Goal: Task Accomplishment & Management: Complete application form

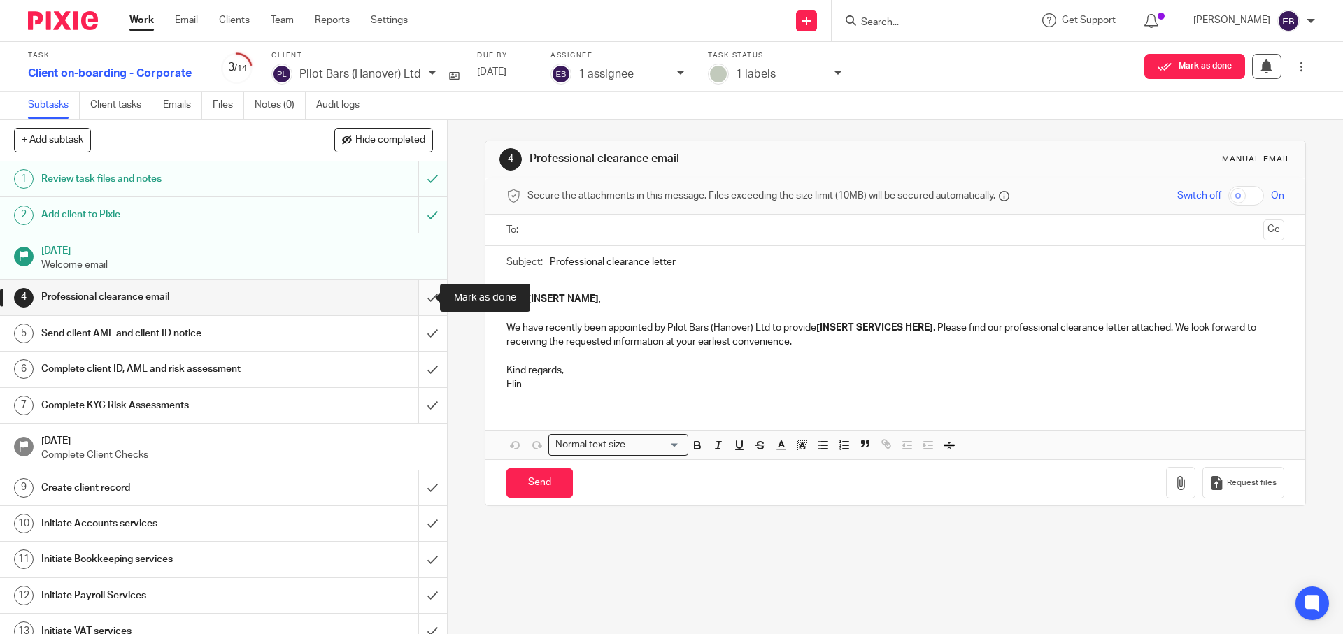
click at [426, 296] on input "submit" at bounding box center [223, 297] width 447 height 35
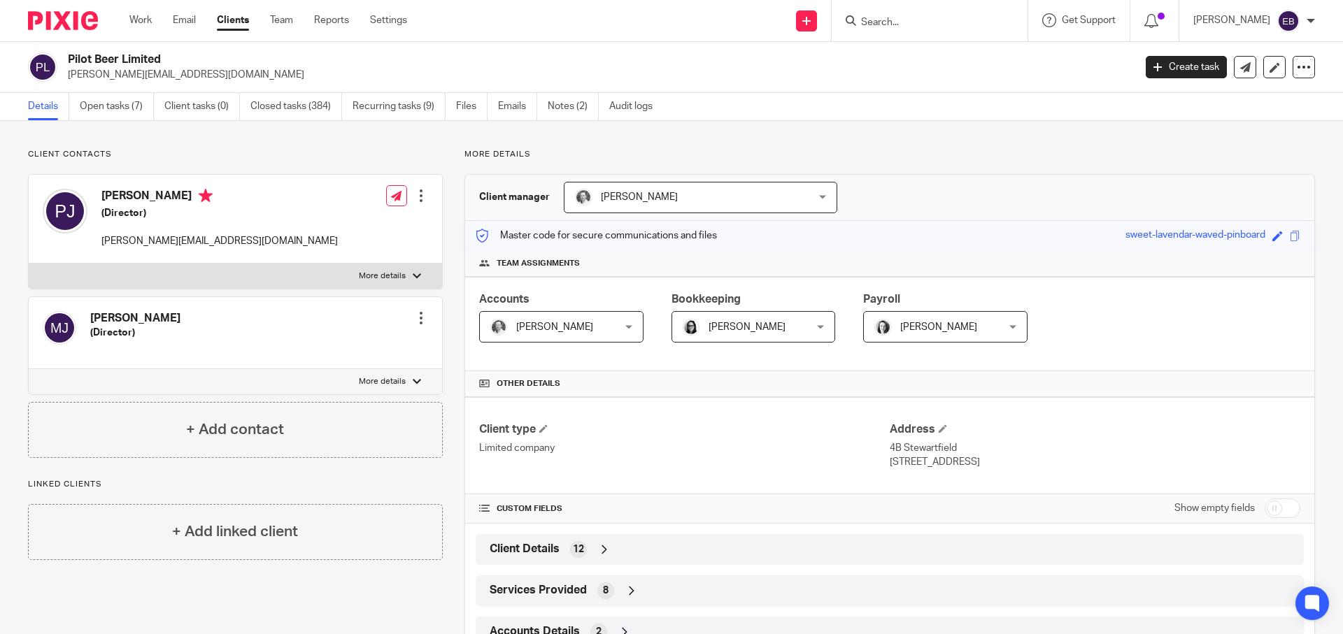
click at [910, 54] on div "Pilot Beer Limited patrick@pilotbeer.co.uk" at bounding box center [596, 66] width 1057 height 29
click at [810, 20] on icon at bounding box center [806, 21] width 8 height 8
click at [828, 111] on link "Add client" at bounding box center [844, 106] width 86 height 20
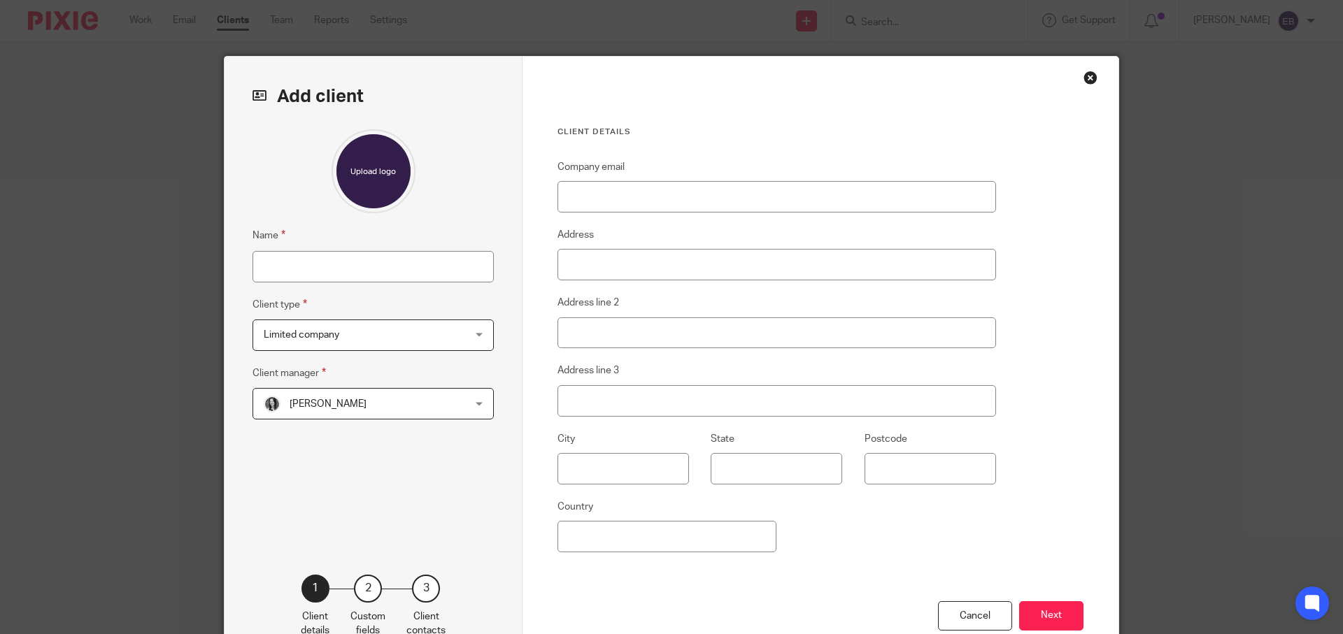
click at [1089, 73] on div "Close this dialog window" at bounding box center [1090, 78] width 14 height 14
click at [1089, 74] on div "Close this dialog window" at bounding box center [1090, 78] width 14 height 14
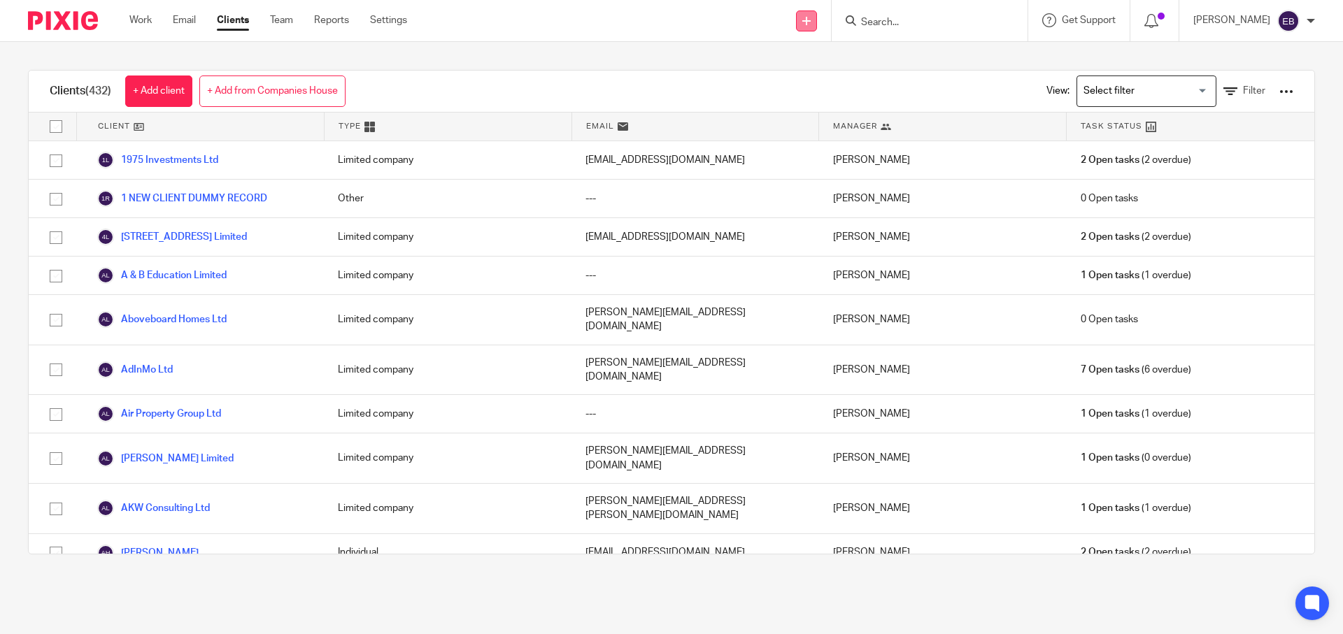
click at [817, 26] on link at bounding box center [806, 20] width 21 height 21
click at [618, 22] on div "Send new email Create task Add client Get Support Contact Support Help Document…" at bounding box center [885, 20] width 915 height 41
click at [133, 32] on div "Work Email Clients Team Reports Settings Work Email Clients Team Reports Settin…" at bounding box center [271, 20] width 313 height 41
click at [134, 29] on div "Work Email Clients Team Reports Settings Work Email Clients Team Reports Settin…" at bounding box center [271, 20] width 313 height 41
click at [136, 24] on link "Work" at bounding box center [140, 20] width 22 height 14
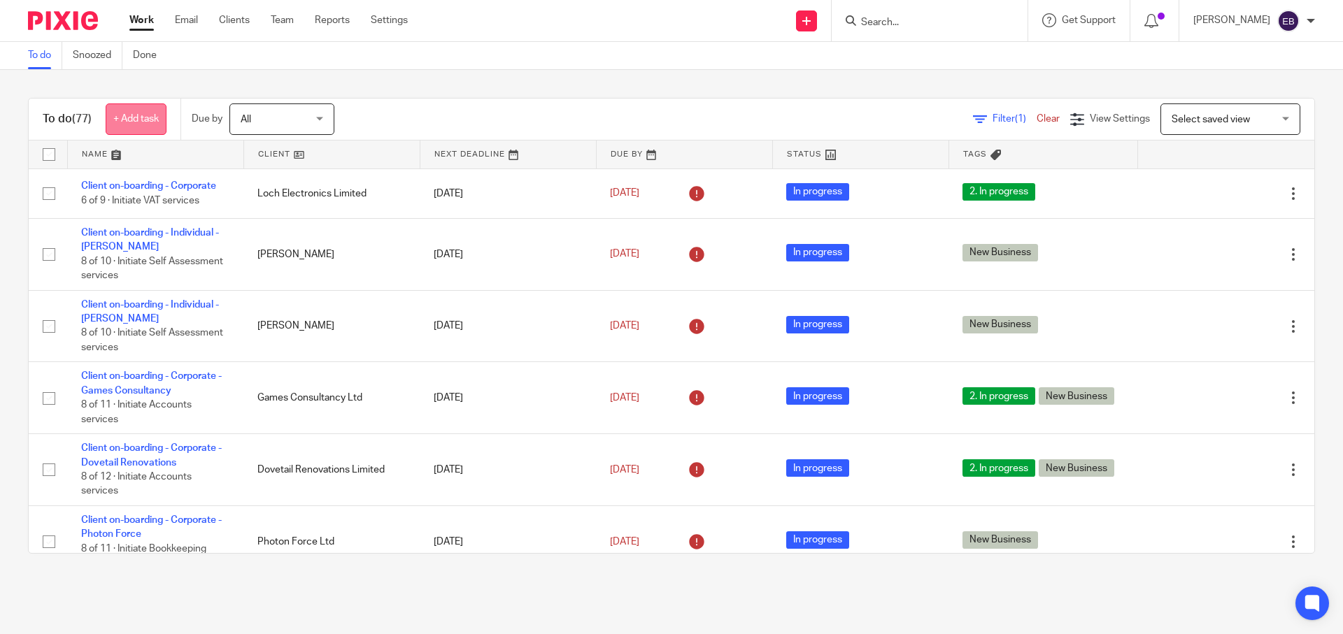
click at [152, 114] on link "+ Add task" at bounding box center [136, 118] width 61 height 31
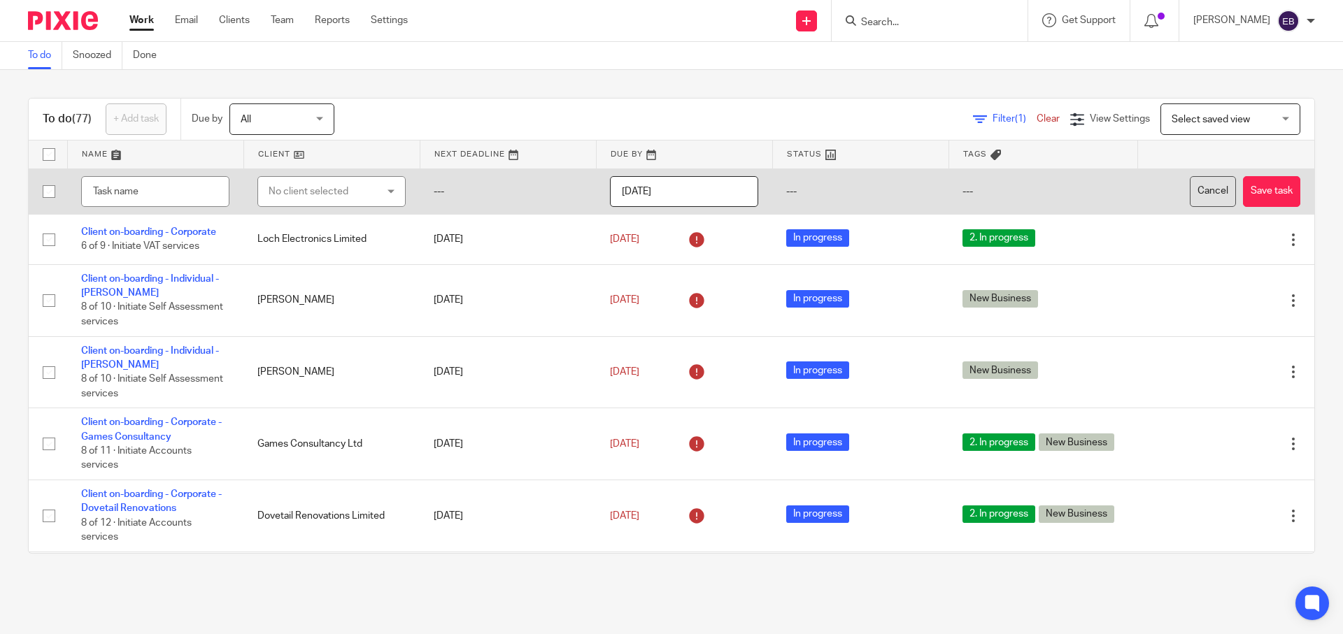
click at [1189, 200] on button "Cancel" at bounding box center [1212, 191] width 46 height 31
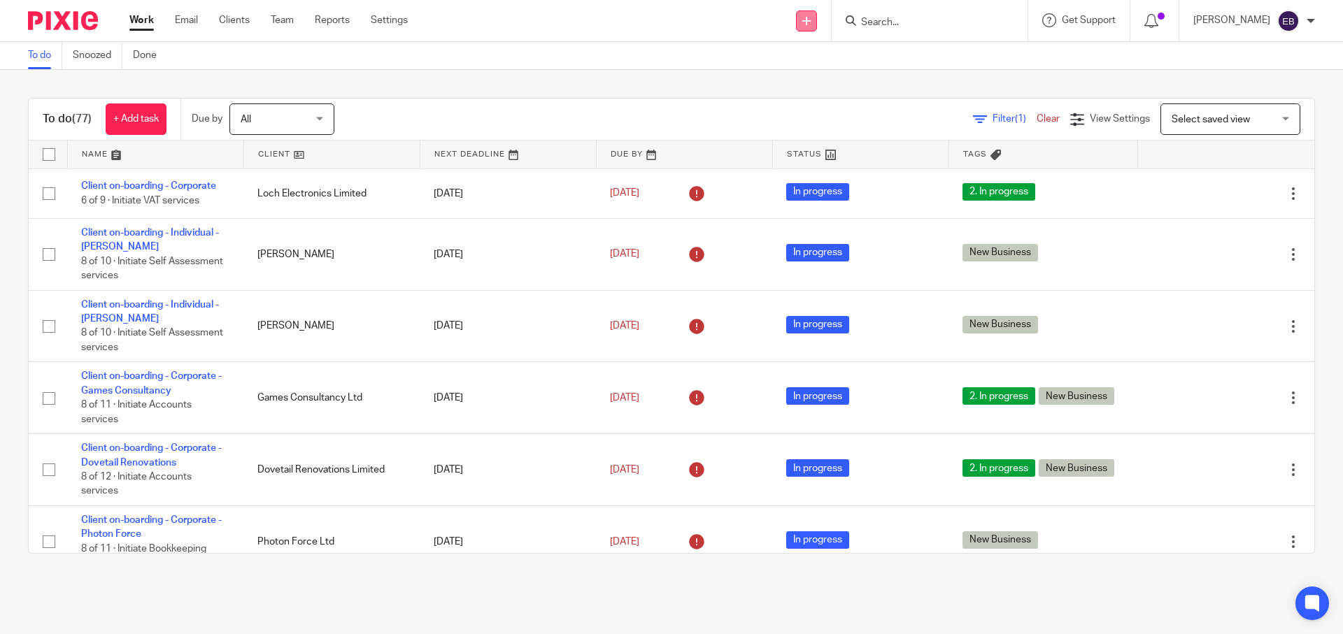
click at [817, 20] on link at bounding box center [806, 20] width 21 height 21
click at [838, 88] on link "Create task" at bounding box center [844, 86] width 86 height 20
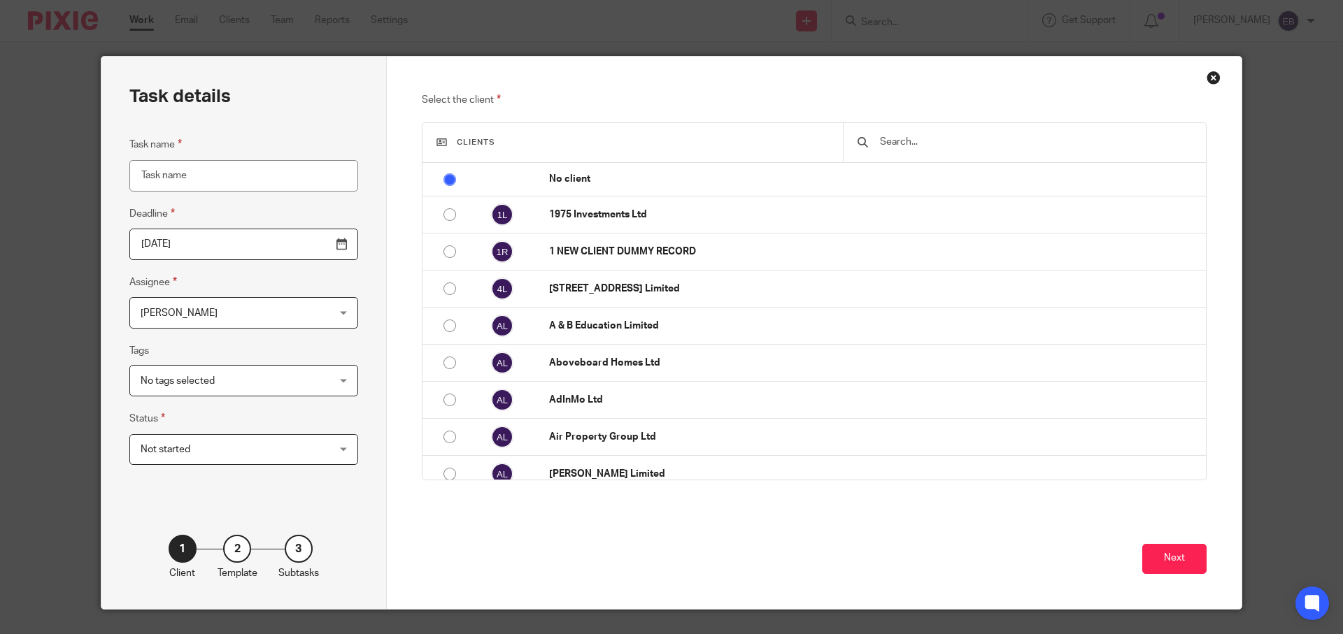
click at [1219, 75] on div "Select the client Clients No client 1975 Investments Ltd 1 NEW CLIENT DUMMY REC…" at bounding box center [814, 333] width 855 height 552
click at [1210, 78] on div "Close this dialog window" at bounding box center [1213, 78] width 14 height 14
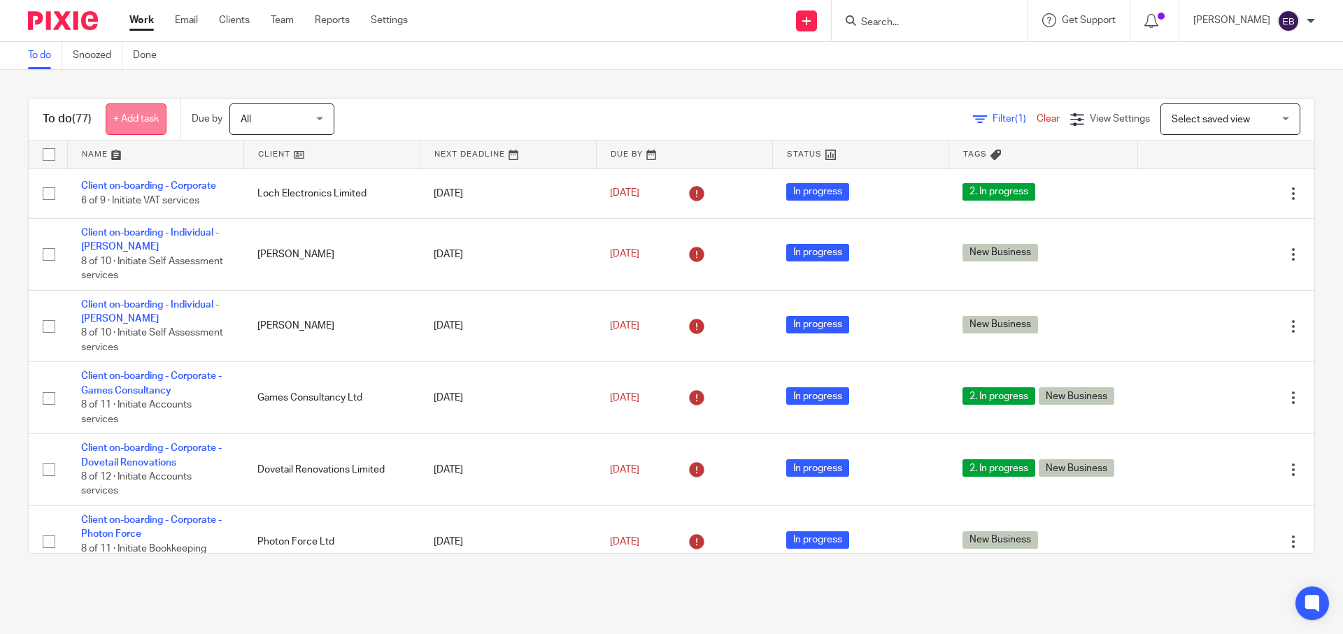
click at [127, 131] on link "+ Add task" at bounding box center [136, 118] width 61 height 31
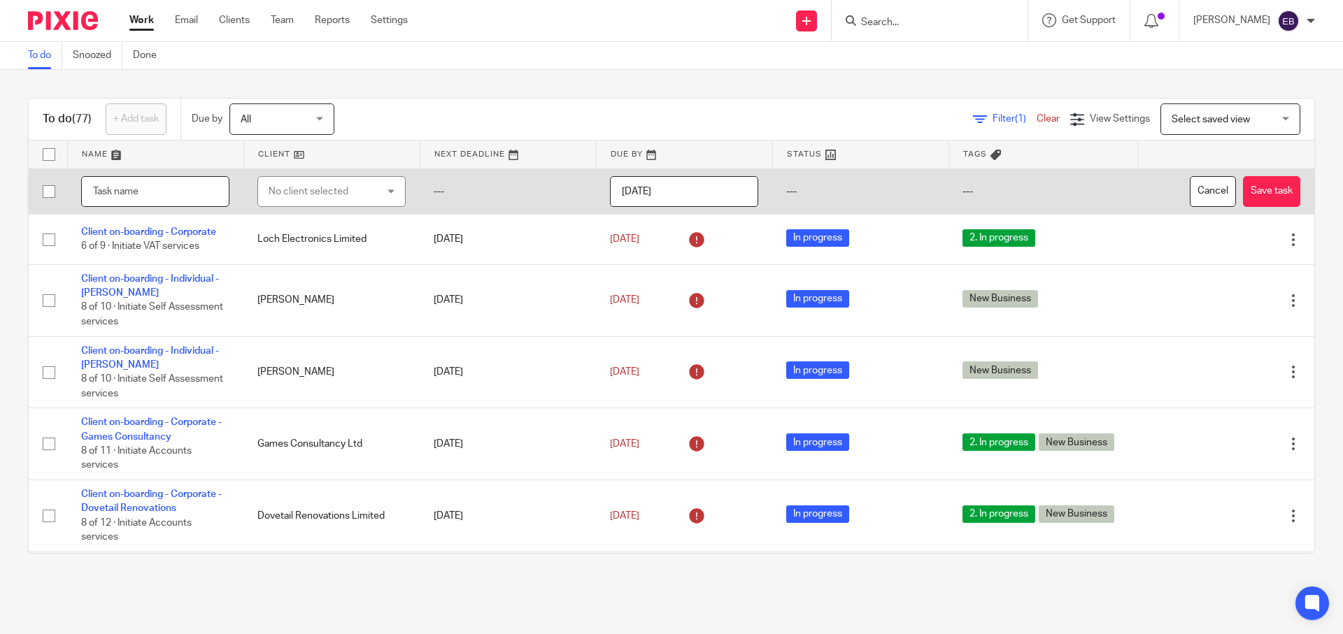
click at [131, 183] on input "text" at bounding box center [155, 191] width 148 height 31
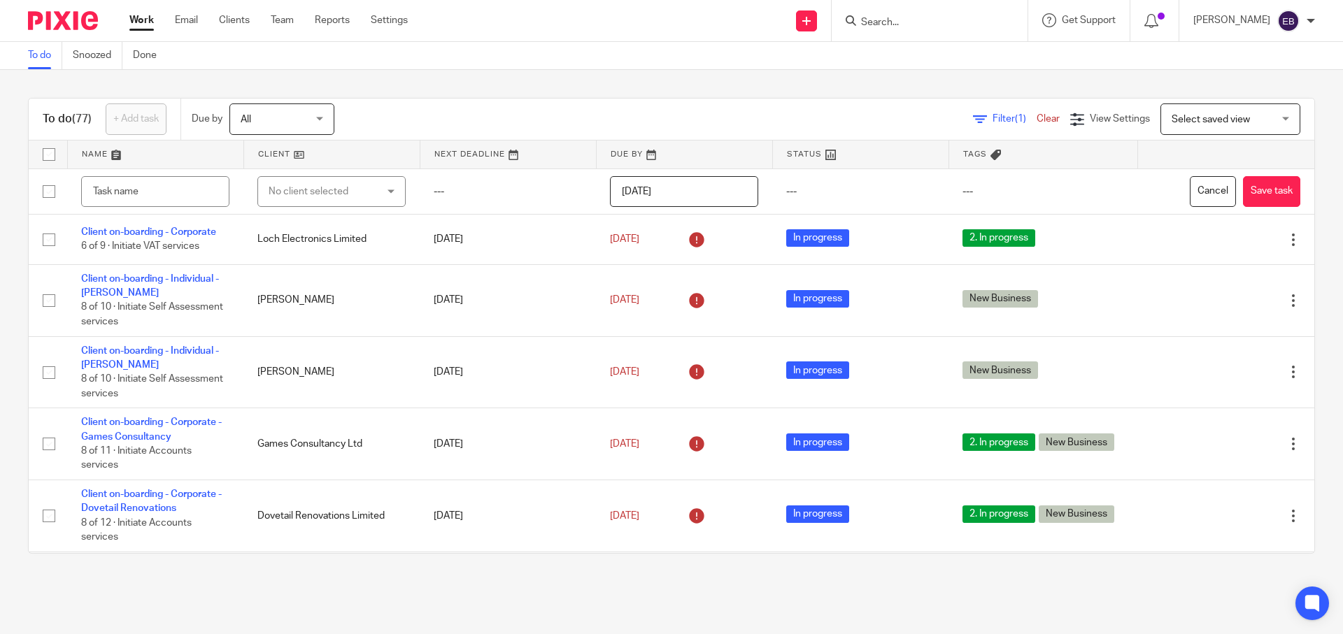
click at [420, 122] on div "Filter (1) Clear View Settings View Settings (1) Filters Clear Save Manage save…" at bounding box center [836, 118] width 955 height 31
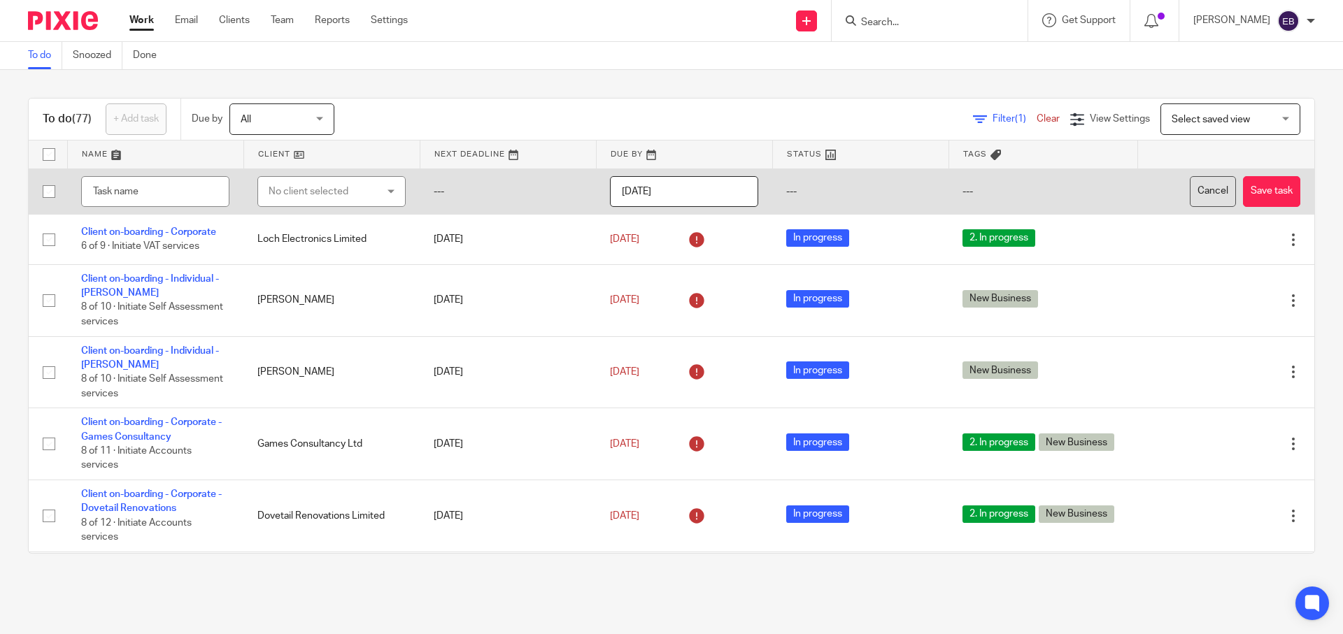
click at [1189, 194] on button "Cancel" at bounding box center [1212, 191] width 46 height 31
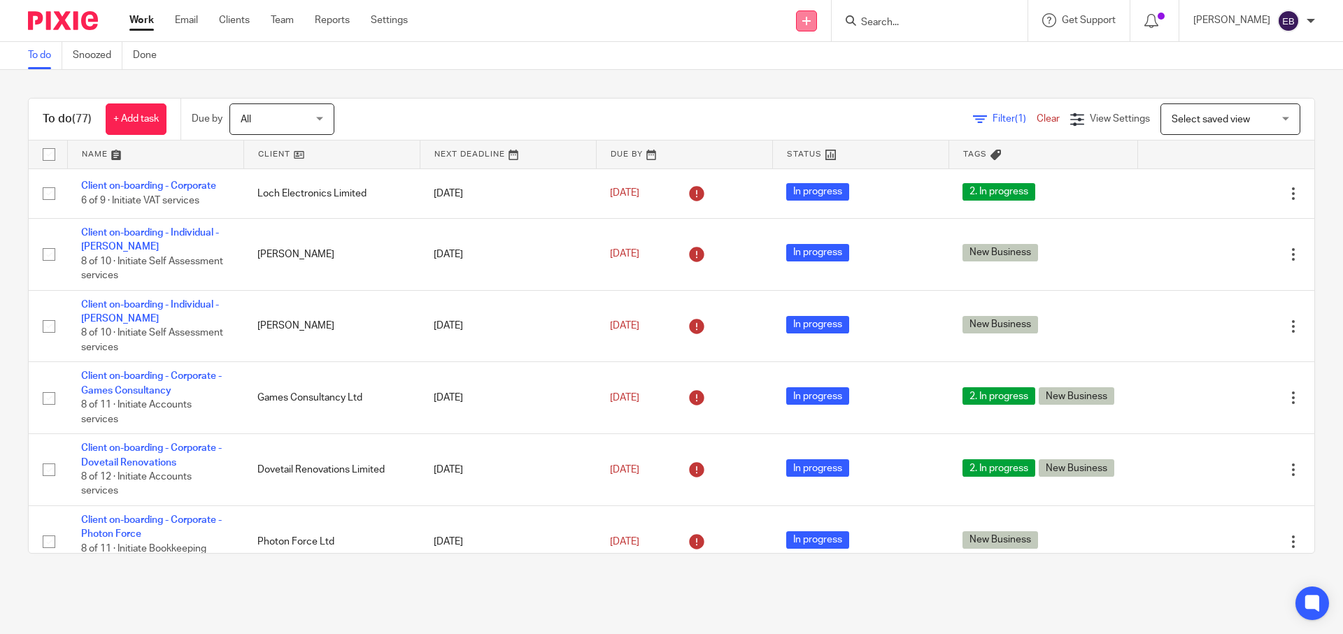
click at [817, 25] on link at bounding box center [806, 20] width 21 height 21
click at [834, 88] on link "Create task" at bounding box center [844, 86] width 86 height 20
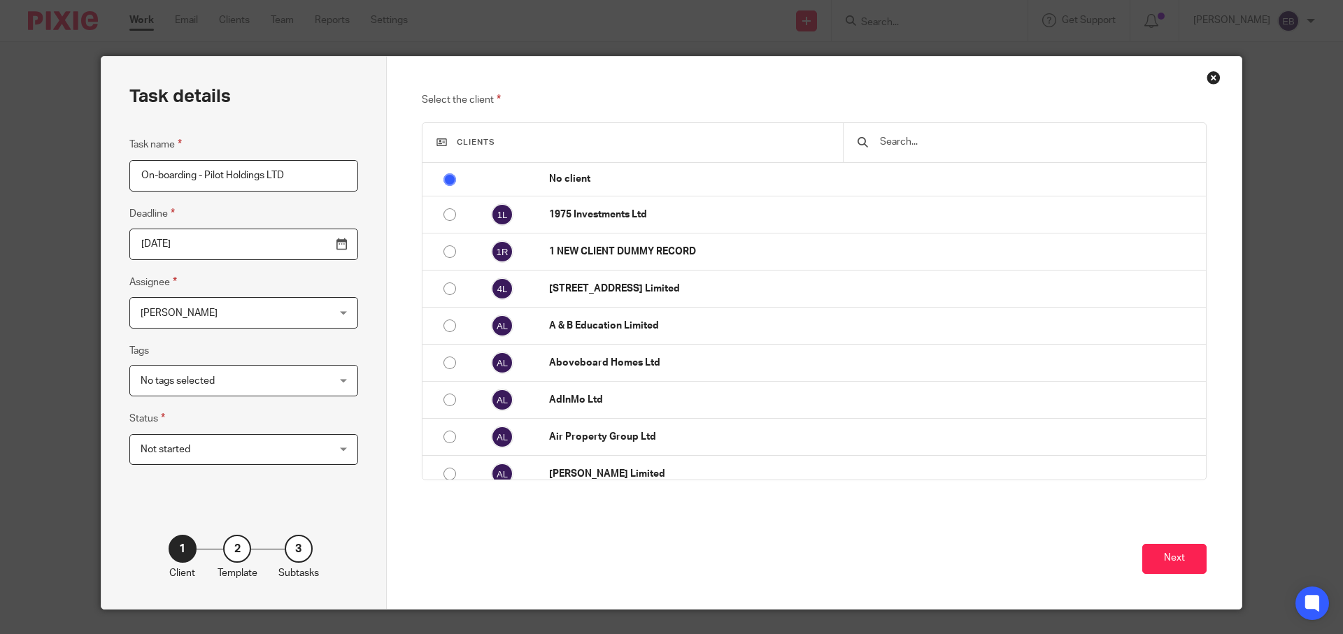
type input "On-boarding - Pilot Holdings LTD"
click at [204, 310] on span "[PERSON_NAME]" at bounding box center [227, 312] width 173 height 29
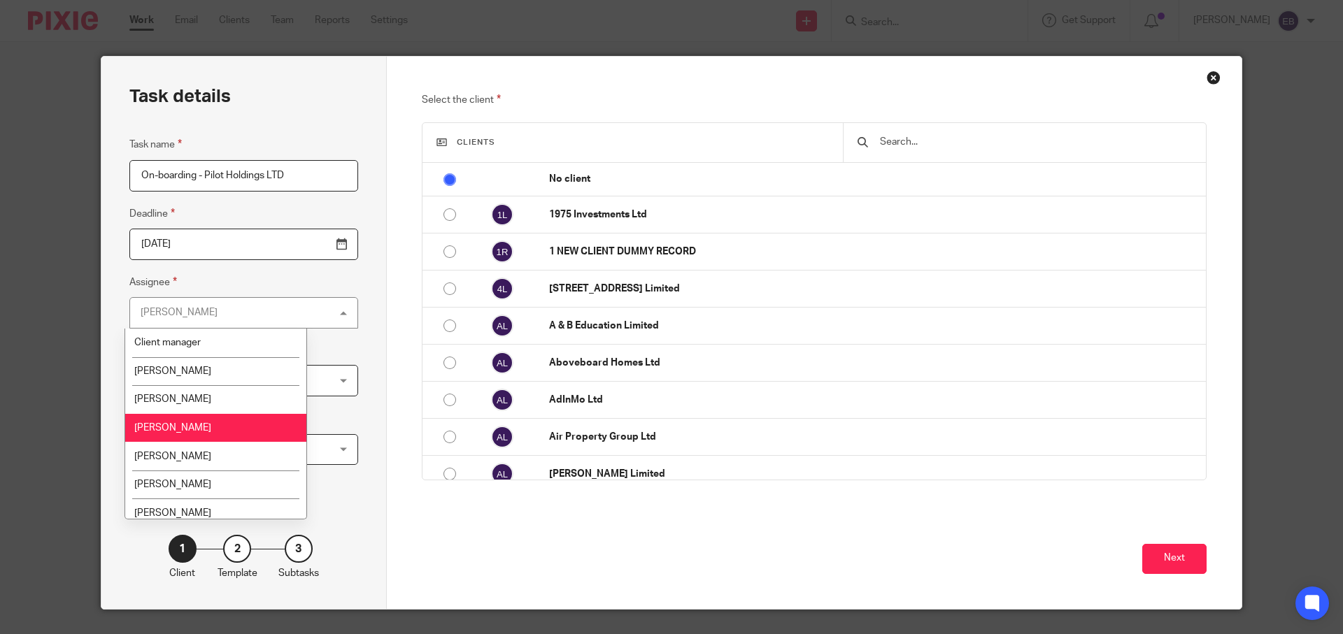
click at [360, 301] on div "Task details Task name On-boarding - Pilot Holdings LTD Deadline 2025-09-15 Ass…" at bounding box center [243, 333] width 285 height 552
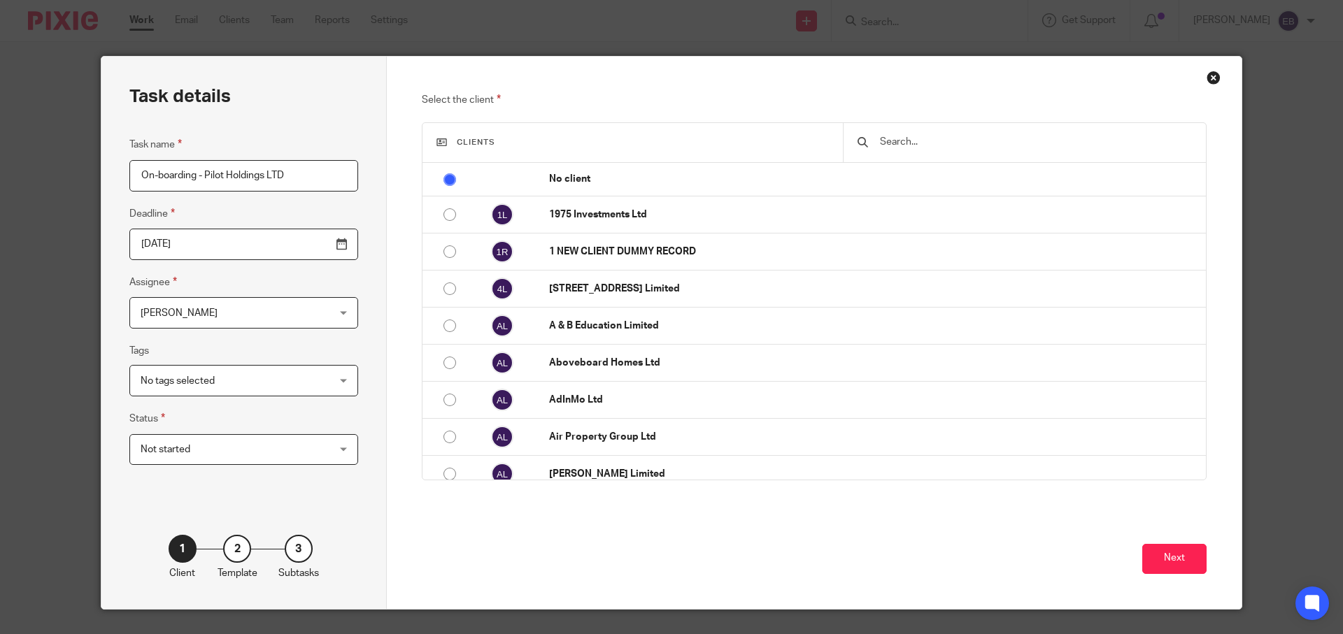
click at [208, 460] on span "Not started" at bounding box center [227, 449] width 173 height 29
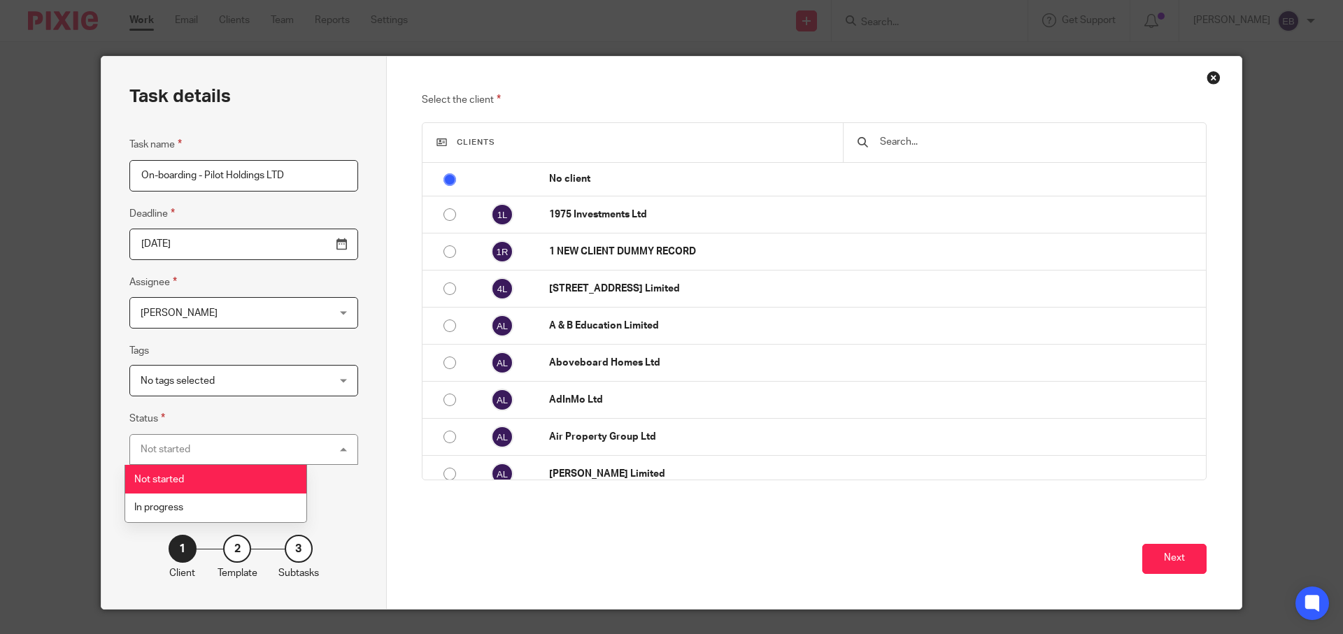
click at [207, 478] on li "Not started" at bounding box center [215, 479] width 181 height 29
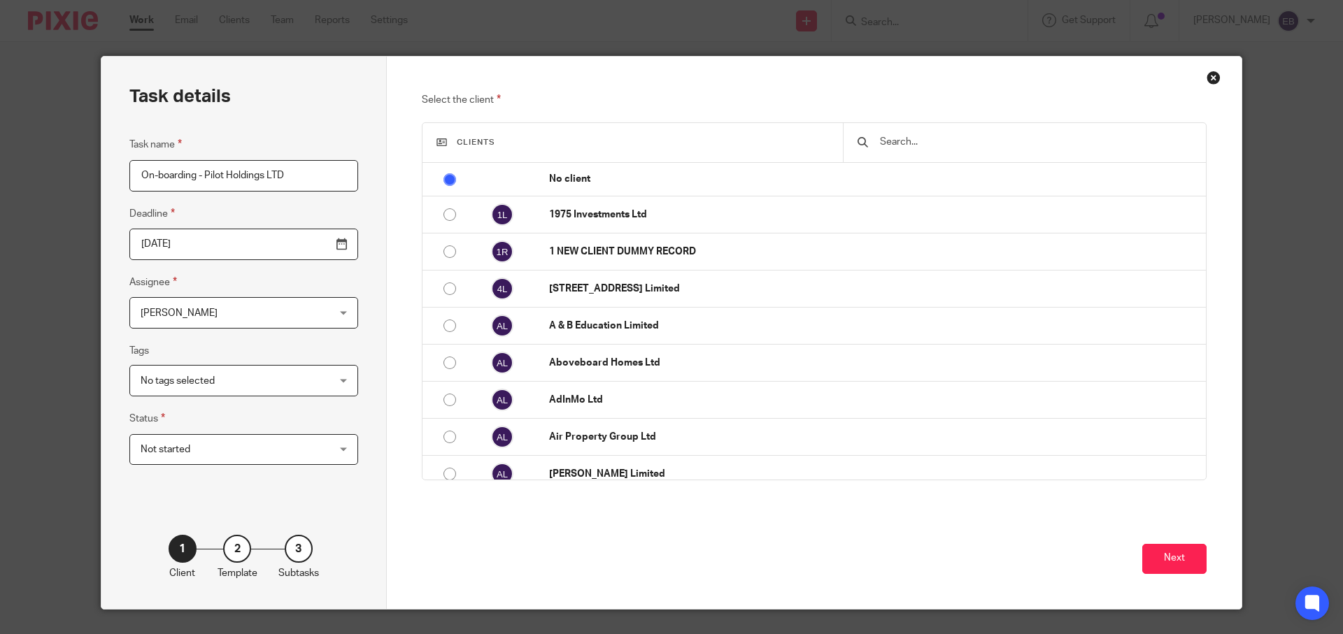
click at [925, 138] on input "text" at bounding box center [1034, 141] width 313 height 15
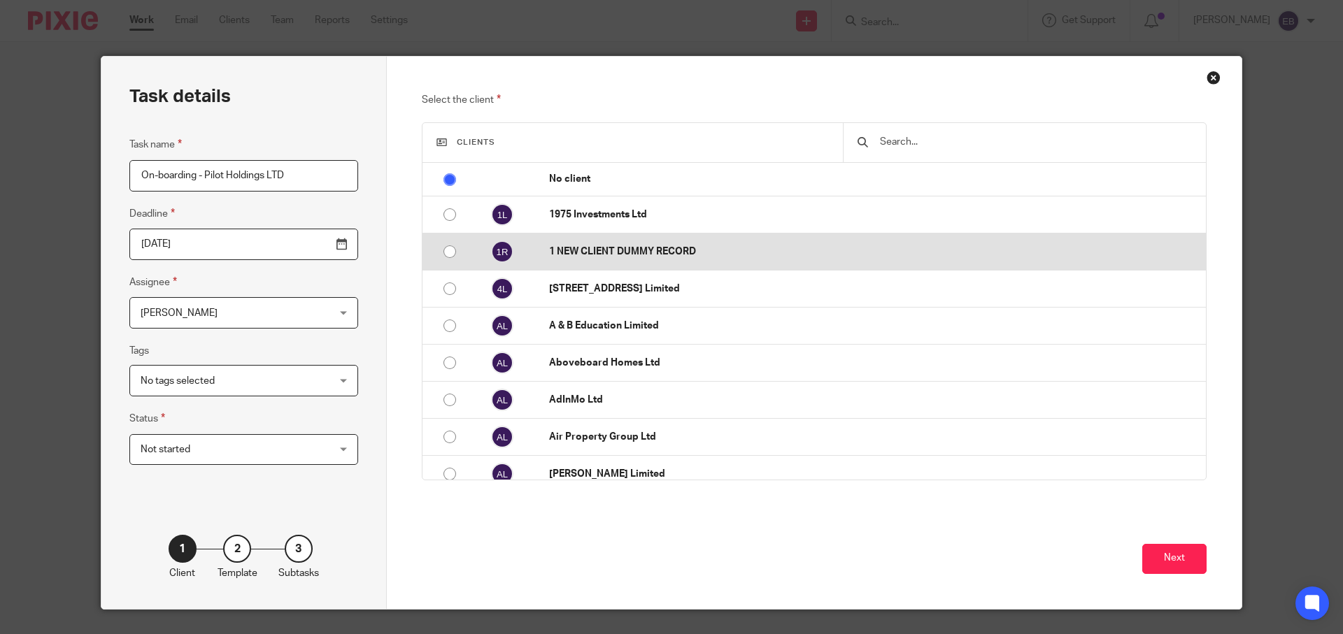
click at [448, 259] on input "radio" at bounding box center [449, 251] width 27 height 27
radio input "false"
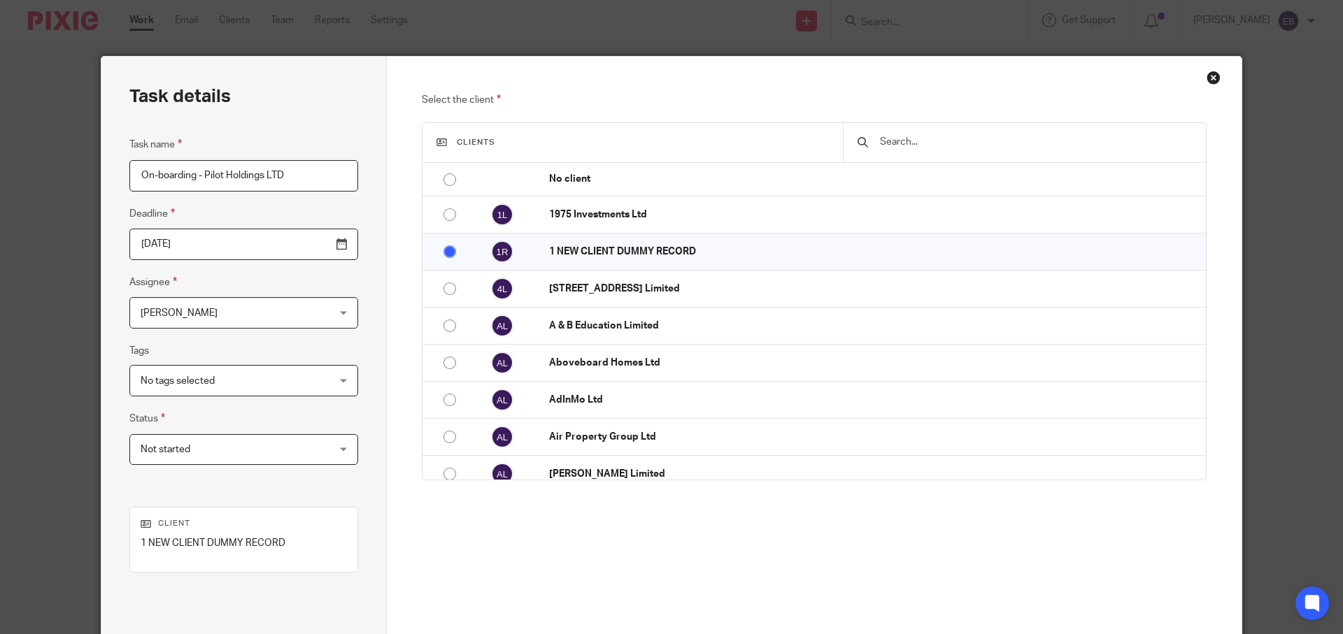
click at [952, 148] on input "text" at bounding box center [1034, 141] width 313 height 15
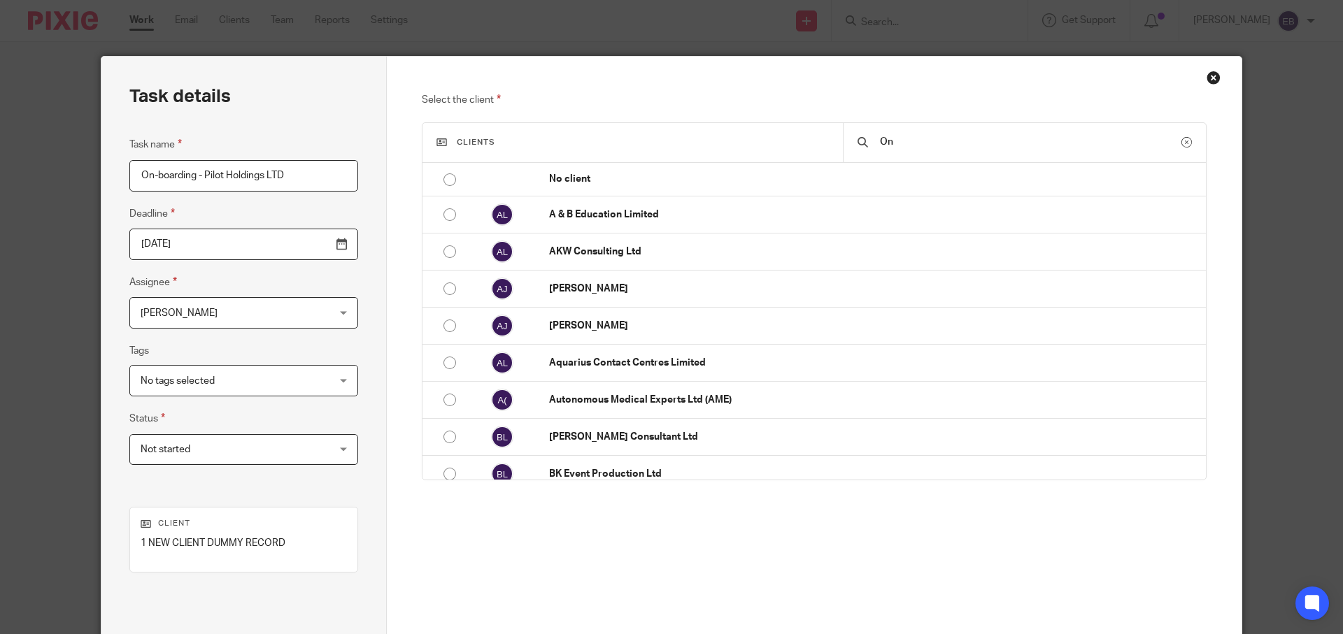
type input "O"
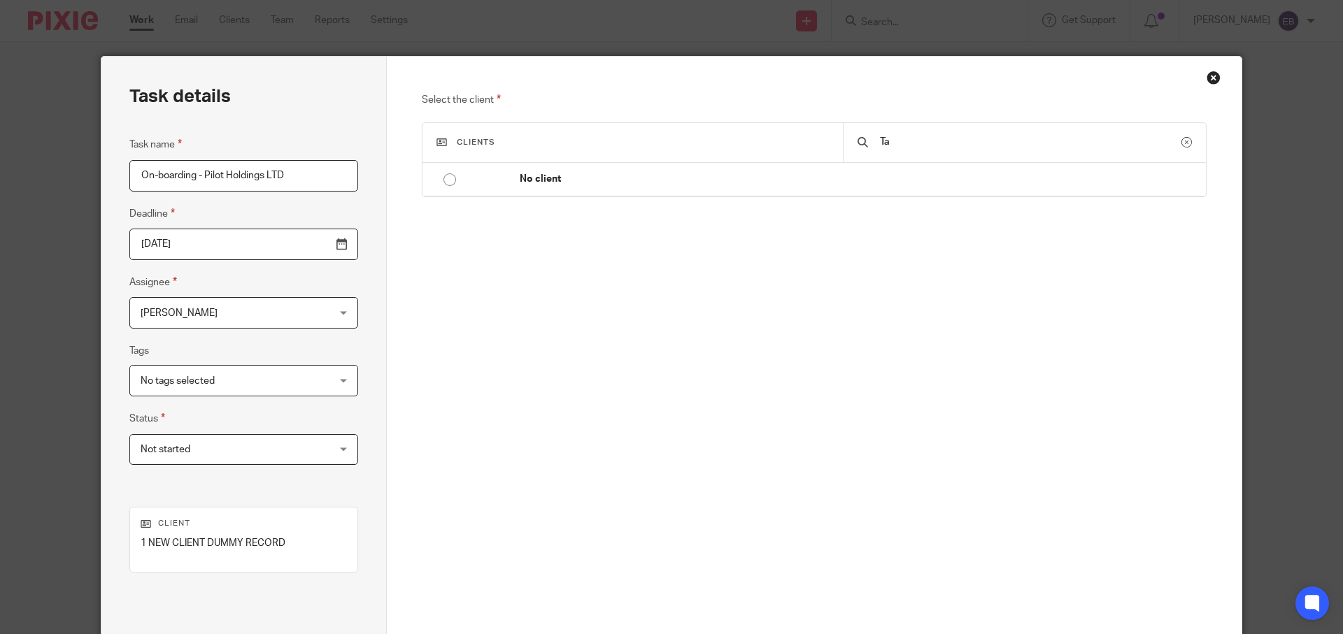
type input "T"
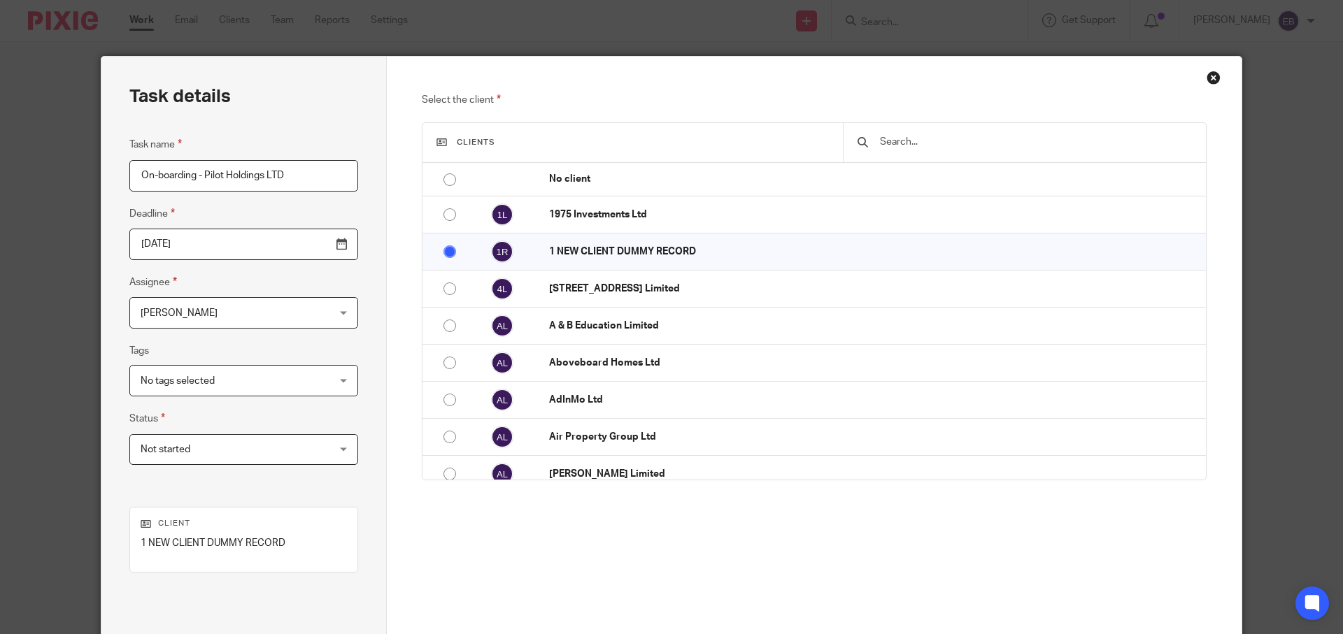
click at [810, 508] on div "Select the client Clients No client 1975 Investments Ltd 1 NEW CLIENT DUMMY REC…" at bounding box center [814, 334] width 785 height 485
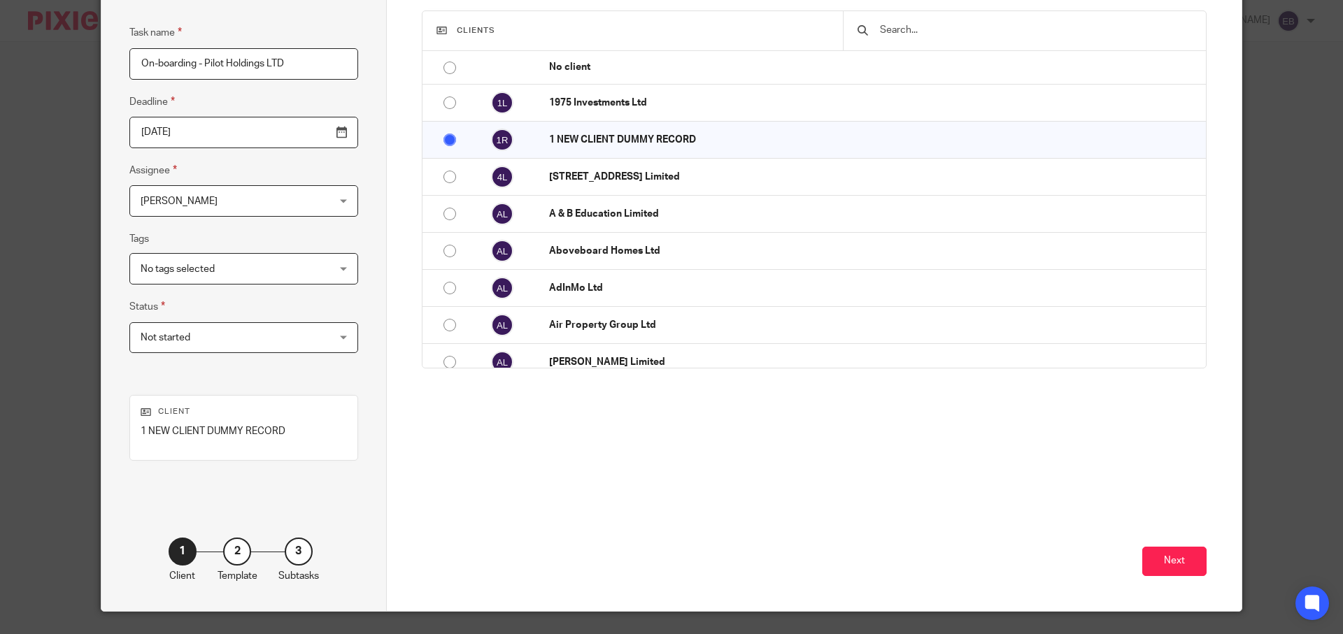
scroll to position [146, 0]
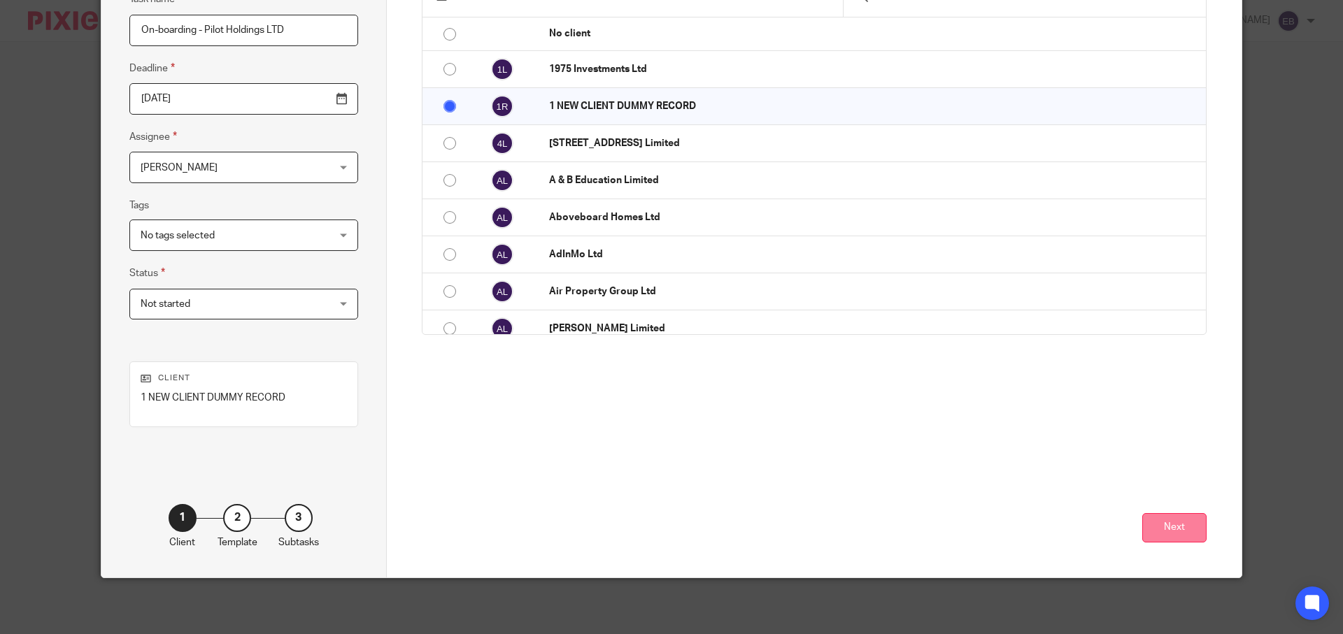
click at [1192, 542] on button "Next" at bounding box center [1174, 528] width 64 height 30
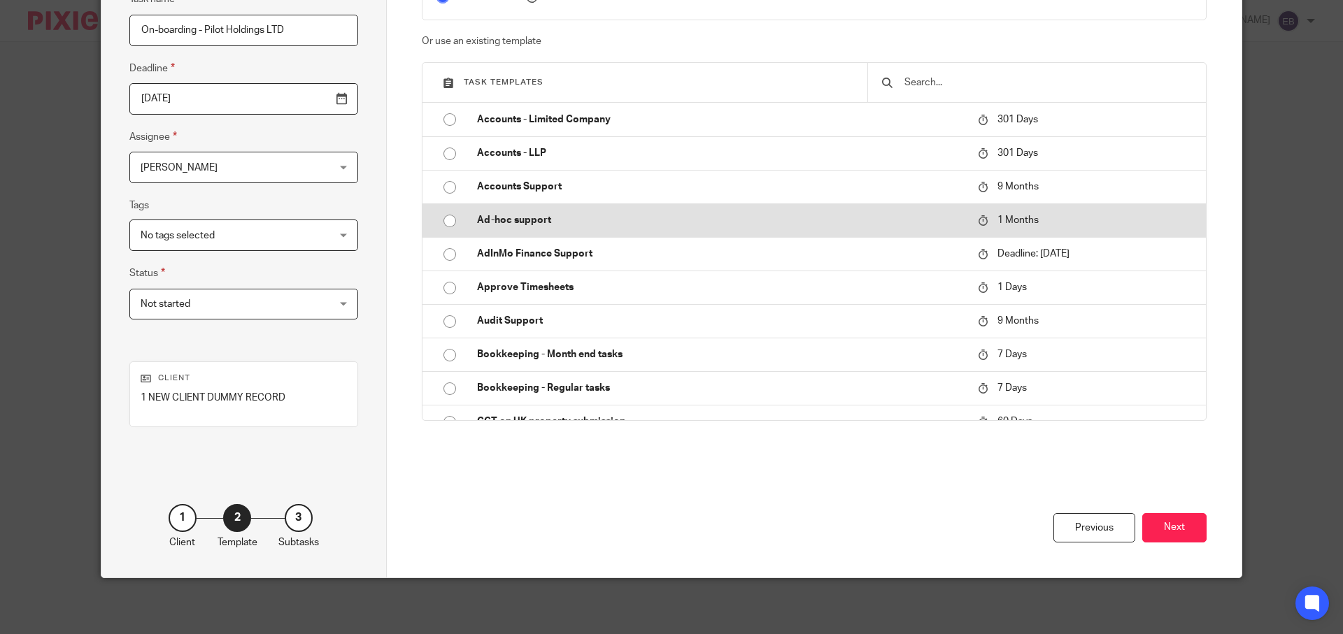
scroll to position [0, 0]
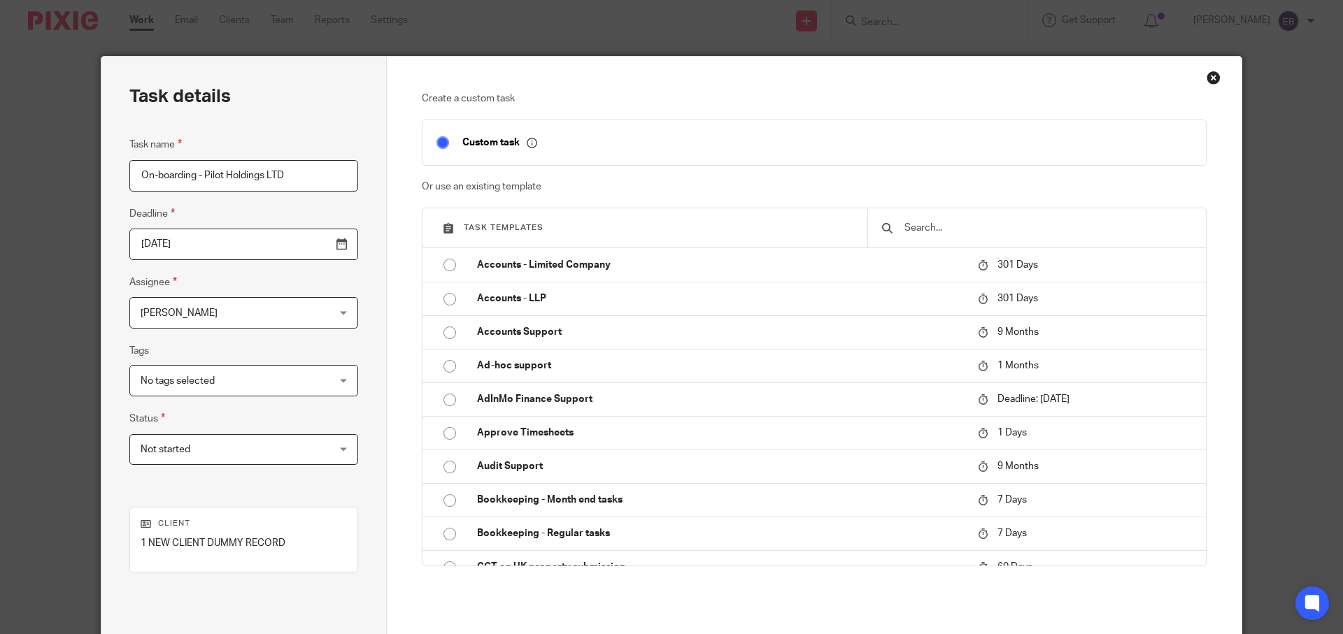
click at [639, 227] on h3 "Task templates" at bounding box center [648, 227] width 410 height 11
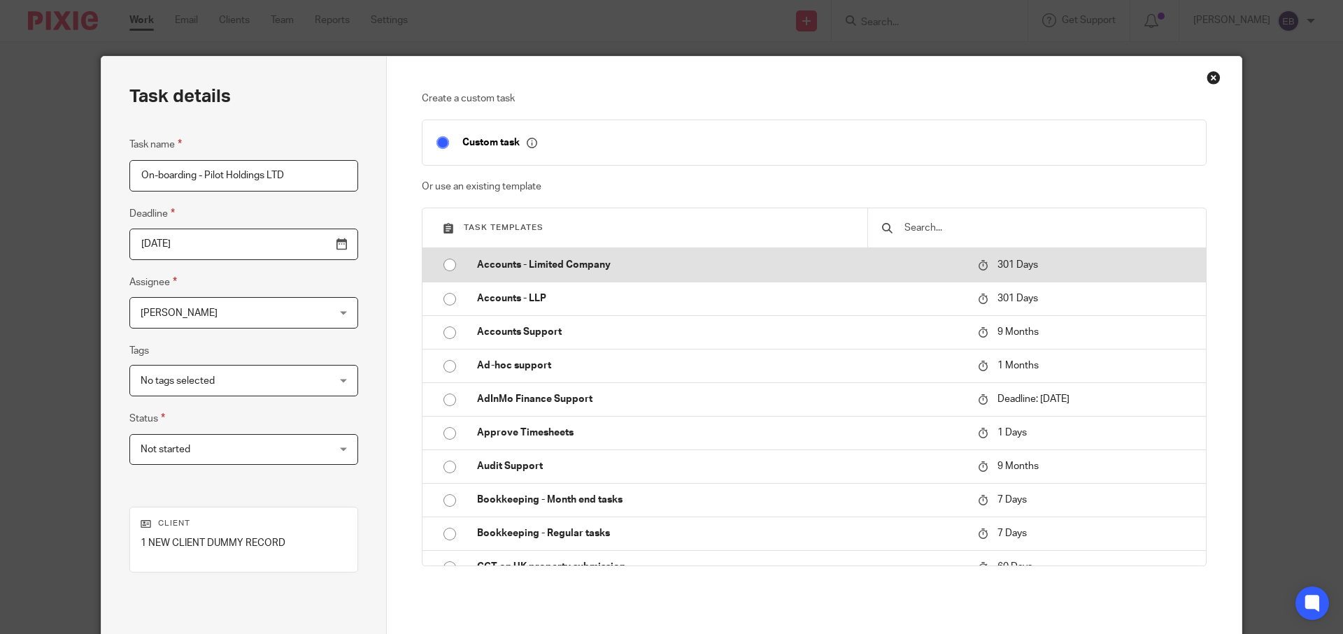
click at [921, 255] on td "Accounts - Limited Company" at bounding box center [717, 265] width 508 height 34
type input "2026-07-13"
checkbox input "false"
radio input "true"
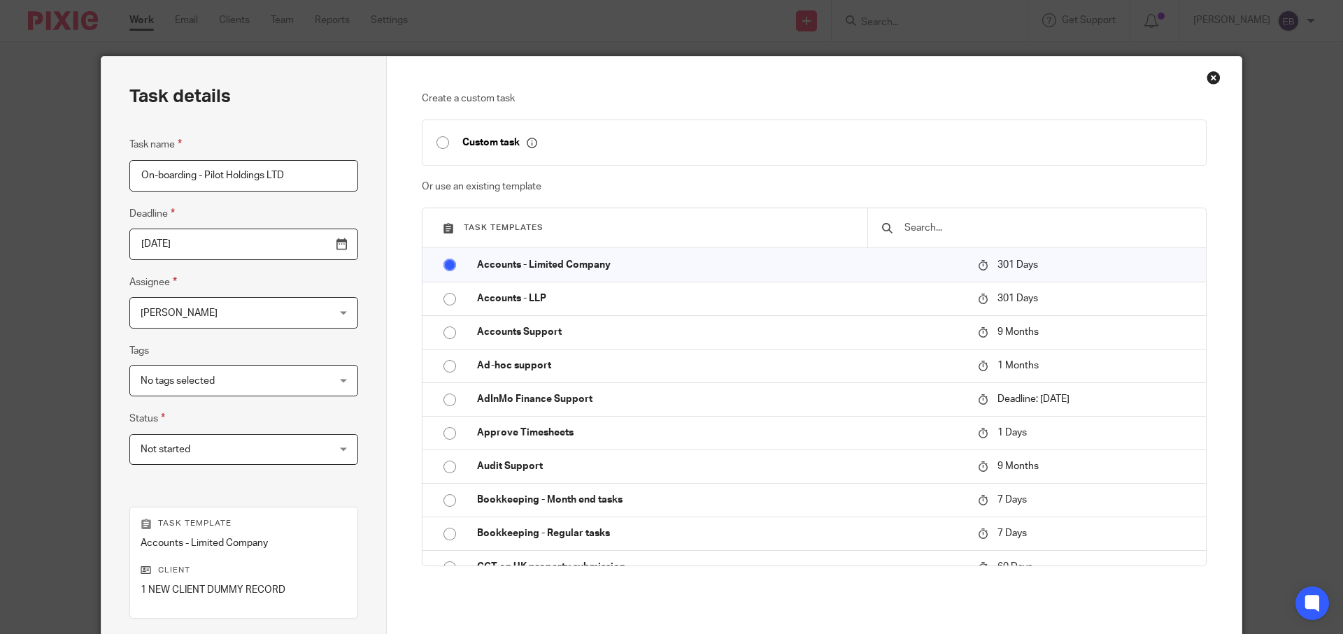
click at [925, 236] on div at bounding box center [1036, 227] width 338 height 39
click at [627, 245] on div "Task templates" at bounding box center [814, 228] width 784 height 40
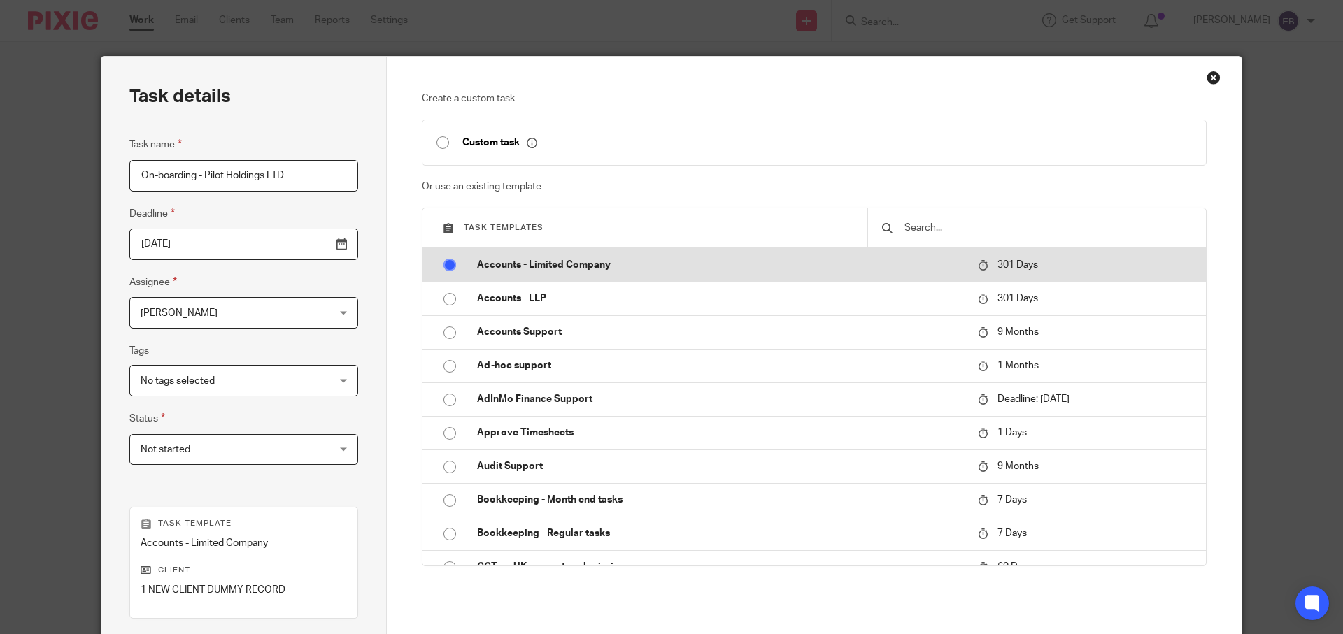
click at [629, 255] on td "Accounts - Limited Company" at bounding box center [717, 265] width 508 height 34
click at [447, 264] on input "radio" at bounding box center [449, 265] width 27 height 27
click at [437, 270] on input "radio" at bounding box center [449, 265] width 27 height 27
click at [448, 268] on input "radio" at bounding box center [449, 265] width 27 height 27
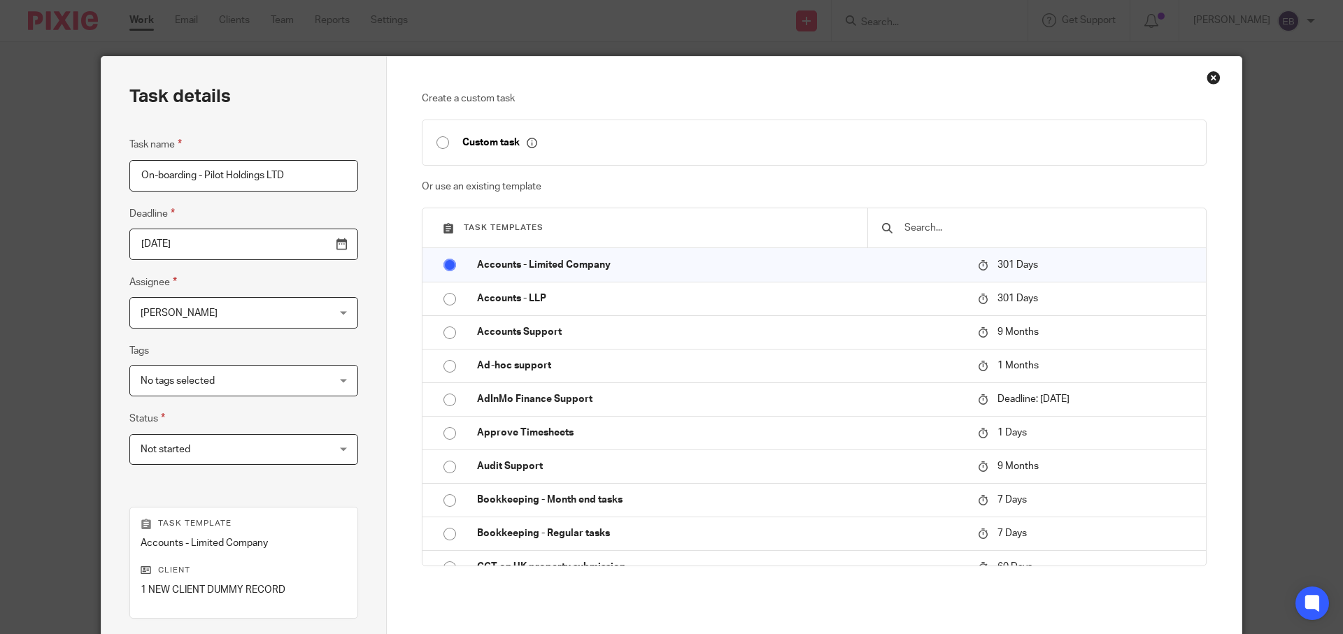
click at [970, 234] on input "text" at bounding box center [1047, 227] width 289 height 15
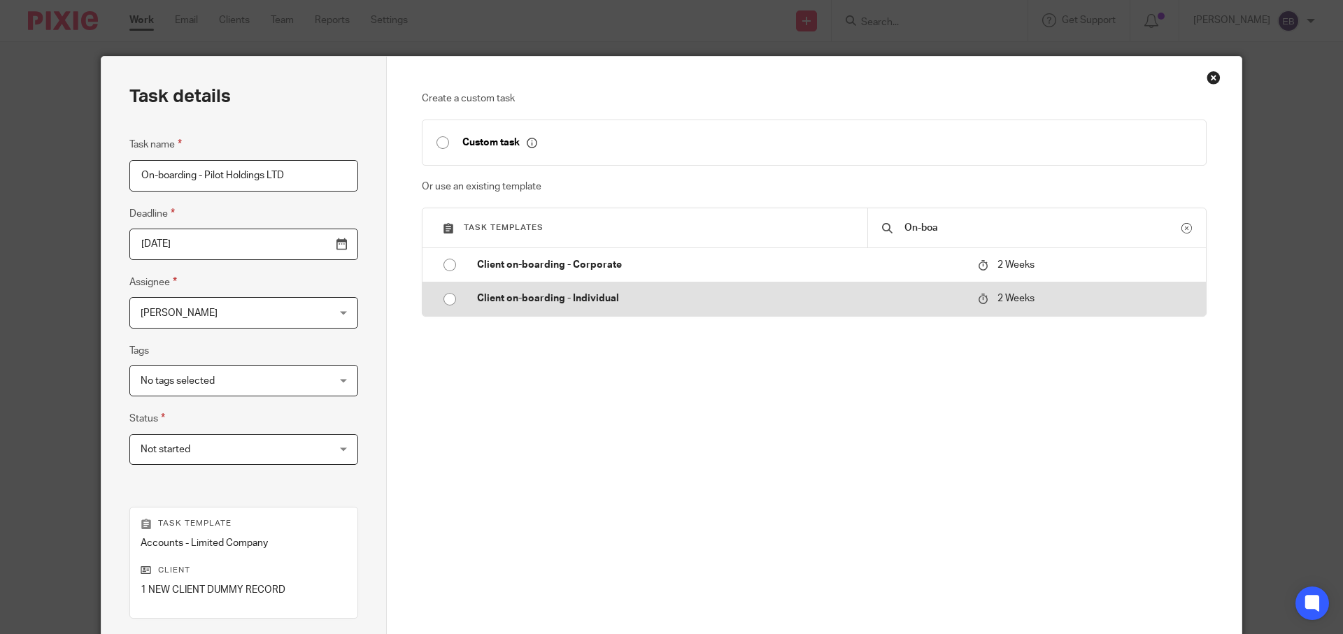
type input "On-boa"
click at [449, 298] on input "radio" at bounding box center [449, 299] width 27 height 27
type input "2025-09-29"
radio input "false"
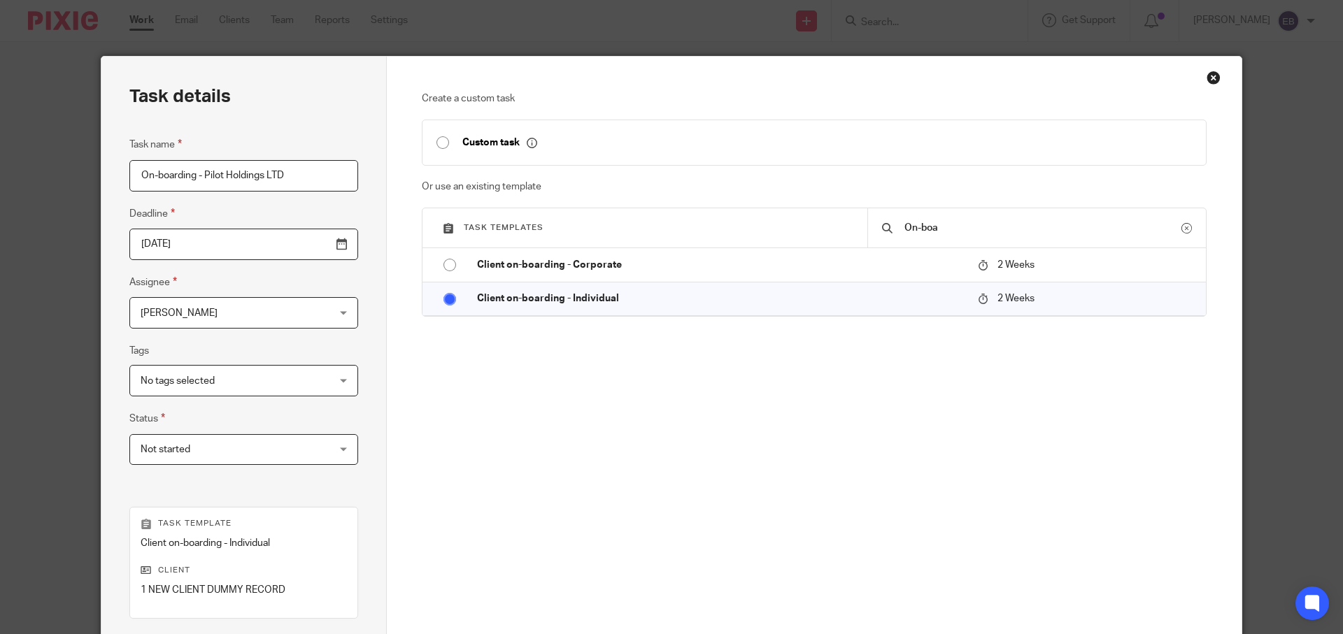
scroll to position [192, 0]
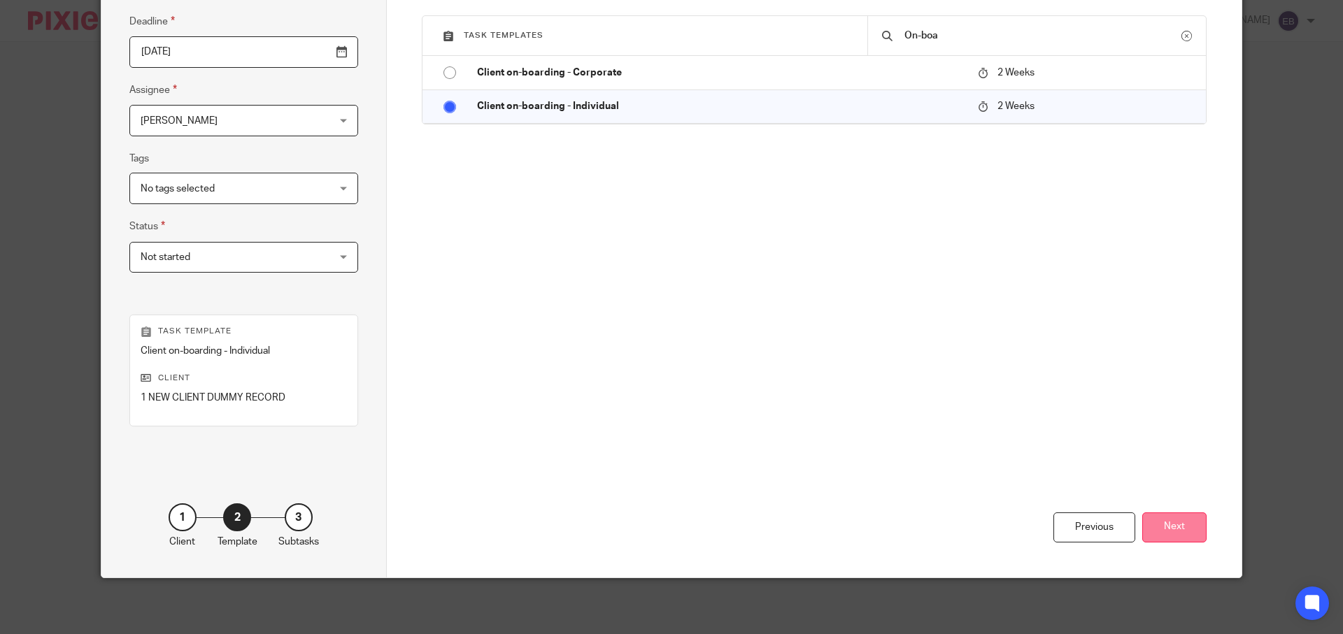
click at [1163, 527] on button "Next" at bounding box center [1174, 528] width 64 height 30
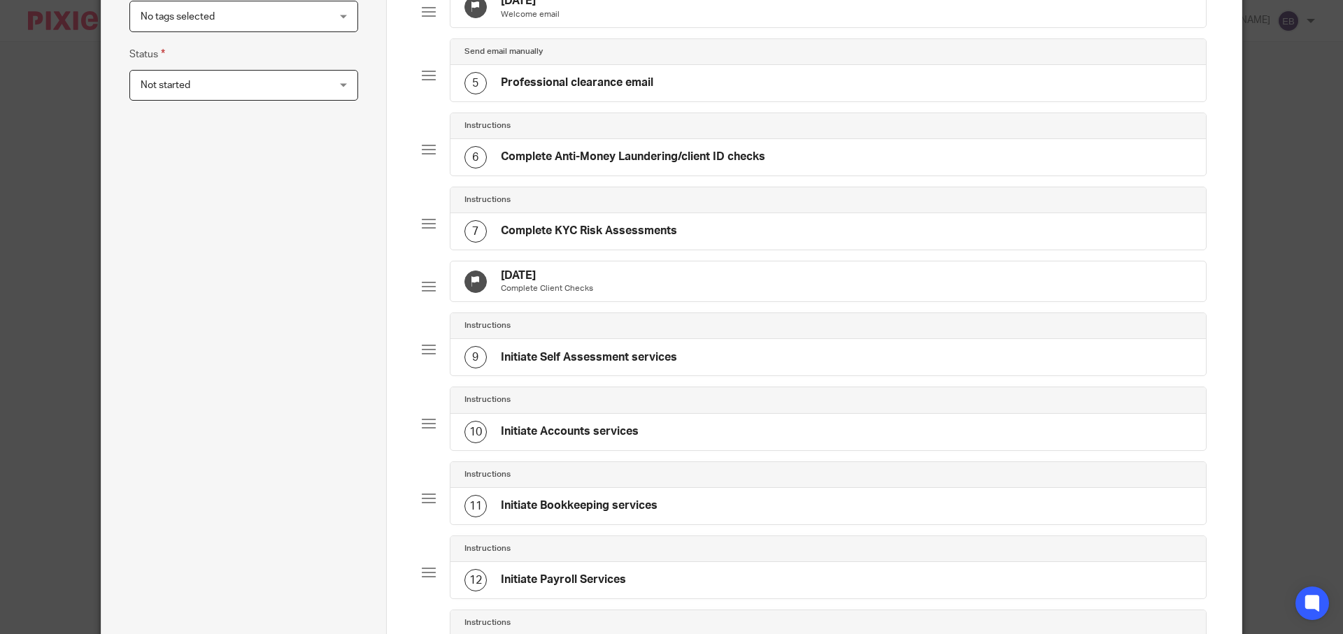
scroll to position [797, 0]
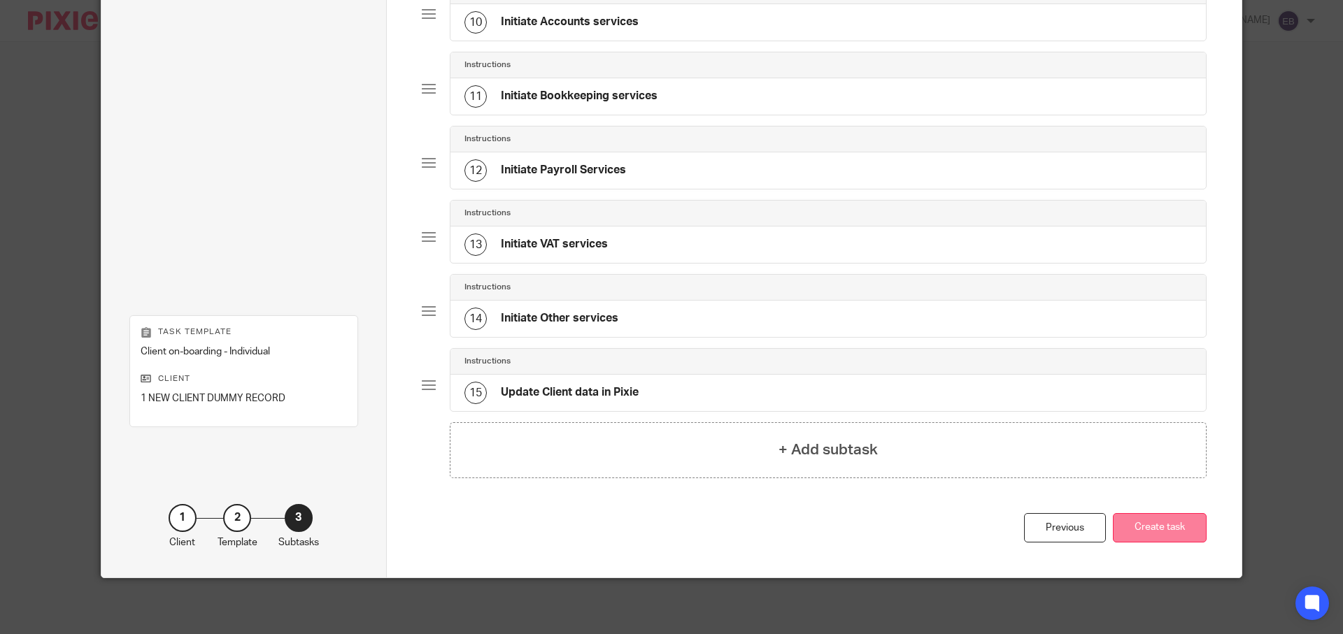
click at [1160, 529] on button "Create task" at bounding box center [1159, 528] width 94 height 30
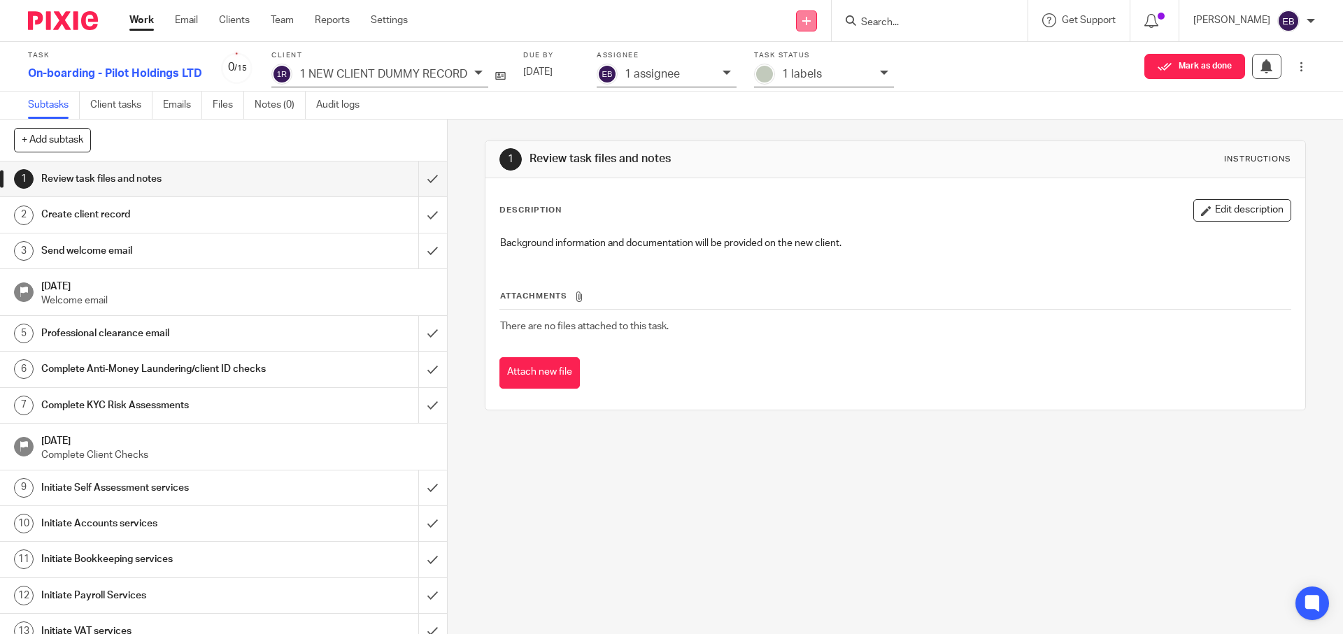
click at [810, 20] on icon at bounding box center [806, 21] width 8 height 8
click at [457, 76] on p "1 NEW CLIENT DUMMY RECORD" at bounding box center [383, 74] width 168 height 13
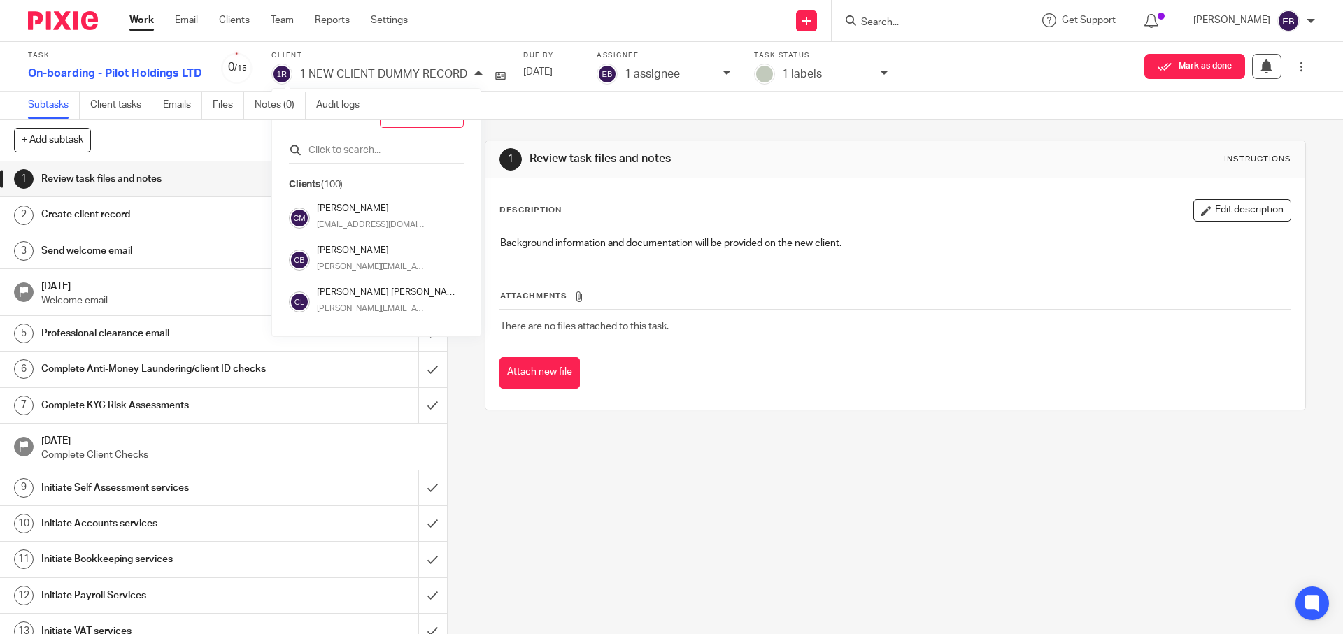
click at [362, 162] on div at bounding box center [376, 153] width 175 height 22
click at [361, 156] on input "text" at bounding box center [376, 150] width 175 height 14
type input "Pilot"
click at [350, 226] on p "[PERSON_NAME][EMAIL_ADDRESS][DOMAIN_NAME]" at bounding box center [373, 225] width 112 height 13
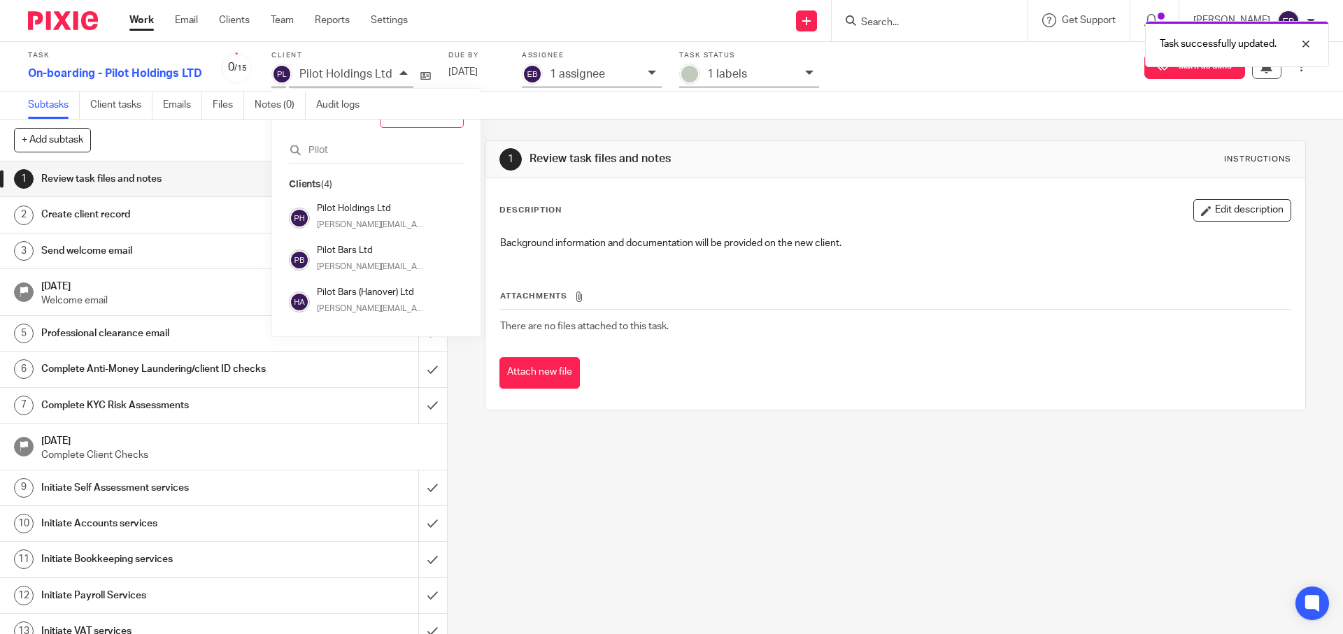
click at [758, 478] on div "1 Review task files and notes Instructions Description Edit description Backgro…" at bounding box center [895, 377] width 895 height 515
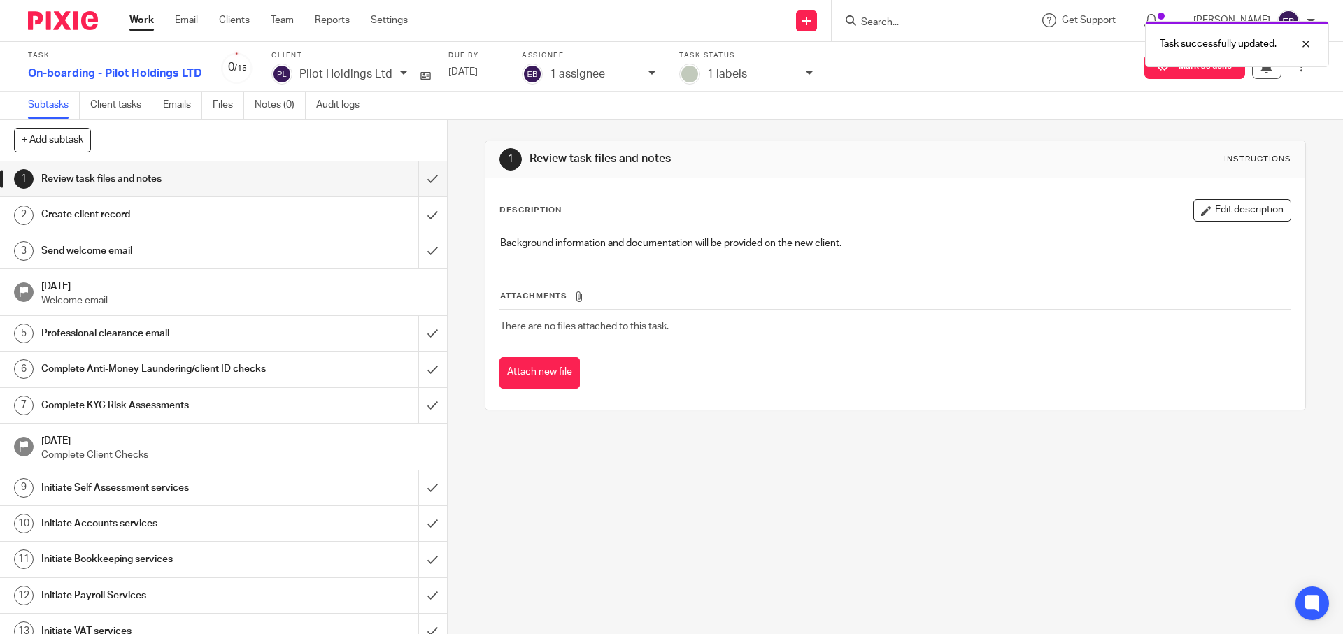
click at [554, 258] on div "Background information and documentation will be provided on the new client." at bounding box center [894, 244] width 803 height 31
click at [1224, 214] on button "Edit description" at bounding box center [1242, 210] width 98 height 22
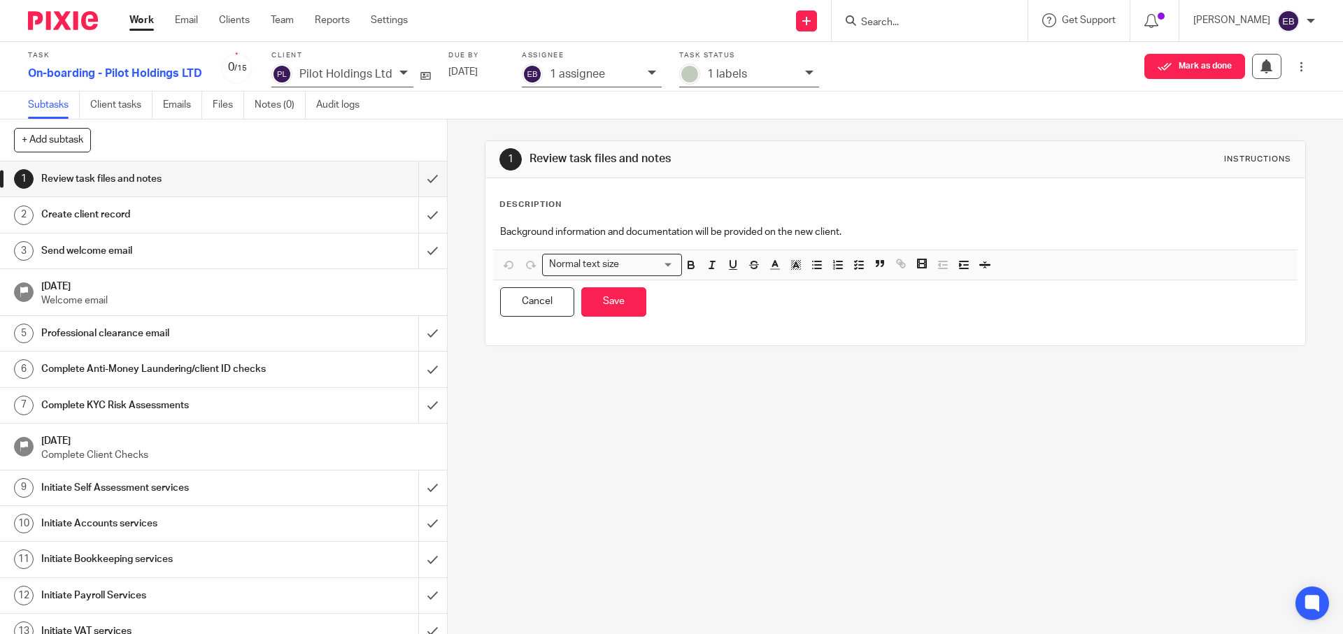
click at [566, 210] on div "Description Background information and documentation will be provided on the ne…" at bounding box center [894, 261] width 791 height 125
click at [782, 231] on p "Background information and documentation will be provided on the new client." at bounding box center [894, 232] width 789 height 14
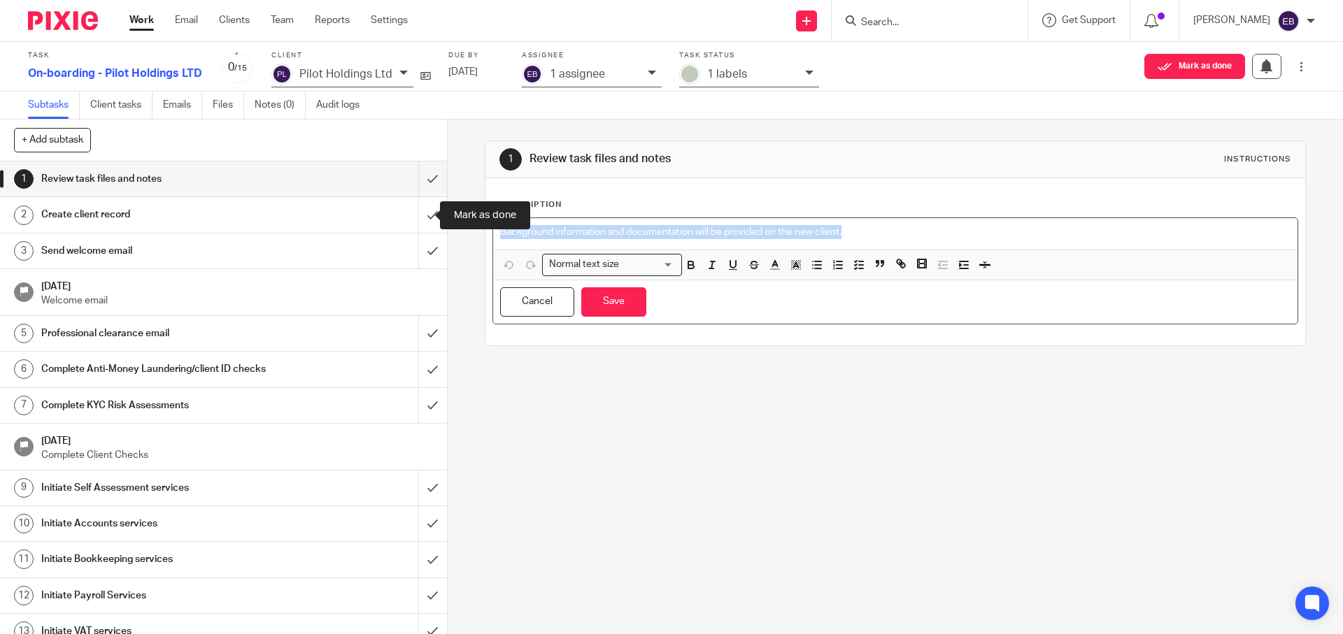
drag, startPoint x: 854, startPoint y: 232, endPoint x: 388, endPoint y: 227, distance: 465.7
click at [386, 227] on div "+ Add subtask Cancel + Add 1 Review task files and notes 2 Create client record…" at bounding box center [671, 377] width 1343 height 515
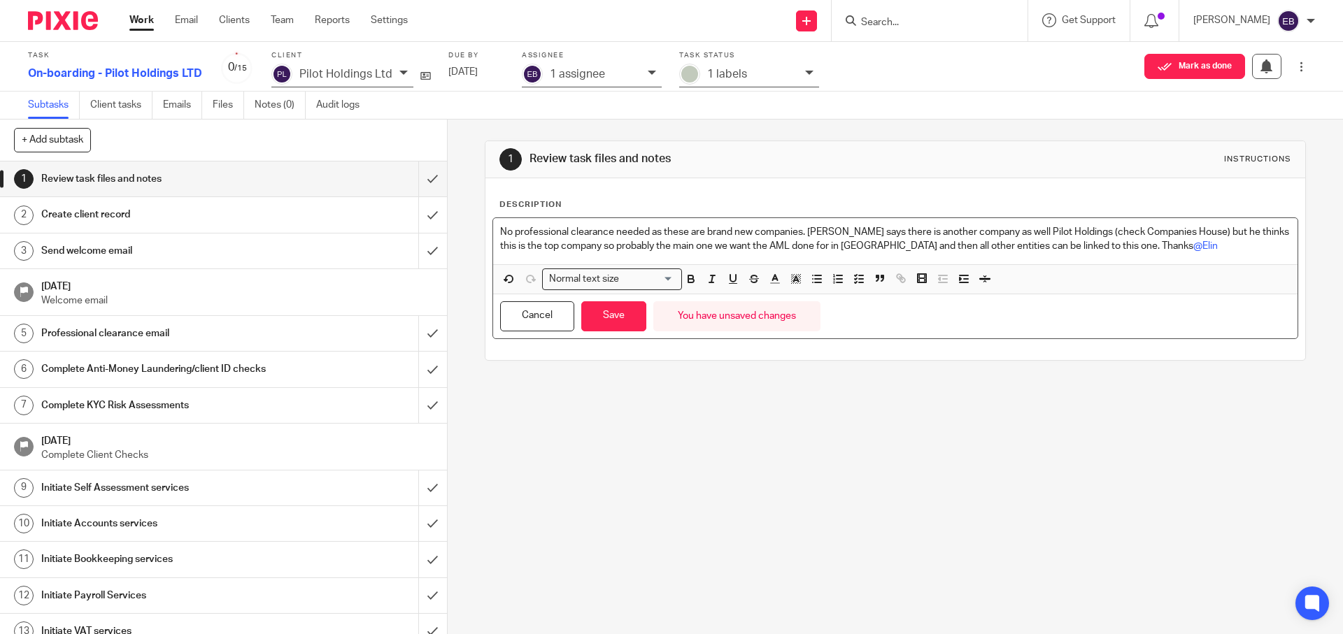
click at [685, 456] on div "1 Review task files and notes Instructions Description No professional clearanc…" at bounding box center [895, 377] width 895 height 515
click at [1140, 239] on p "No professional clearance needed as these are brand new companies. Rod says the…" at bounding box center [894, 239] width 789 height 29
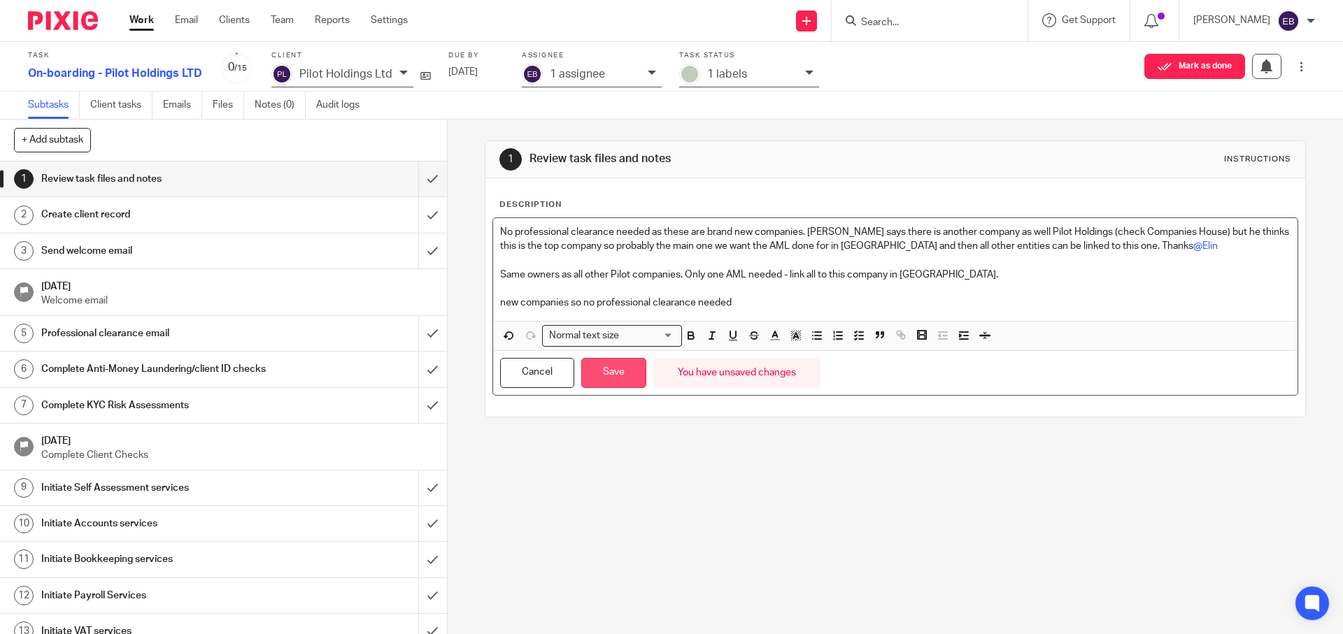
click at [612, 375] on button "Save" at bounding box center [613, 373] width 65 height 30
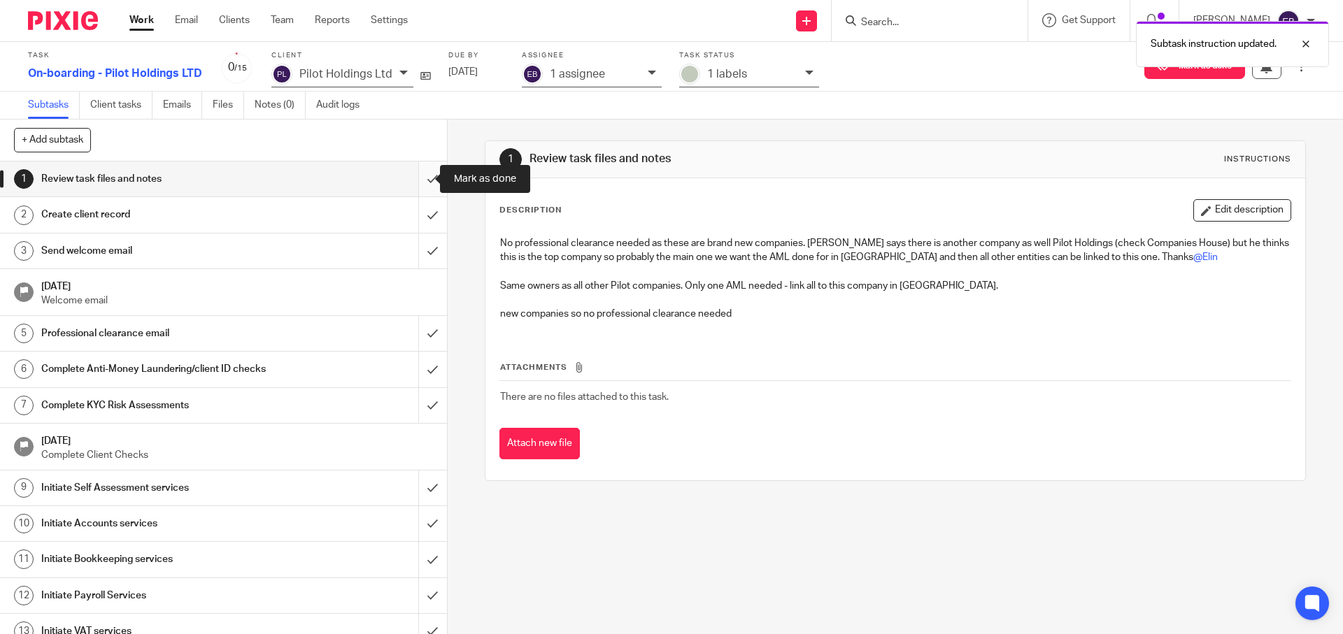
click at [421, 178] on input "submit" at bounding box center [223, 179] width 447 height 35
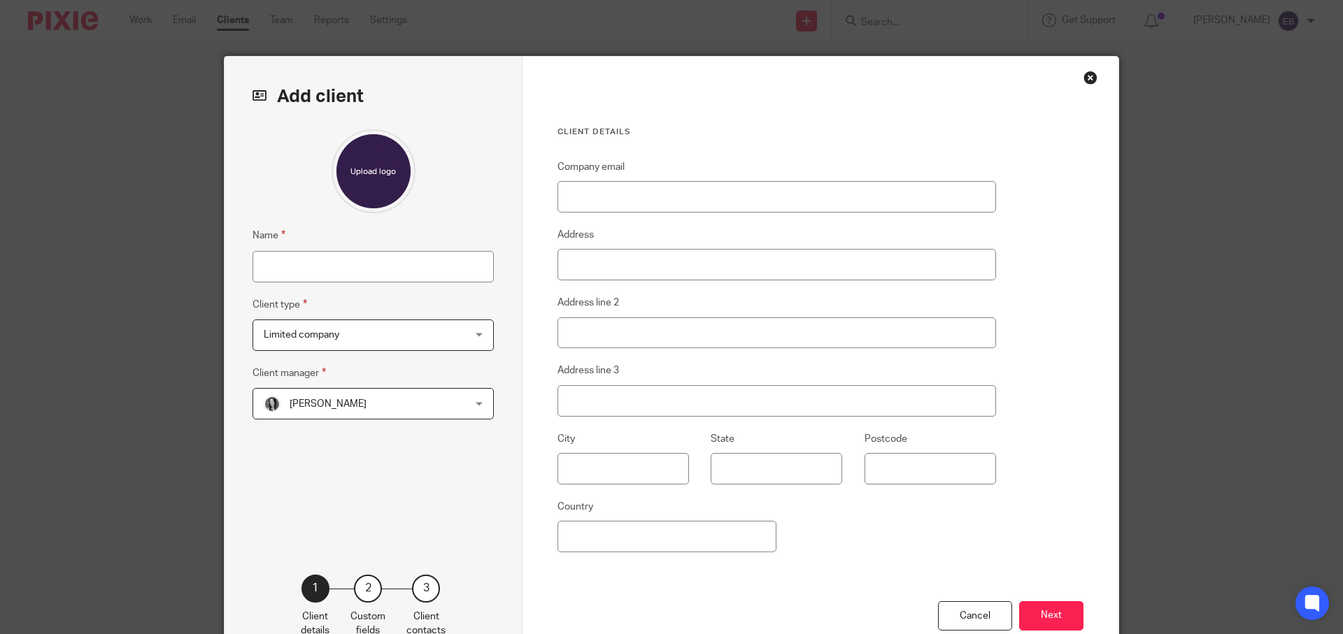
click at [1084, 81] on div "Close this dialog window" at bounding box center [1090, 78] width 14 height 14
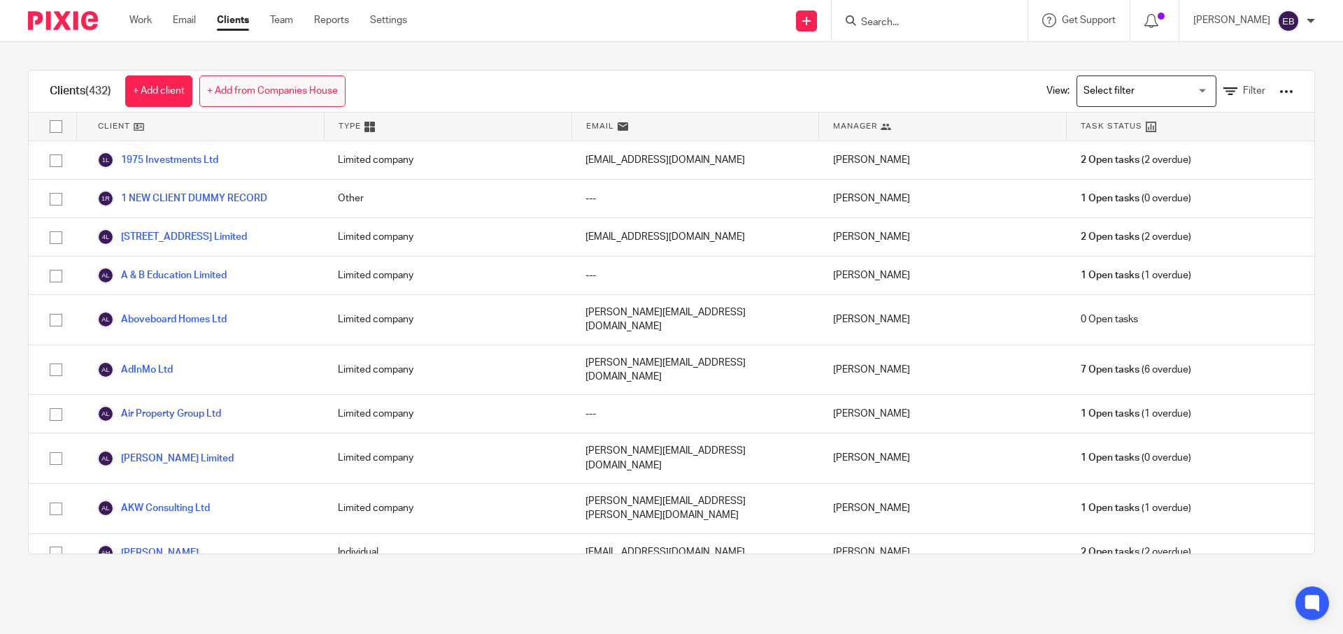
click at [261, 86] on link "+ Add from Companies House" at bounding box center [272, 91] width 146 height 31
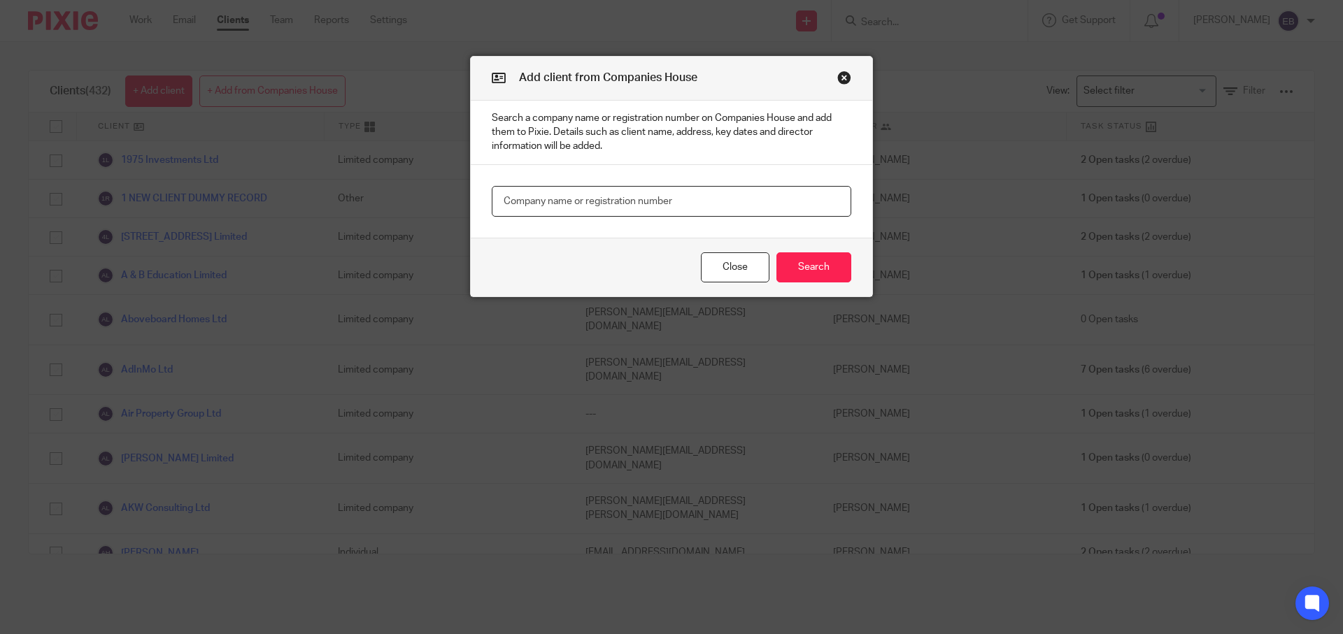
click at [554, 206] on input "text" at bounding box center [671, 201] width 359 height 31
paste input "SC831755"
type input "SC831755"
click at [792, 280] on button "Search" at bounding box center [813, 267] width 75 height 30
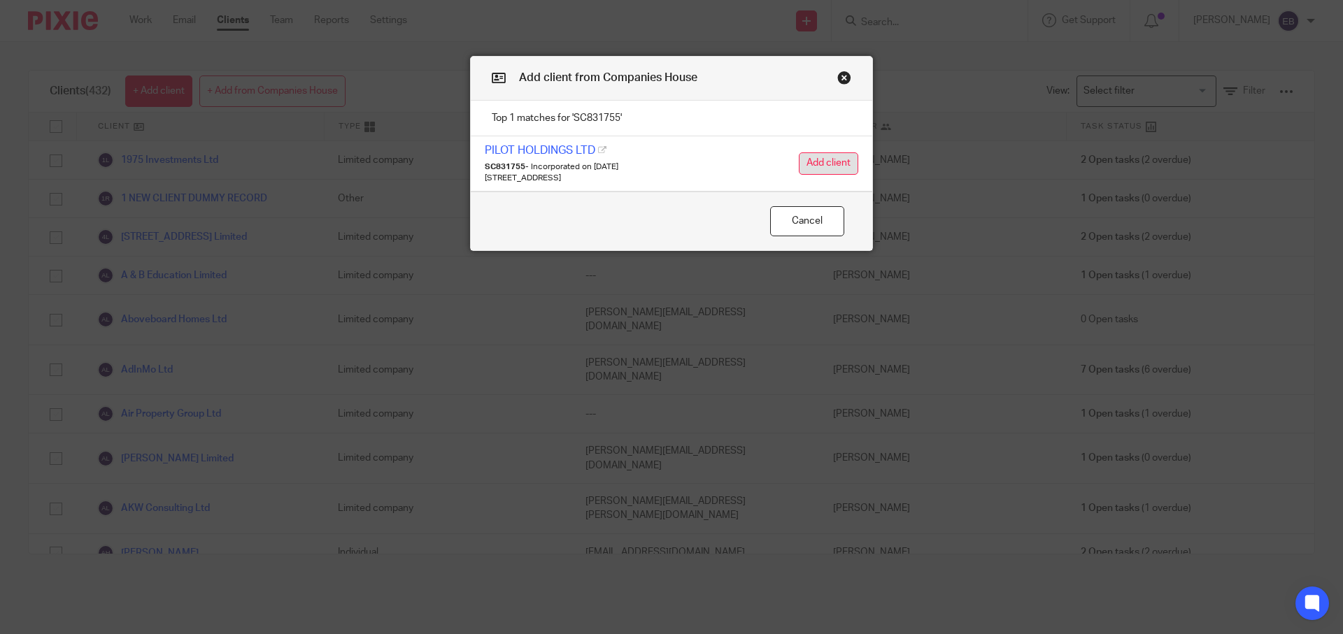
click at [799, 168] on button "Add client" at bounding box center [828, 163] width 59 height 22
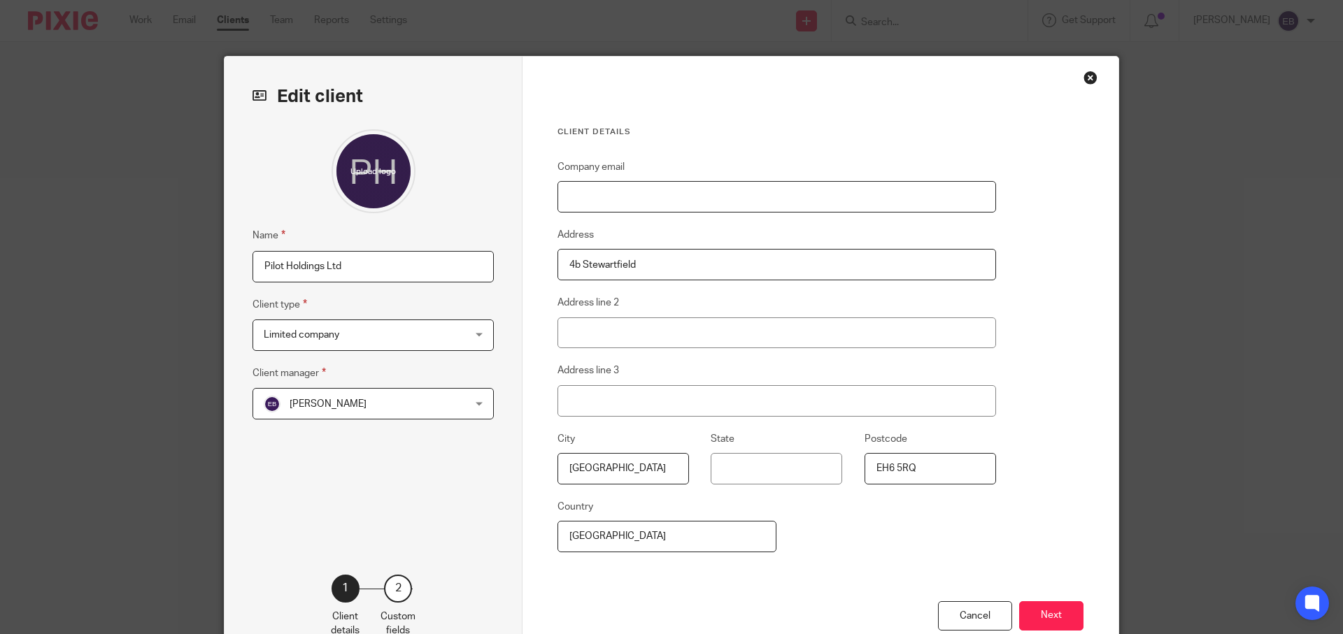
click at [629, 192] on input "Company email" at bounding box center [776, 196] width 438 height 31
click at [287, 394] on span "[PERSON_NAME]" at bounding box center [355, 403] width 183 height 29
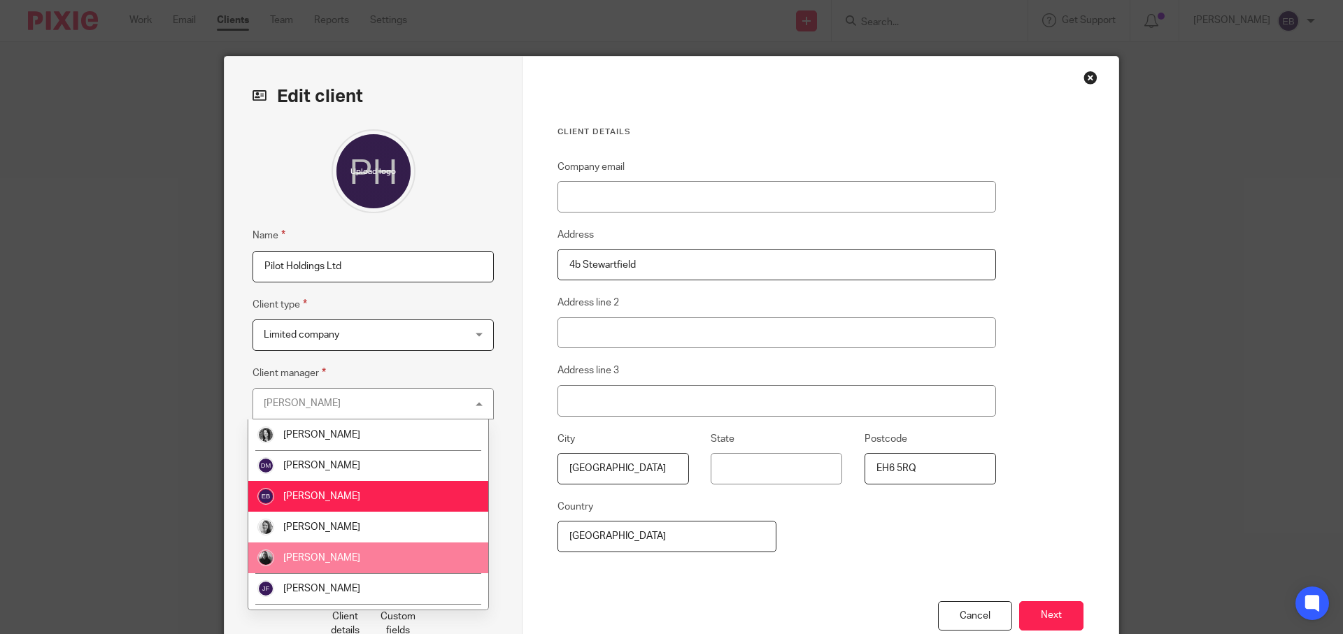
scroll to position [148, 0]
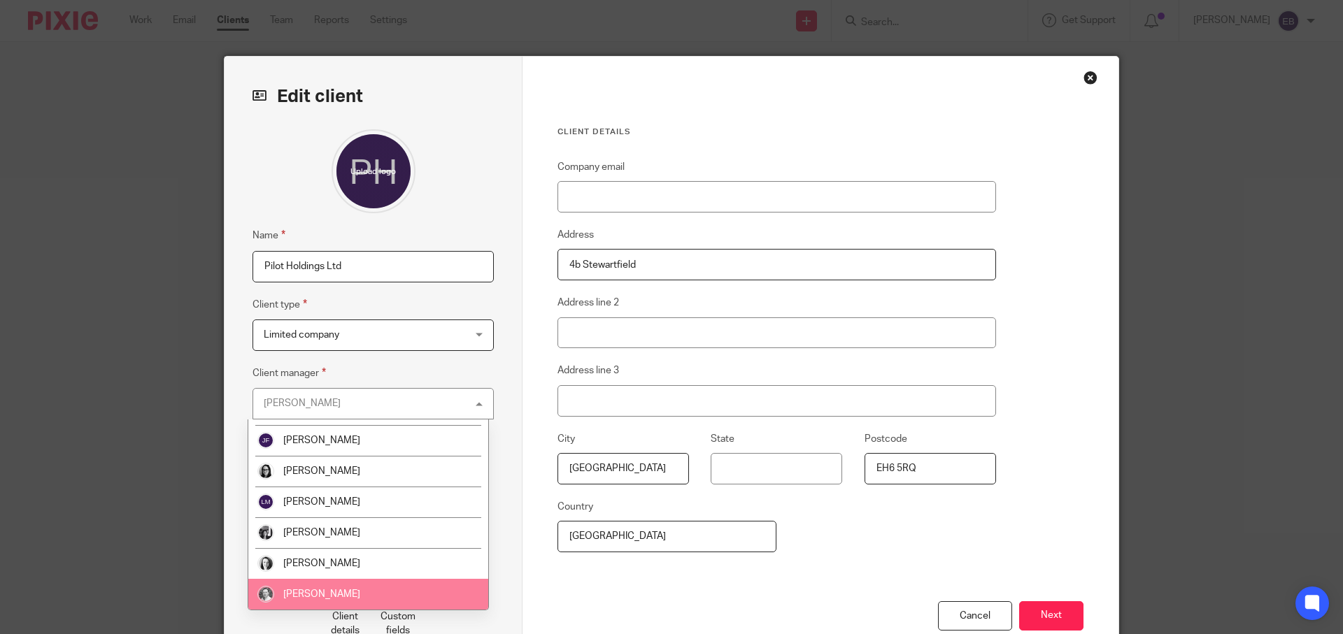
click at [335, 592] on li "[PERSON_NAME]" at bounding box center [368, 594] width 240 height 31
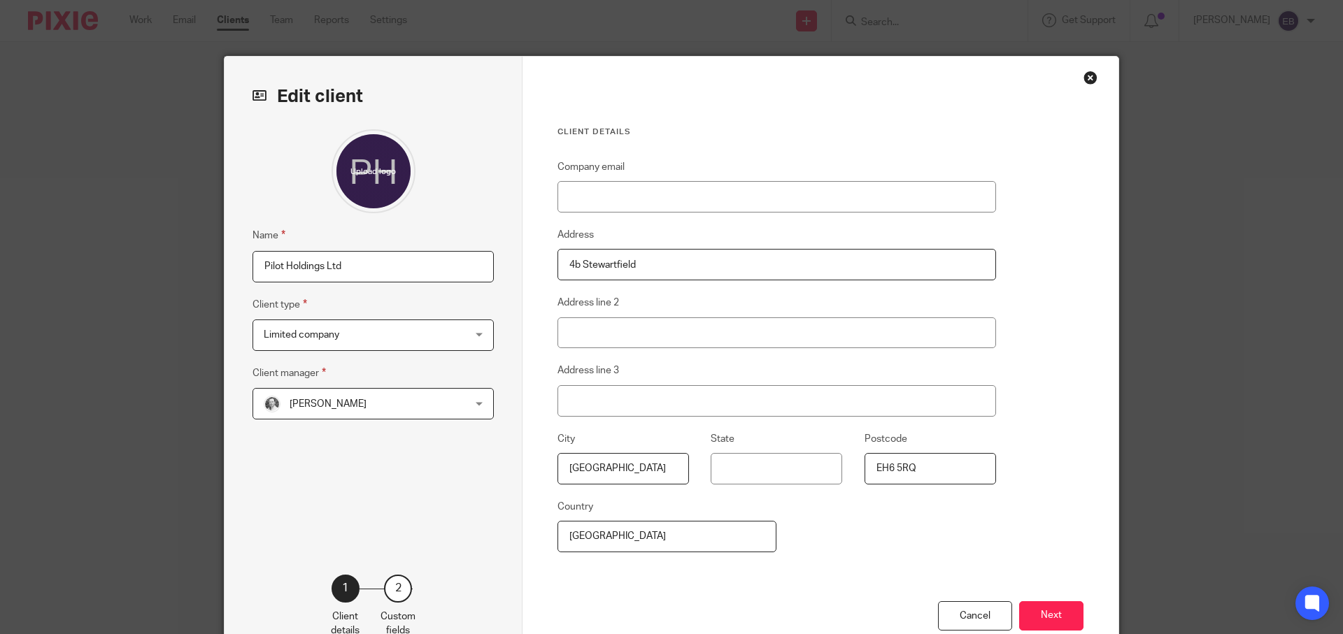
click at [487, 473] on div "Name Pilot Holdings Ltd Client type Limited company Limited company Limited com…" at bounding box center [372, 330] width 241 height 403
click at [582, 201] on input "Company email" at bounding box center [776, 196] width 438 height 31
click at [627, 234] on fieldset "Address 4b Stewartfield" at bounding box center [776, 254] width 438 height 54
click at [627, 202] on input "Company email" at bounding box center [776, 196] width 438 height 31
paste input "SC831755"
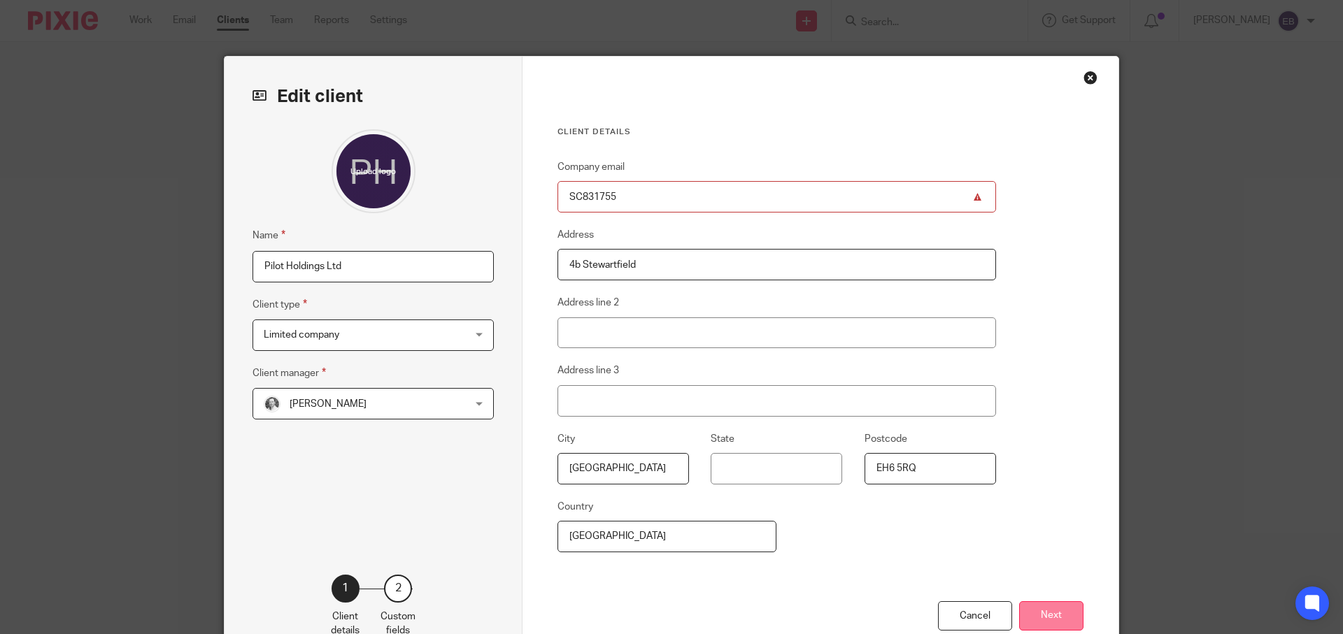
click at [1023, 609] on div "Cancel Next" at bounding box center [820, 633] width 526 height 65
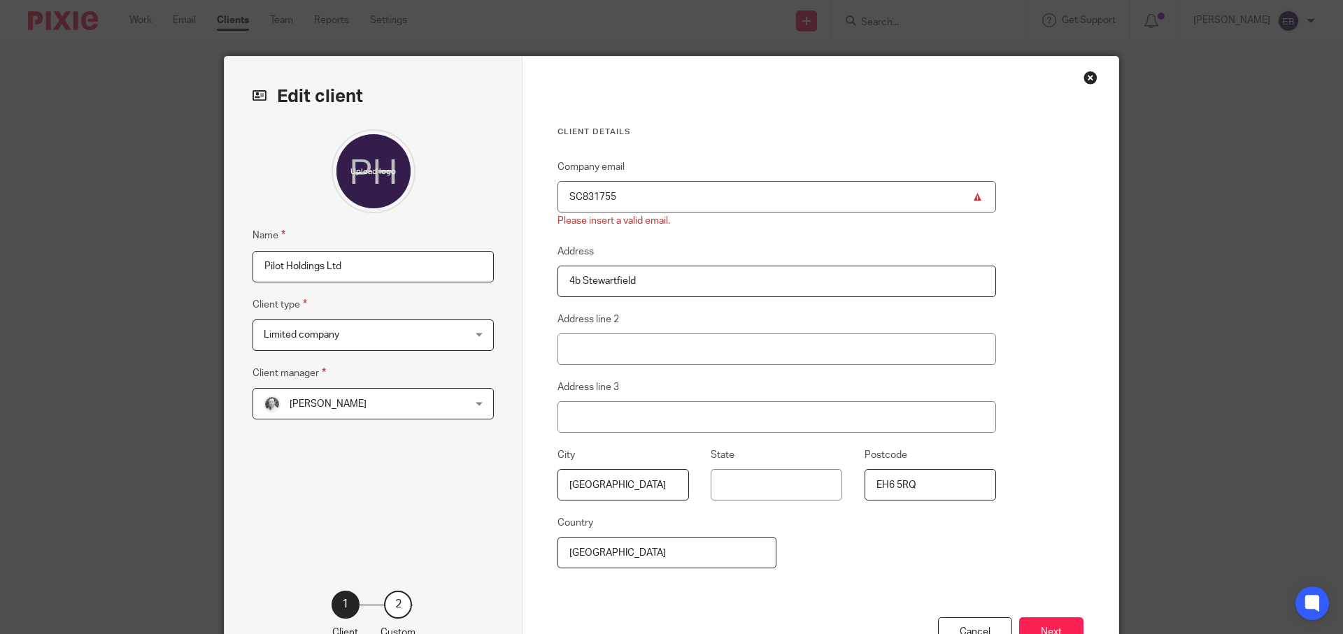
click at [619, 194] on input "SC831755" at bounding box center [776, 196] width 438 height 31
drag, startPoint x: 582, startPoint y: 198, endPoint x: 479, endPoint y: 197, distance: 103.5
click at [490, 198] on div "Edit client Name Pilot Holdings Ltd Client type Limited company Limited company…" at bounding box center [671, 370] width 894 height 626
drag, startPoint x: 633, startPoint y: 205, endPoint x: 548, endPoint y: 199, distance: 84.8
click at [548, 199] on div "Client details Company email SC831755 Please insert a valid email. Address 4b S…" at bounding box center [820, 370] width 596 height 626
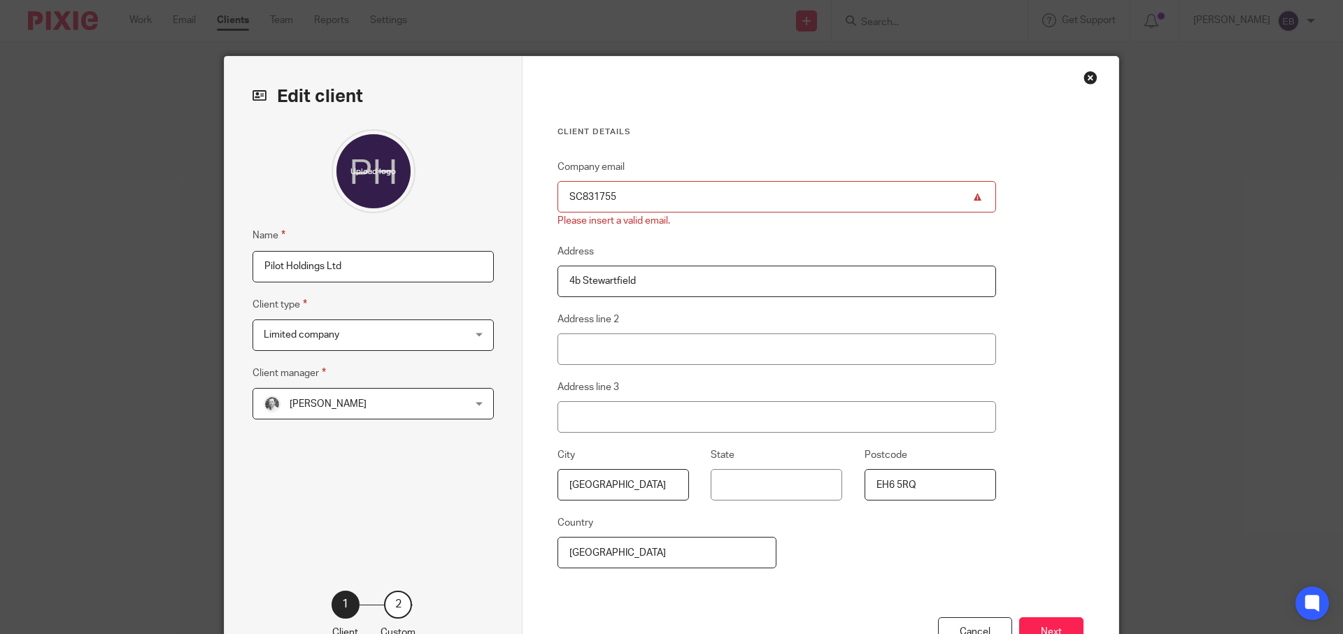
paste input "[PERSON_NAME][EMAIL_ADDRESS][DOMAIN_NAME]"
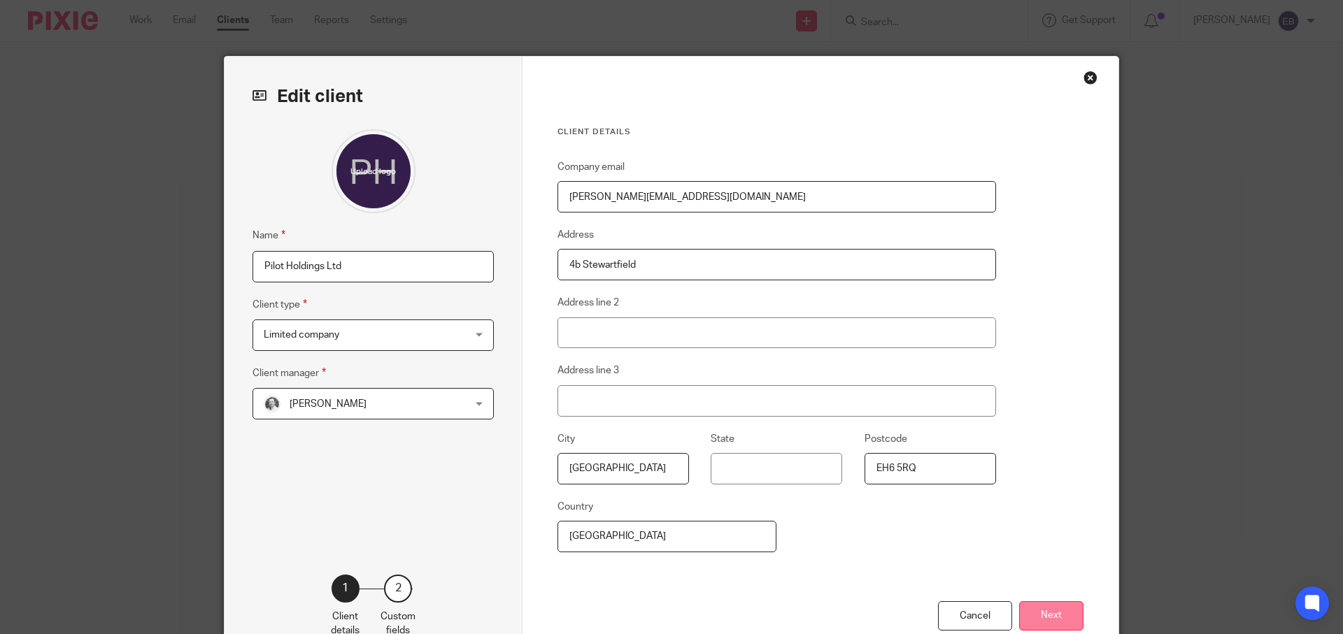
type input "[PERSON_NAME][EMAIL_ADDRESS][DOMAIN_NAME]"
click at [1064, 620] on button "Next" at bounding box center [1051, 616] width 64 height 30
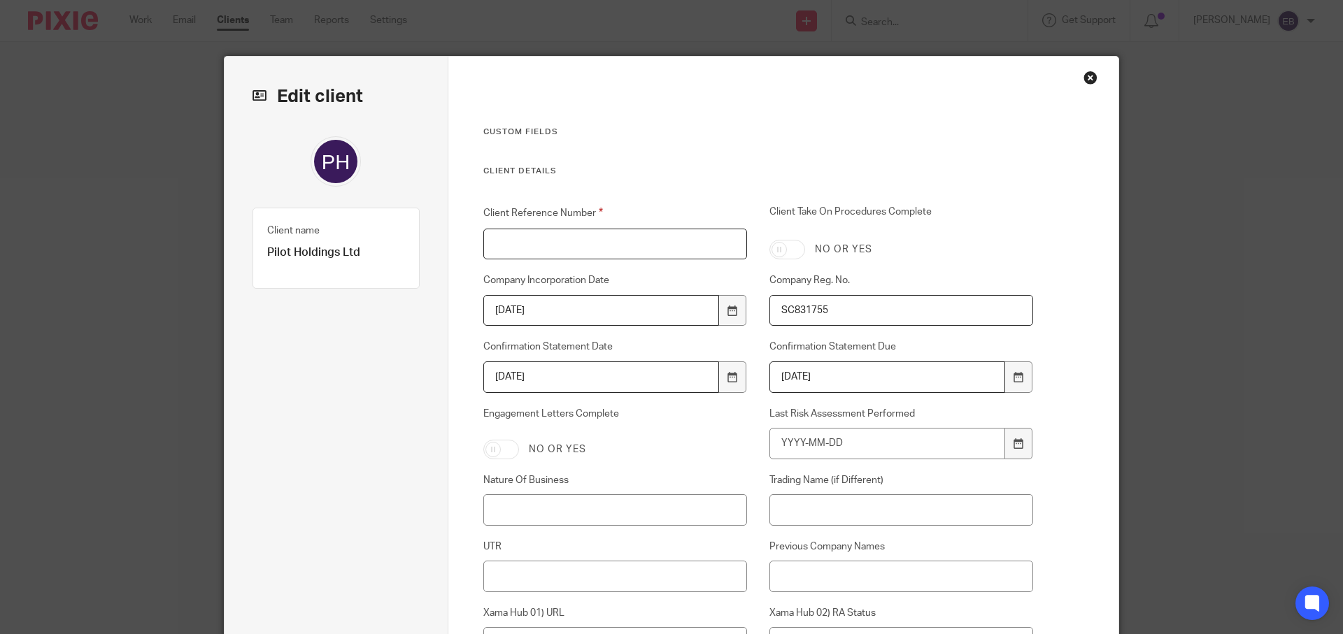
click at [539, 232] on input "Client Reference Number" at bounding box center [615, 244] width 264 height 31
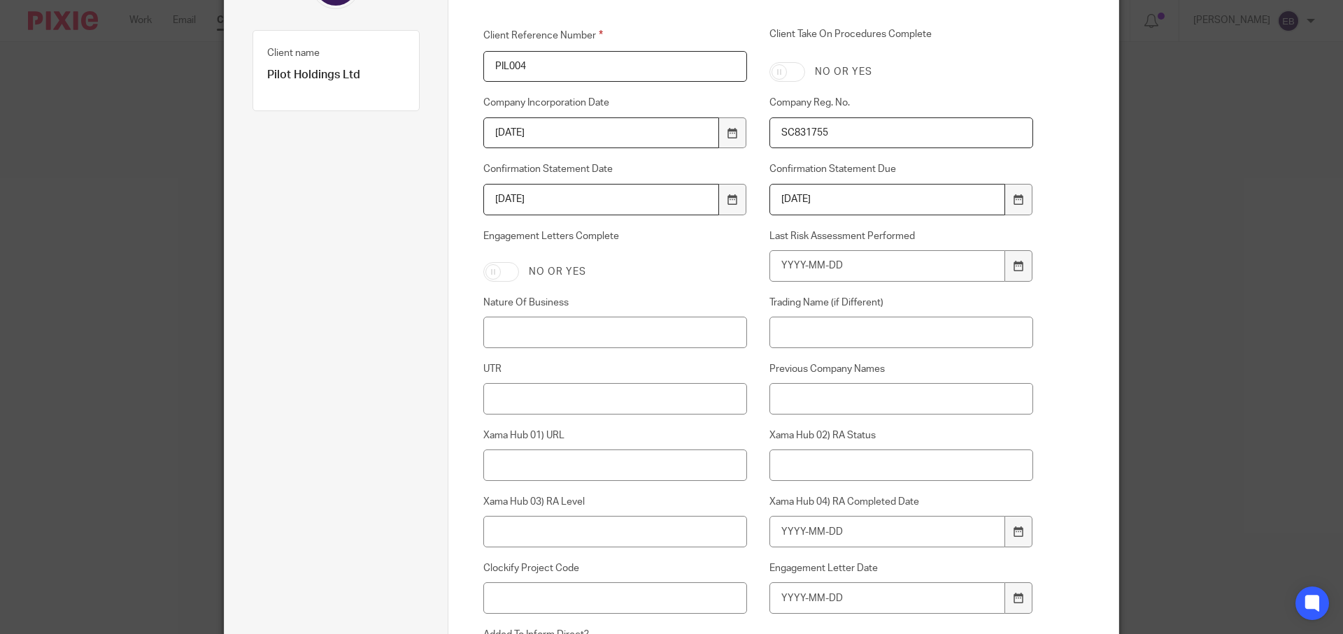
scroll to position [186, 0]
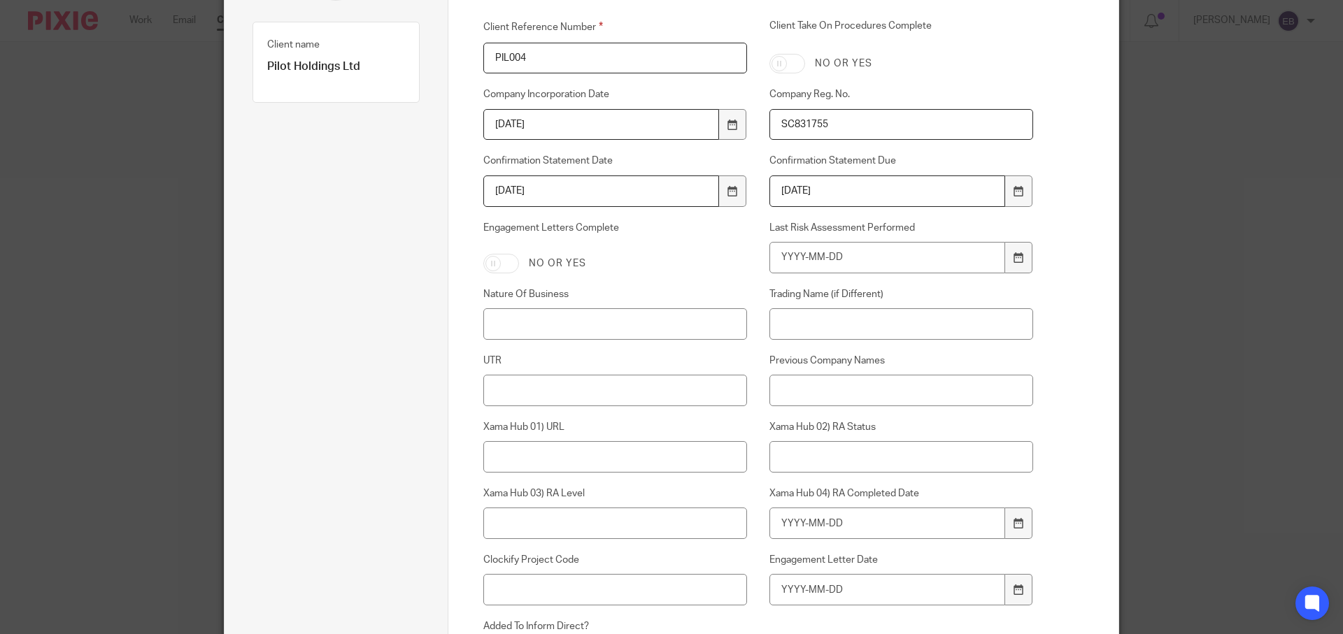
type input "PIL004"
click at [524, 317] on input "Nature Of Business" at bounding box center [615, 323] width 264 height 31
paste input "64209 - Activities of other holding companies not elsewhere classified"
drag, startPoint x: 520, startPoint y: 324, endPoint x: 364, endPoint y: 316, distance: 156.1
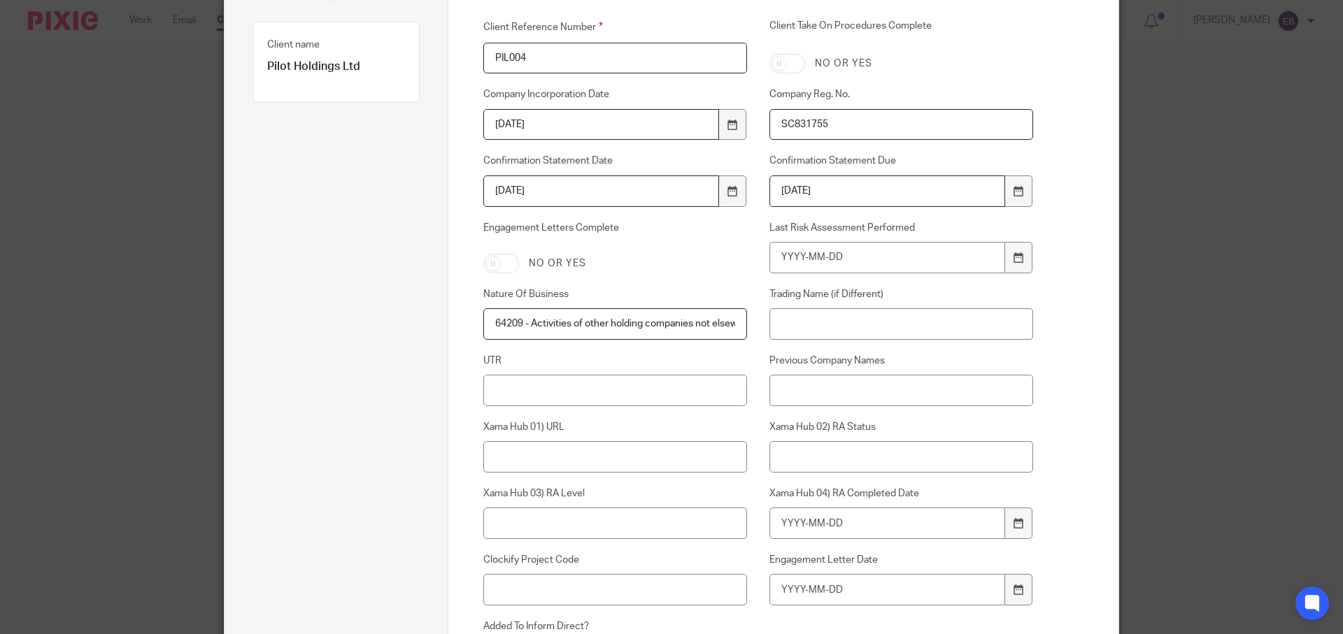
click at [549, 323] on input "64209 - Activities of other holding companies not elsewhere classified" at bounding box center [615, 323] width 264 height 31
drag, startPoint x: 525, startPoint y: 324, endPoint x: 423, endPoint y: 322, distance: 102.1
type input "64209 - Activities of other holding companies not elsewhere classified"
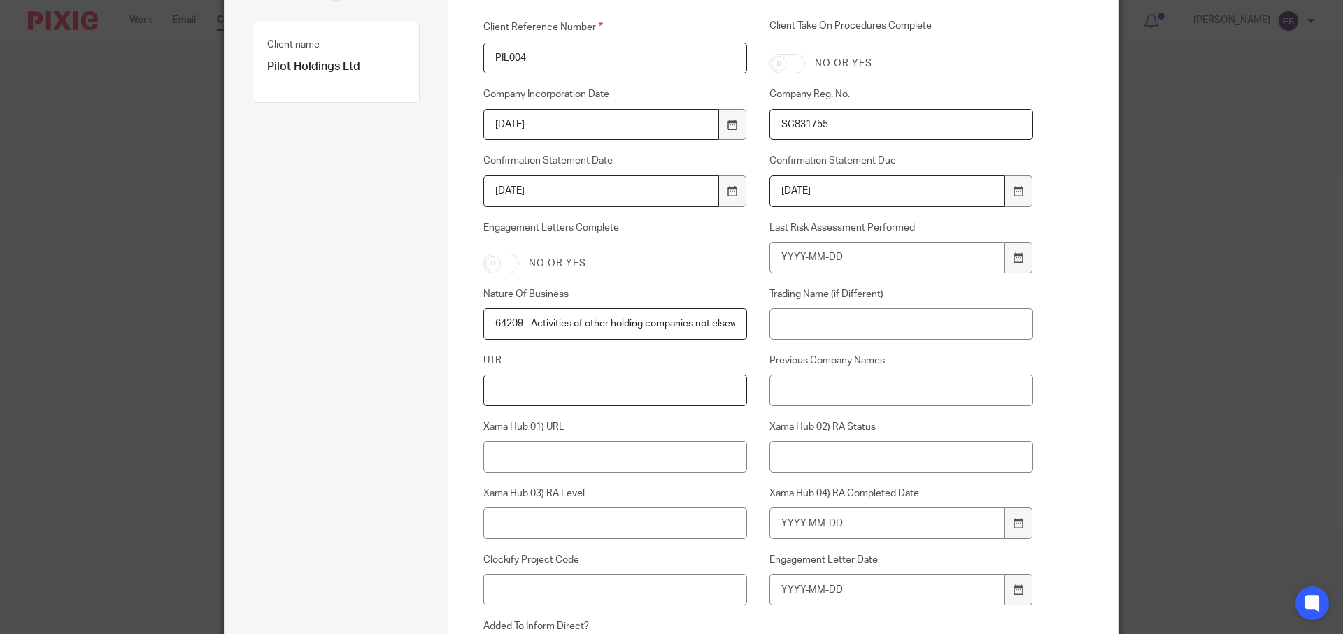
click at [522, 387] on input "UTR" at bounding box center [615, 390] width 264 height 31
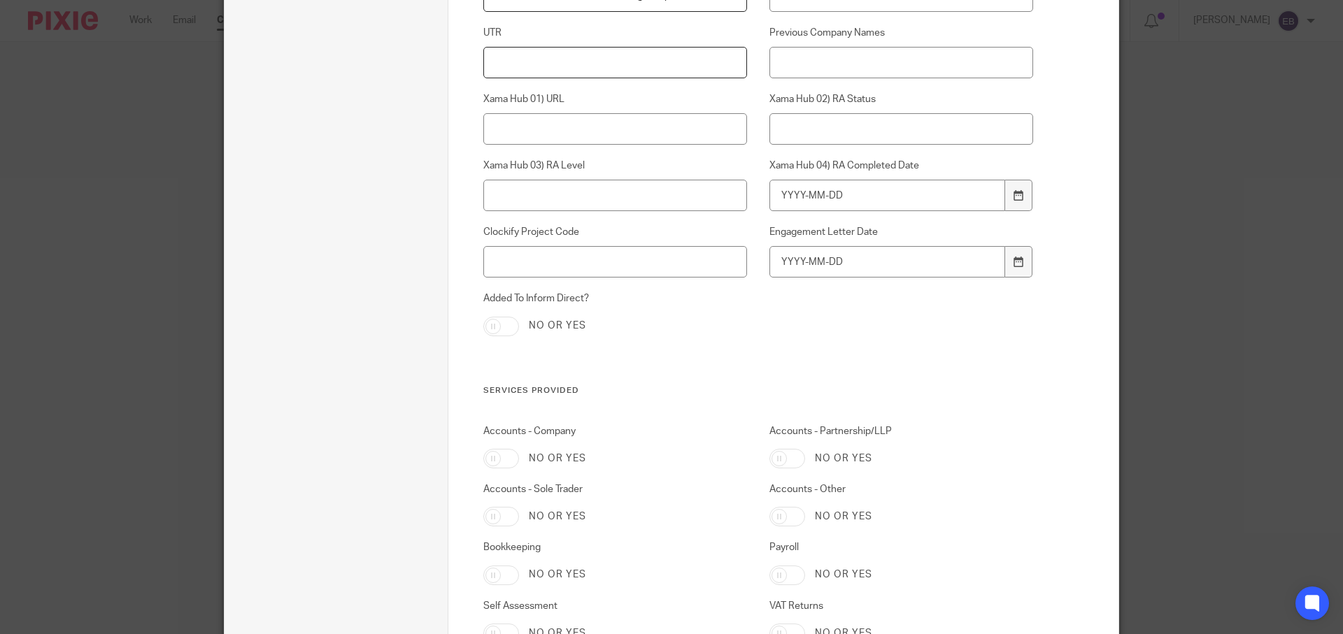
scroll to position [787, 0]
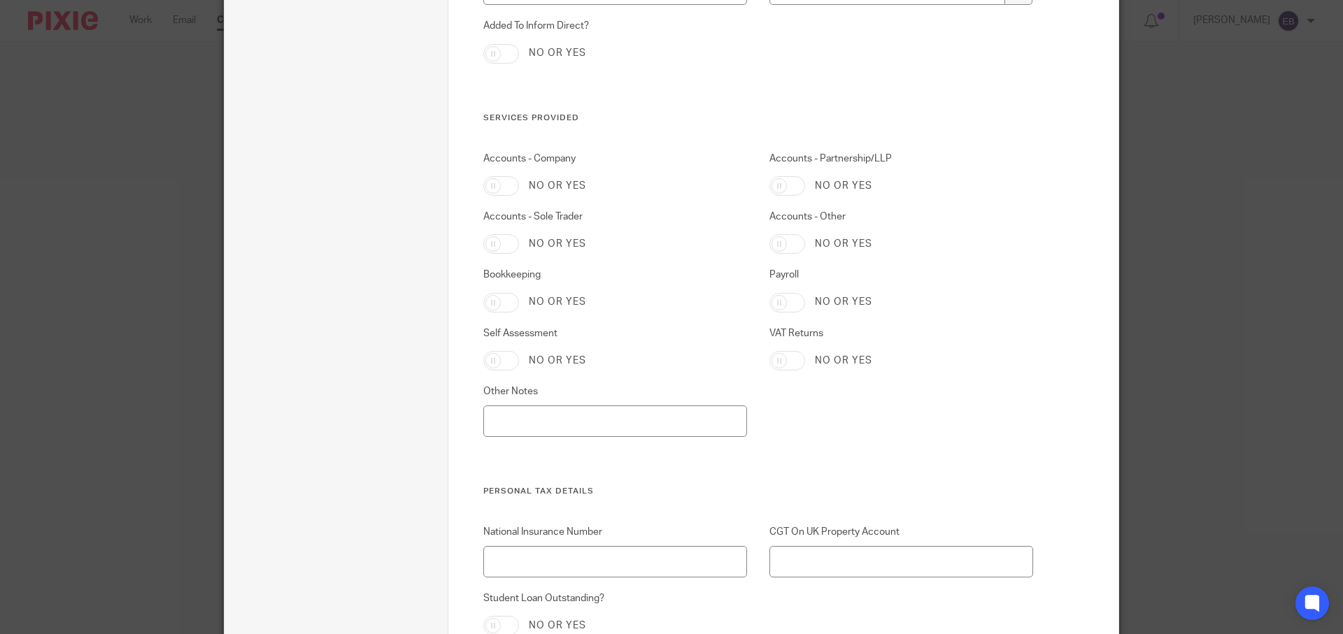
click at [484, 183] on input "Accounts - Company" at bounding box center [501, 186] width 36 height 20
checkbox input "true"
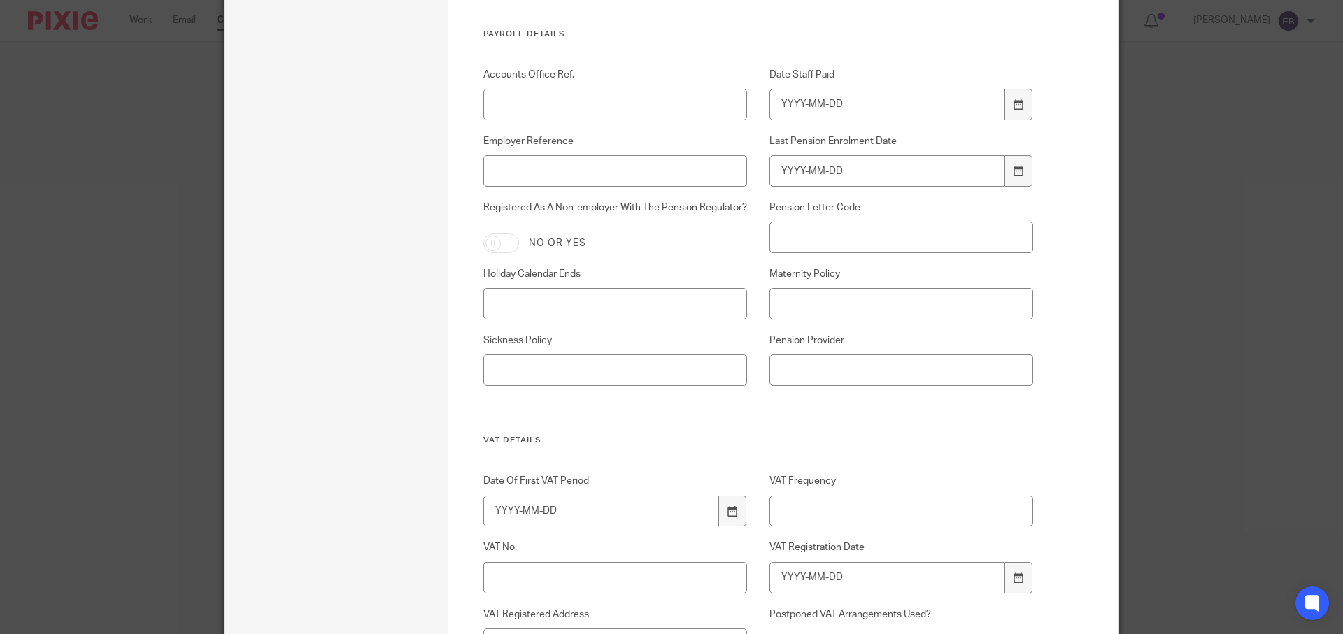
scroll to position [1844, 0]
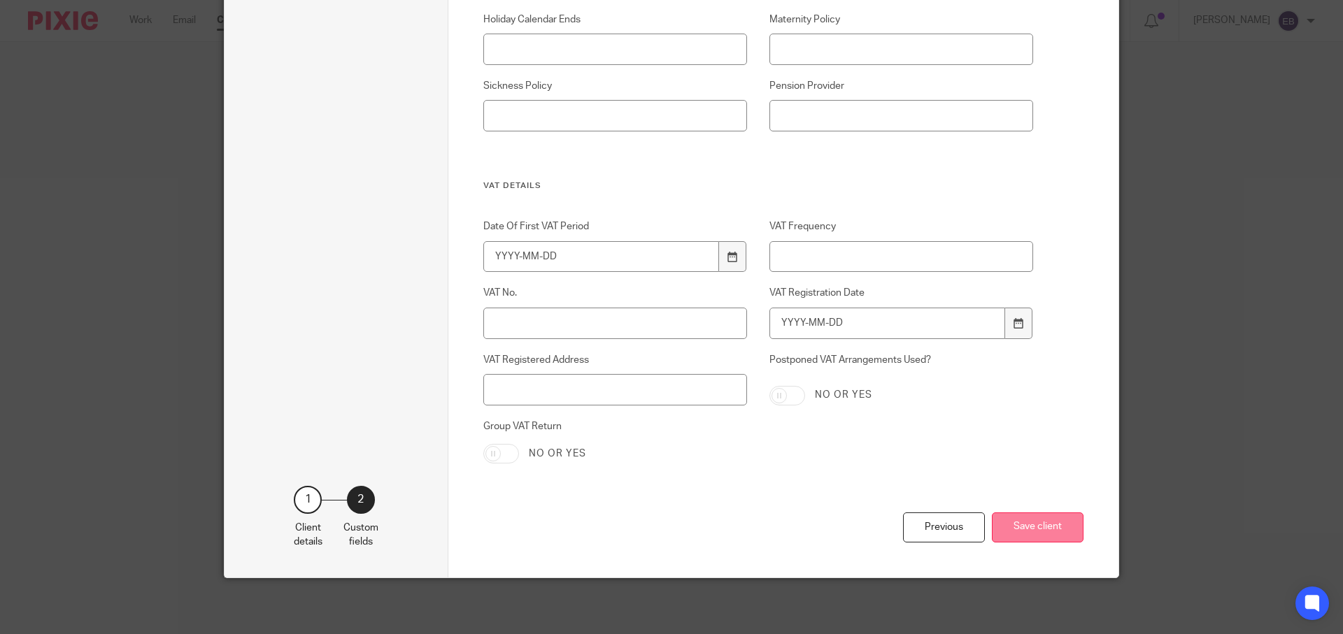
click at [1038, 529] on button "Save client" at bounding box center [1038, 528] width 92 height 30
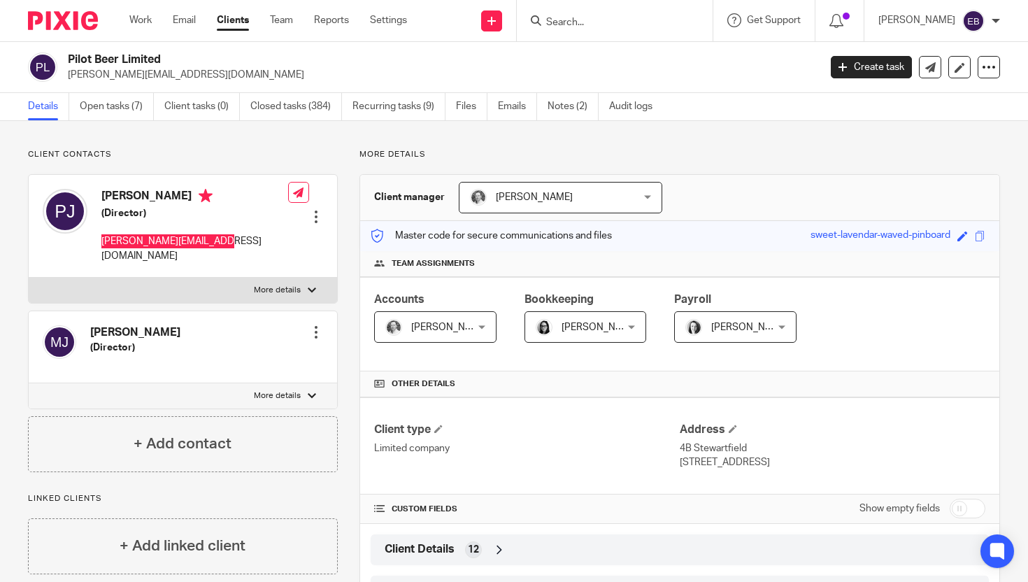
scroll to position [8, 0]
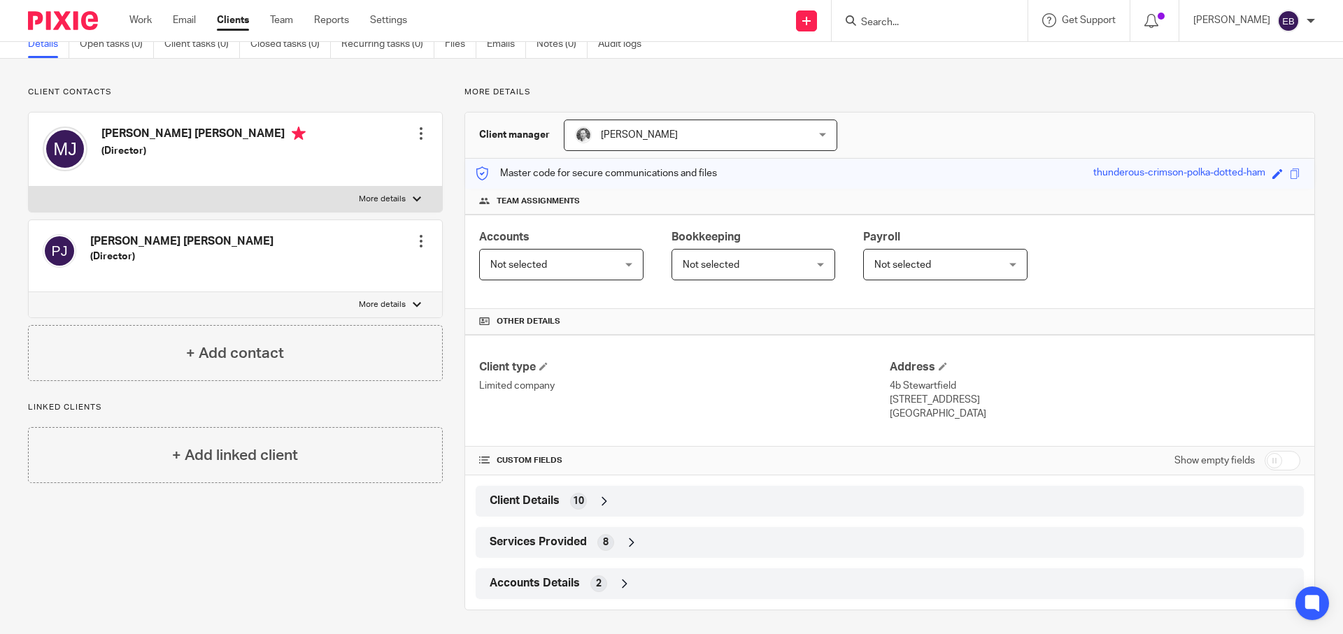
scroll to position [66, 0]
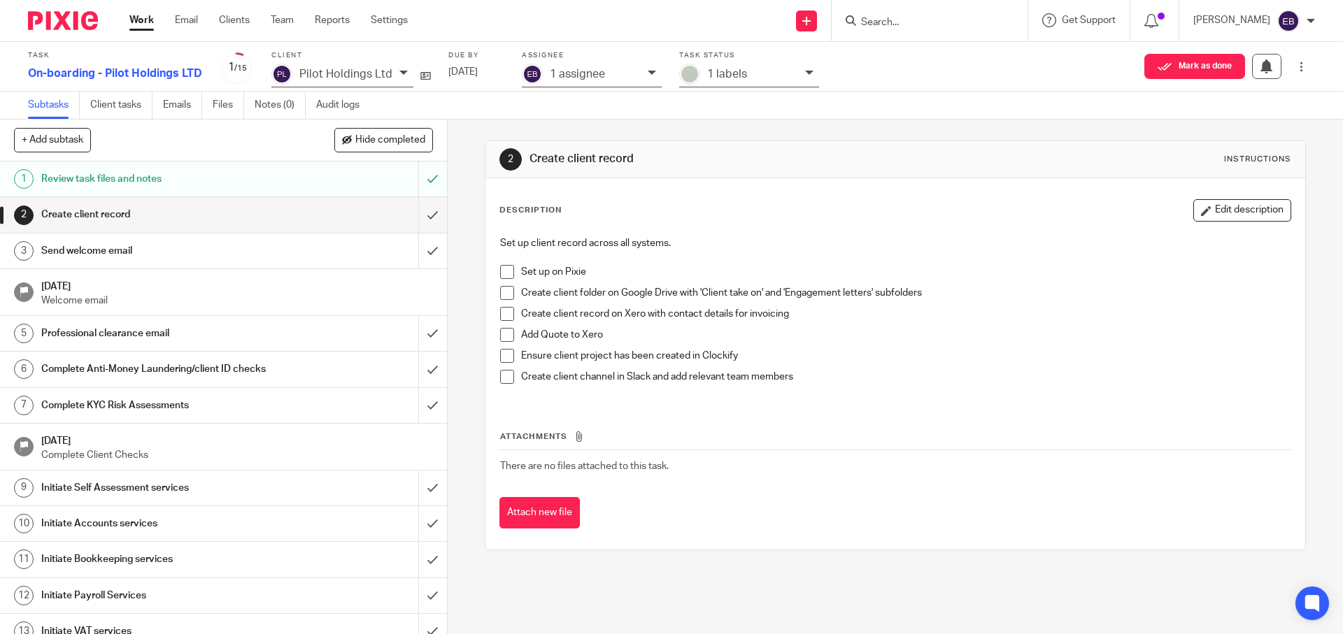
click at [506, 270] on span at bounding box center [507, 272] width 14 height 14
click at [500, 291] on span at bounding box center [507, 293] width 14 height 14
click at [503, 336] on span at bounding box center [507, 335] width 14 height 14
click at [503, 337] on span at bounding box center [507, 335] width 14 height 14
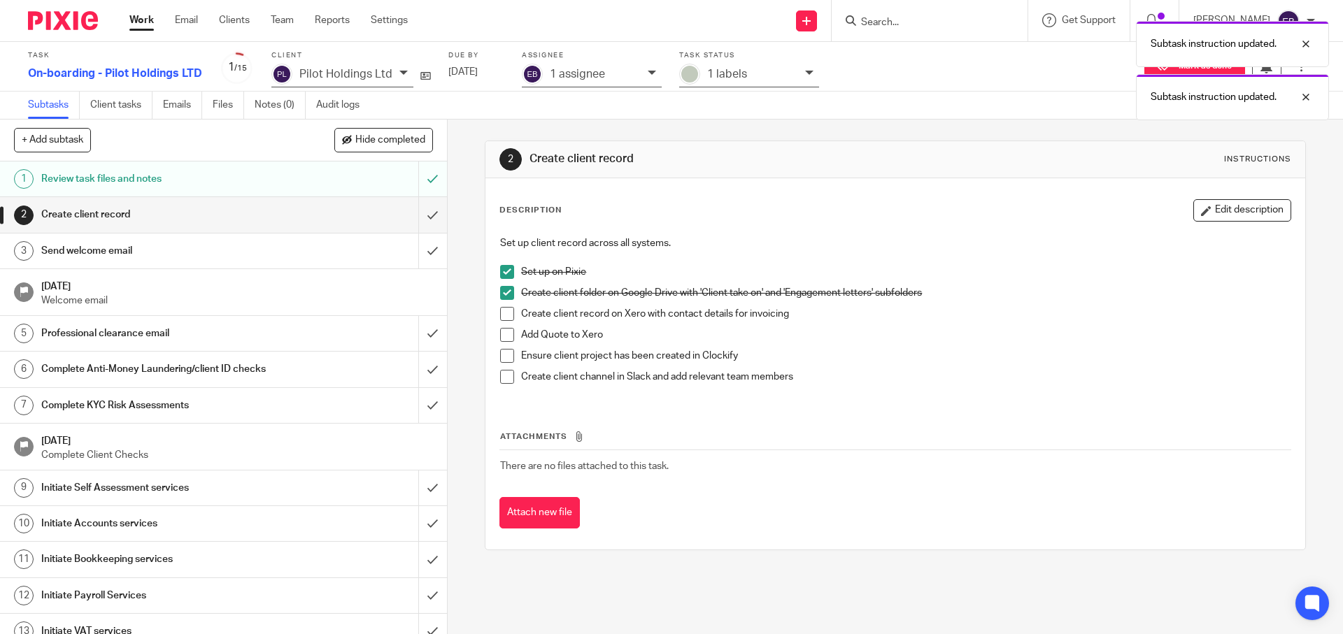
click at [508, 357] on span at bounding box center [507, 356] width 14 height 14
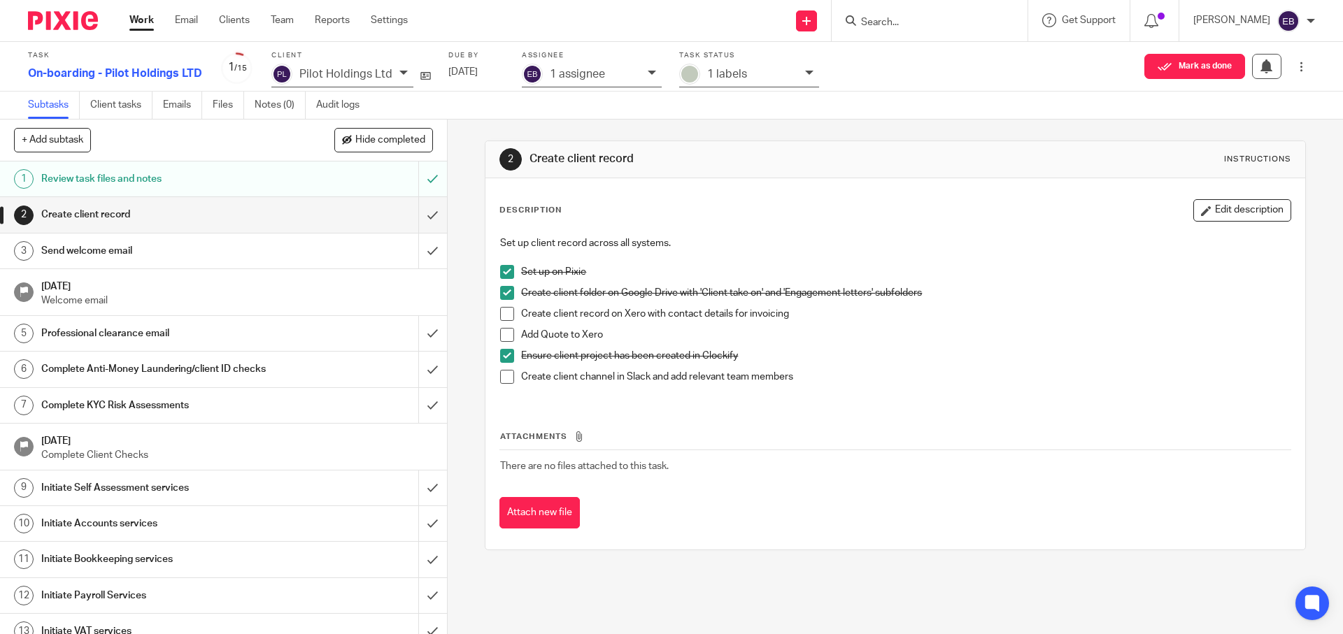
click at [506, 377] on span at bounding box center [507, 377] width 14 height 14
click at [250, 251] on h1 "Send welcome email" at bounding box center [162, 251] width 242 height 21
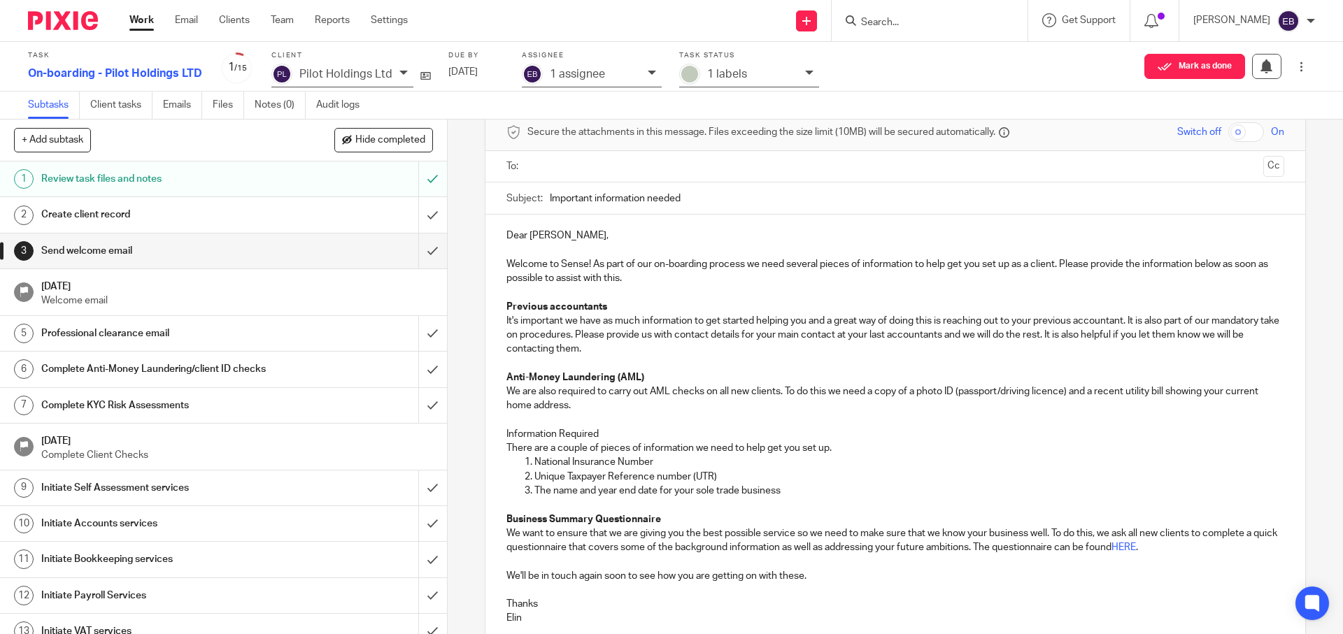
scroll to position [55, 0]
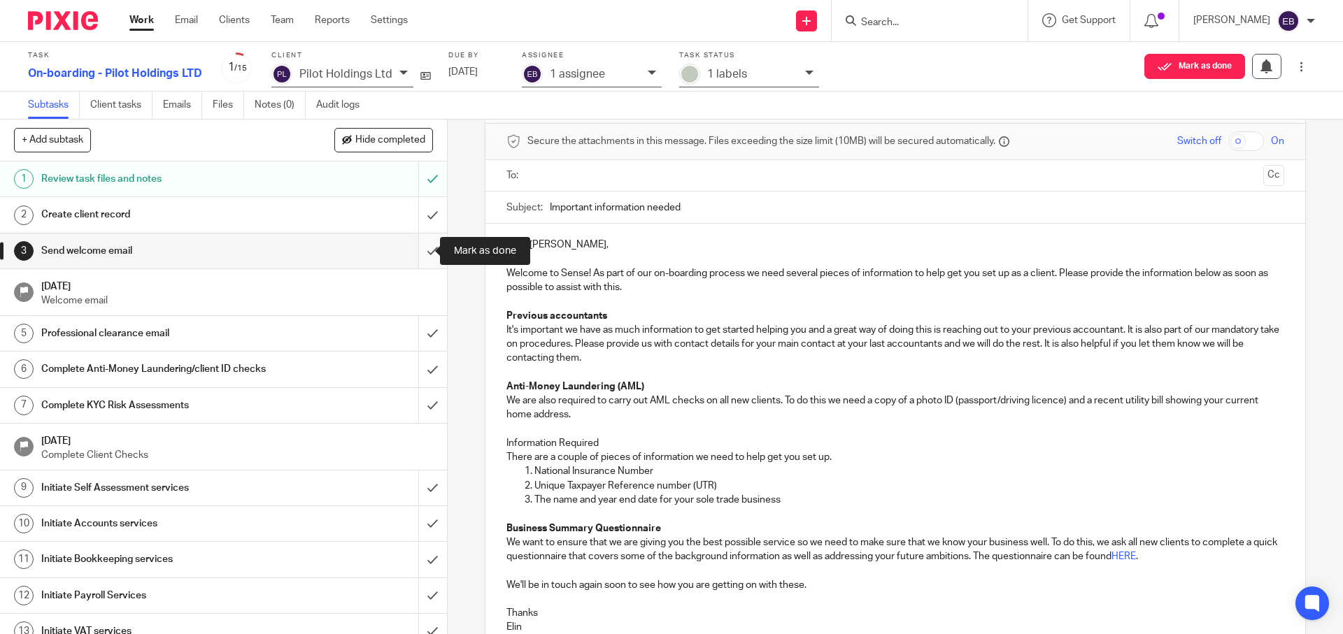
click at [410, 249] on input "submit" at bounding box center [223, 251] width 447 height 35
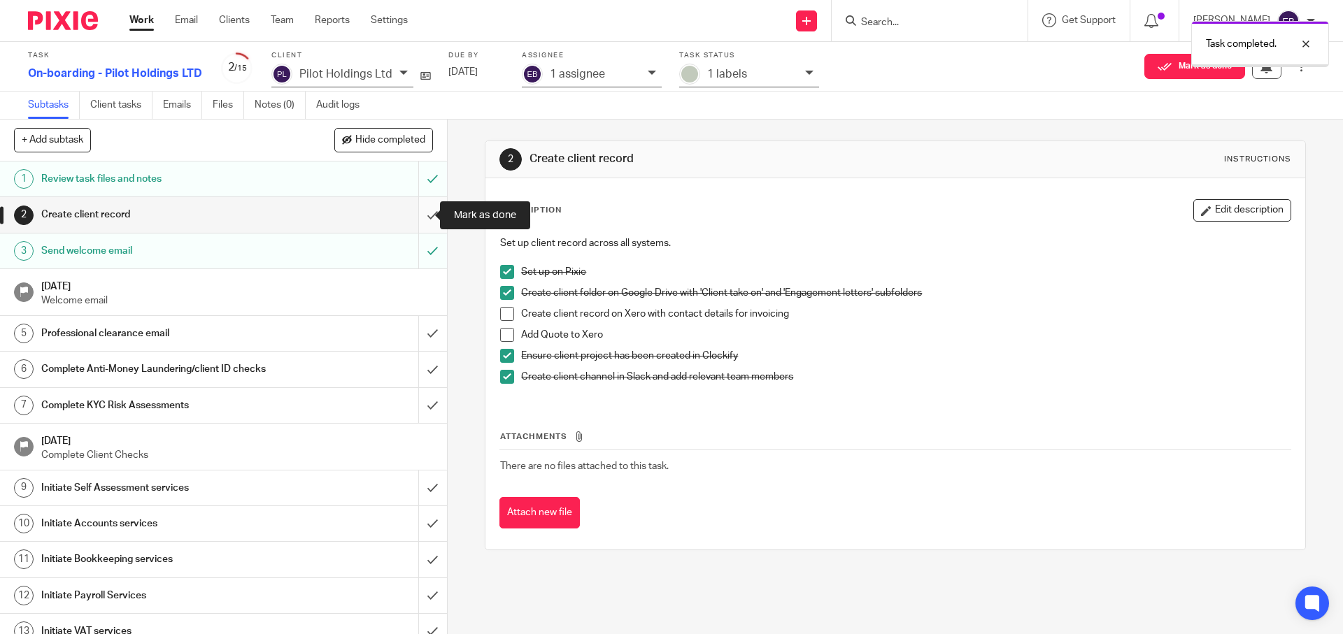
click at [414, 221] on input "submit" at bounding box center [223, 214] width 447 height 35
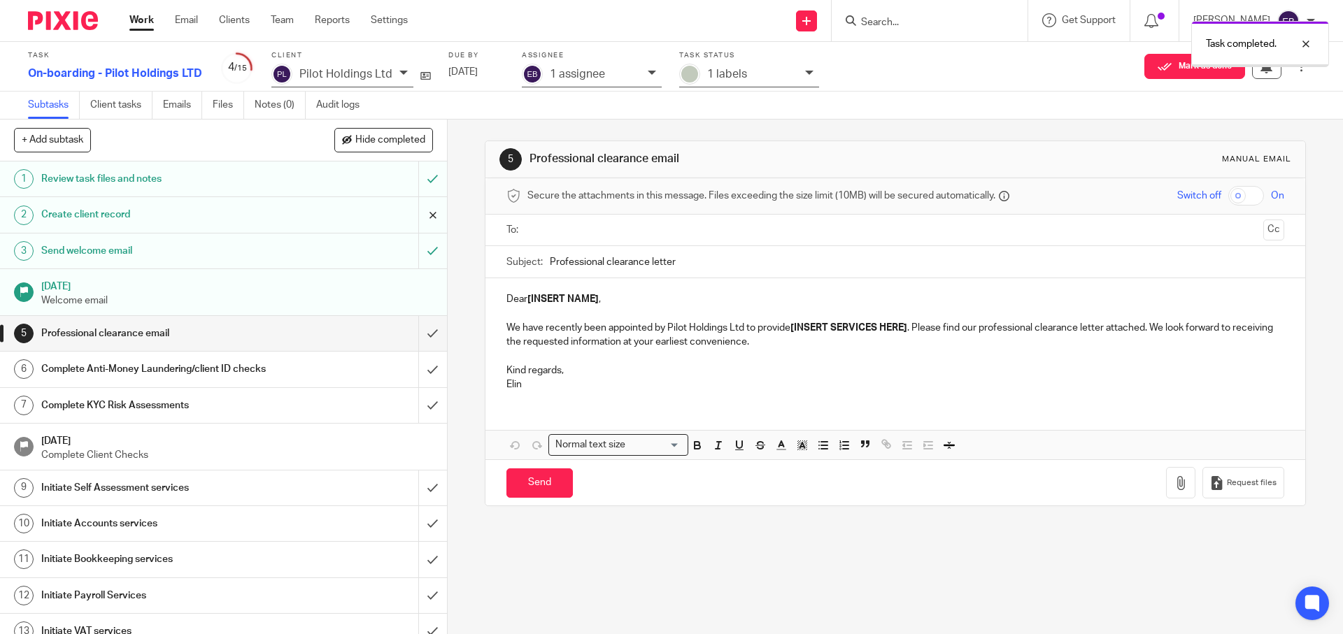
click at [416, 217] on input "submit" at bounding box center [223, 214] width 447 height 35
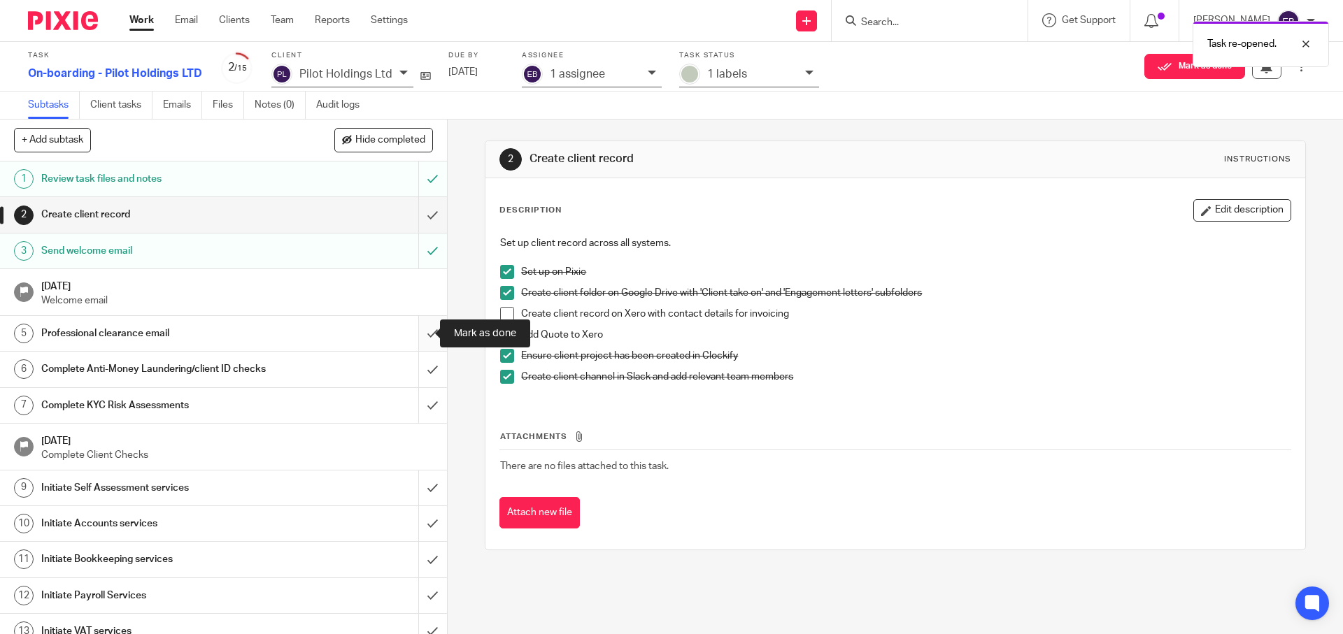
click at [413, 331] on input "submit" at bounding box center [223, 333] width 447 height 35
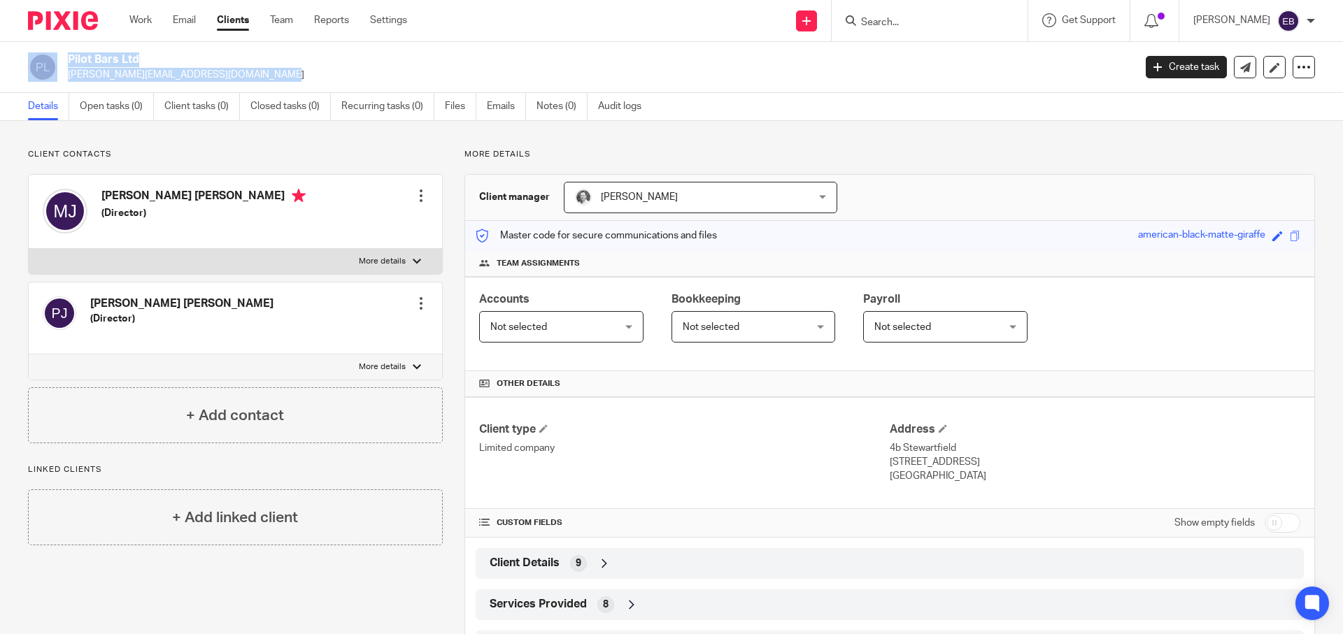
drag, startPoint x: 186, startPoint y: 73, endPoint x: 62, endPoint y: 73, distance: 124.5
click at [62, 73] on div "Pilot Bars Ltd [PERSON_NAME][EMAIL_ADDRESS][DOMAIN_NAME]" at bounding box center [576, 66] width 1096 height 29
click at [171, 73] on p "patrick@pilotbeer.co.uk" at bounding box center [596, 75] width 1057 height 14
drag, startPoint x: 183, startPoint y: 74, endPoint x: 68, endPoint y: 77, distance: 114.7
click at [68, 77] on p "patrick@pilotbeer.co.uk" at bounding box center [596, 75] width 1057 height 14
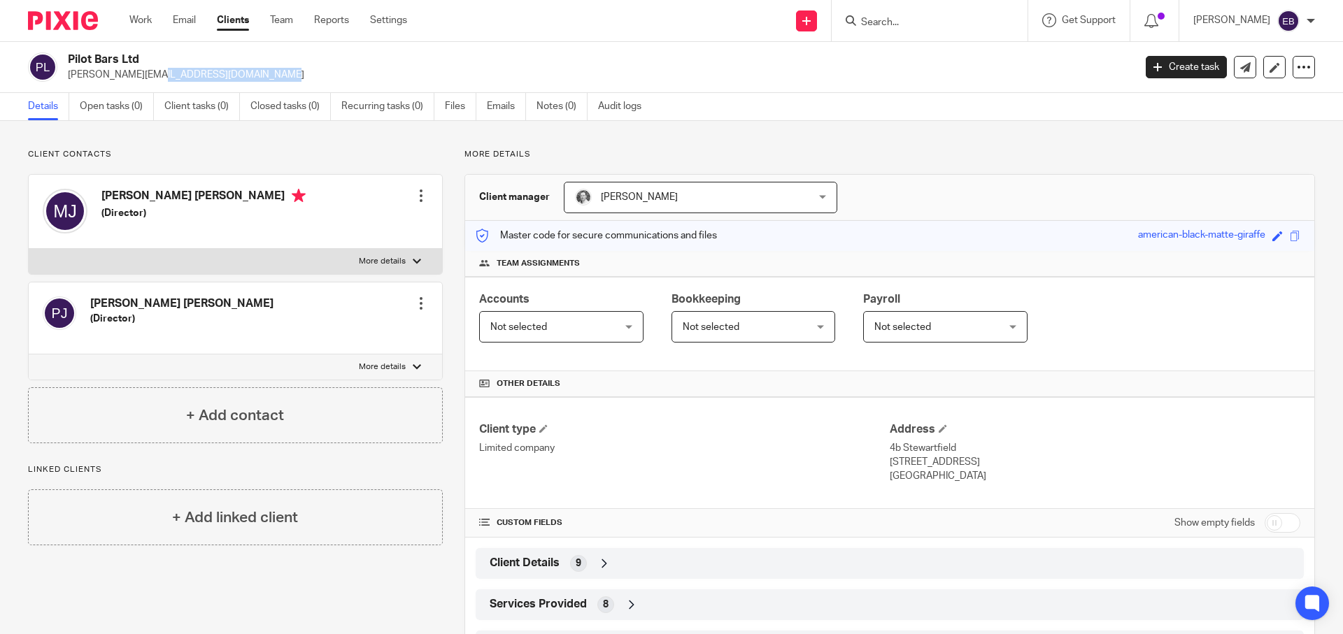
copy p "patrick@pilotbeer.co.uk"
click at [396, 369] on p "More details" at bounding box center [382, 367] width 47 height 11
click at [29, 355] on input "More details" at bounding box center [28, 354] width 1 height 1
checkbox input "true"
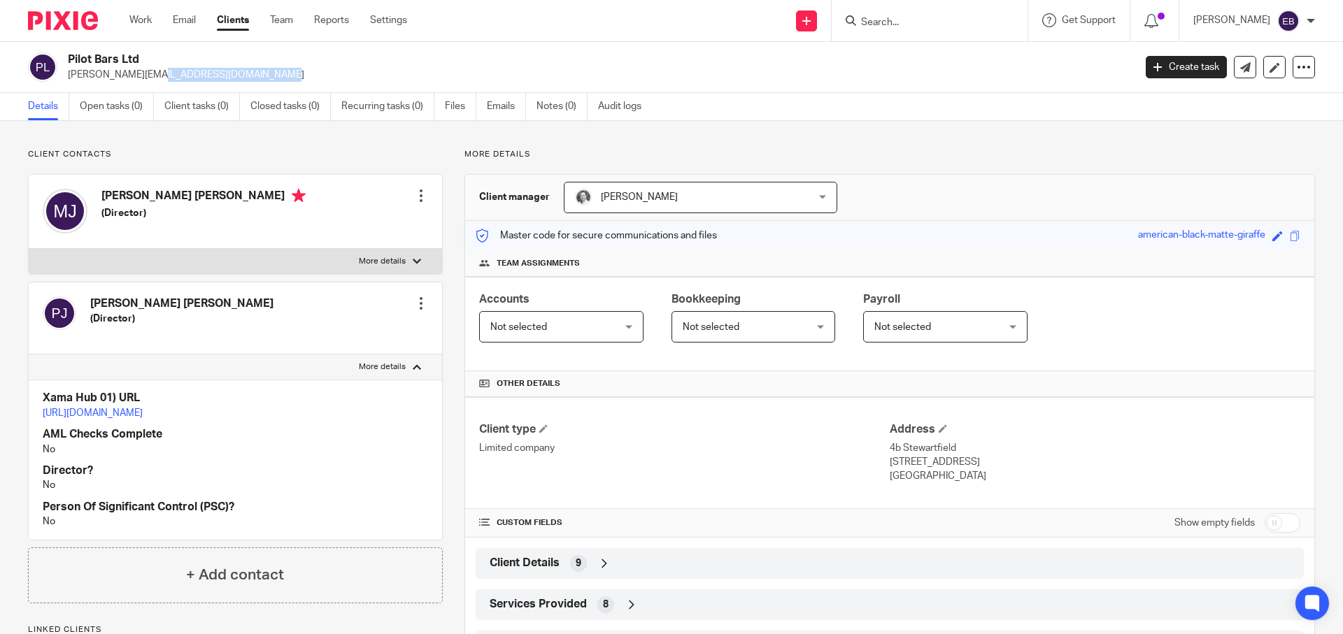
click at [422, 310] on div at bounding box center [421, 303] width 14 height 14
click at [330, 333] on link "Edit contact" at bounding box center [355, 334] width 134 height 20
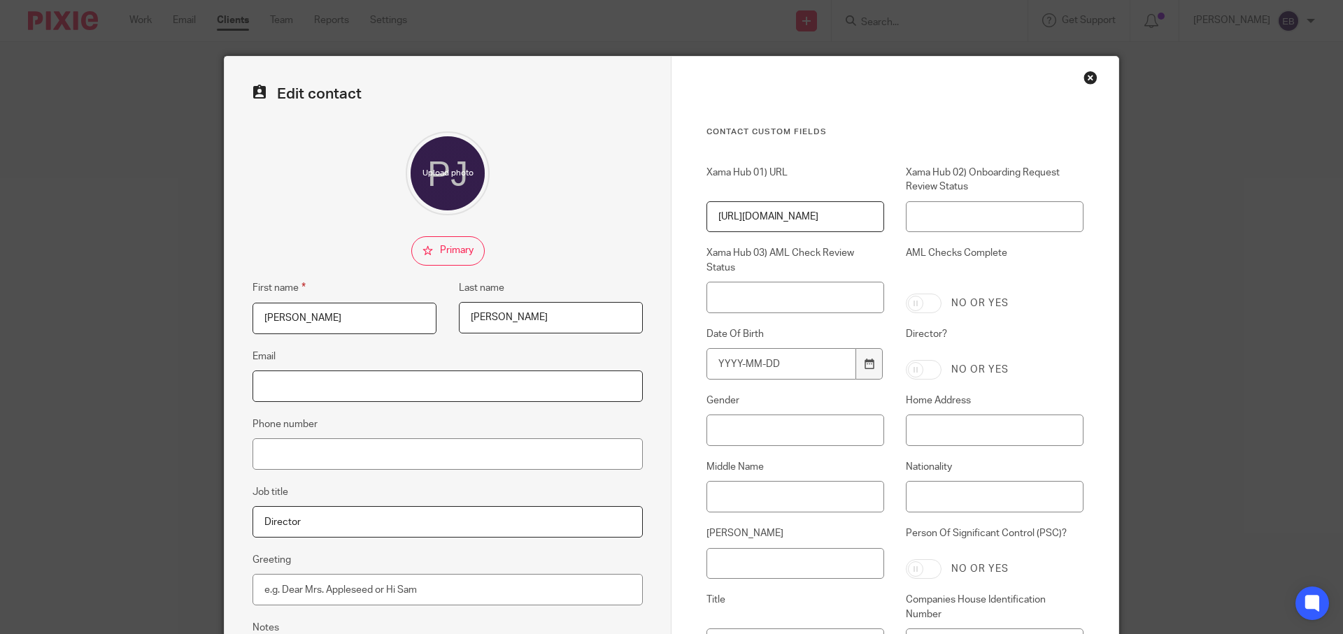
click at [352, 392] on input "Email" at bounding box center [447, 386] width 390 height 31
paste input "[PERSON_NAME][EMAIL_ADDRESS][DOMAIN_NAME]"
type input "[PERSON_NAME][EMAIL_ADDRESS][DOMAIN_NAME]"
click at [1196, 214] on div "Edit contact First name Patrick Last name Matthew Jones Email patrick@pilotbeer…" at bounding box center [671, 317] width 1343 height 634
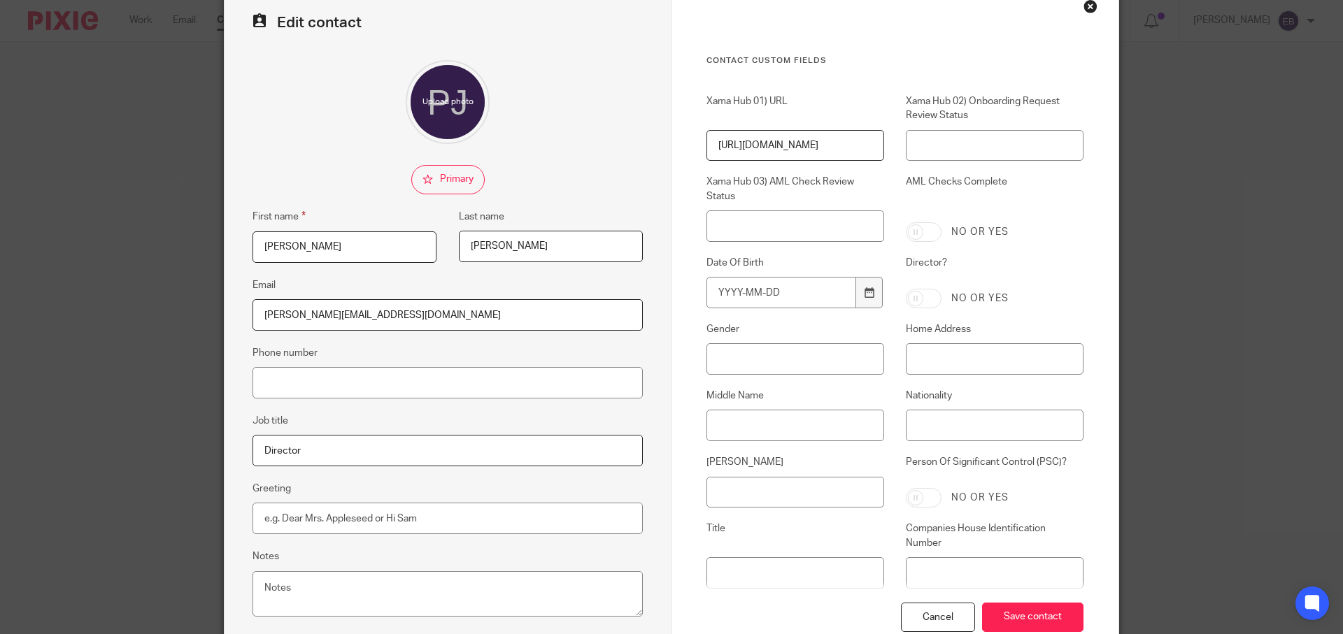
scroll to position [161, 0]
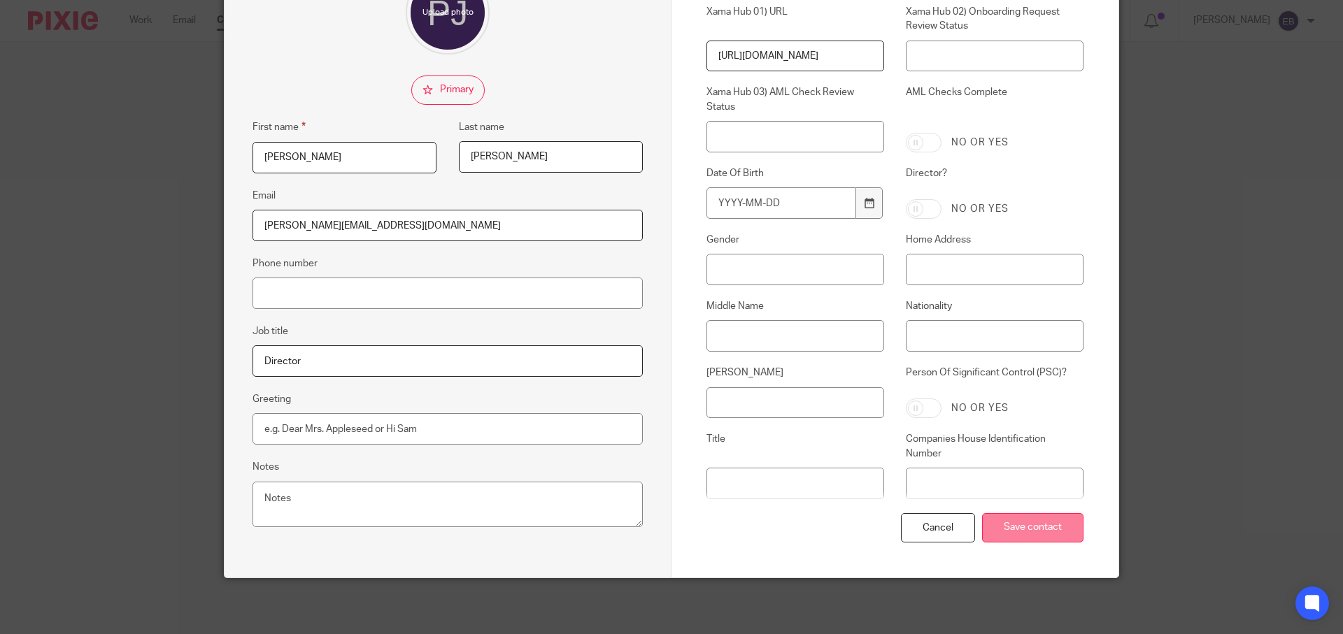
click at [992, 529] on input "Save contact" at bounding box center [1032, 528] width 101 height 30
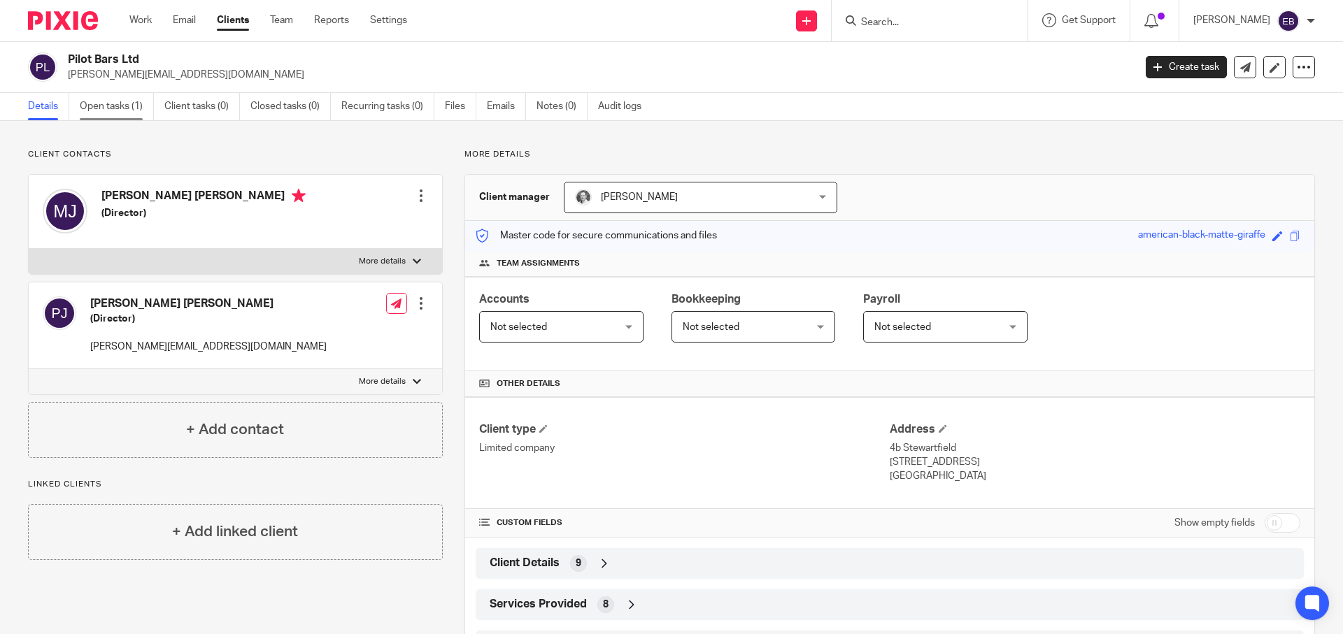
click at [132, 107] on link "Open tasks (1)" at bounding box center [117, 106] width 74 height 27
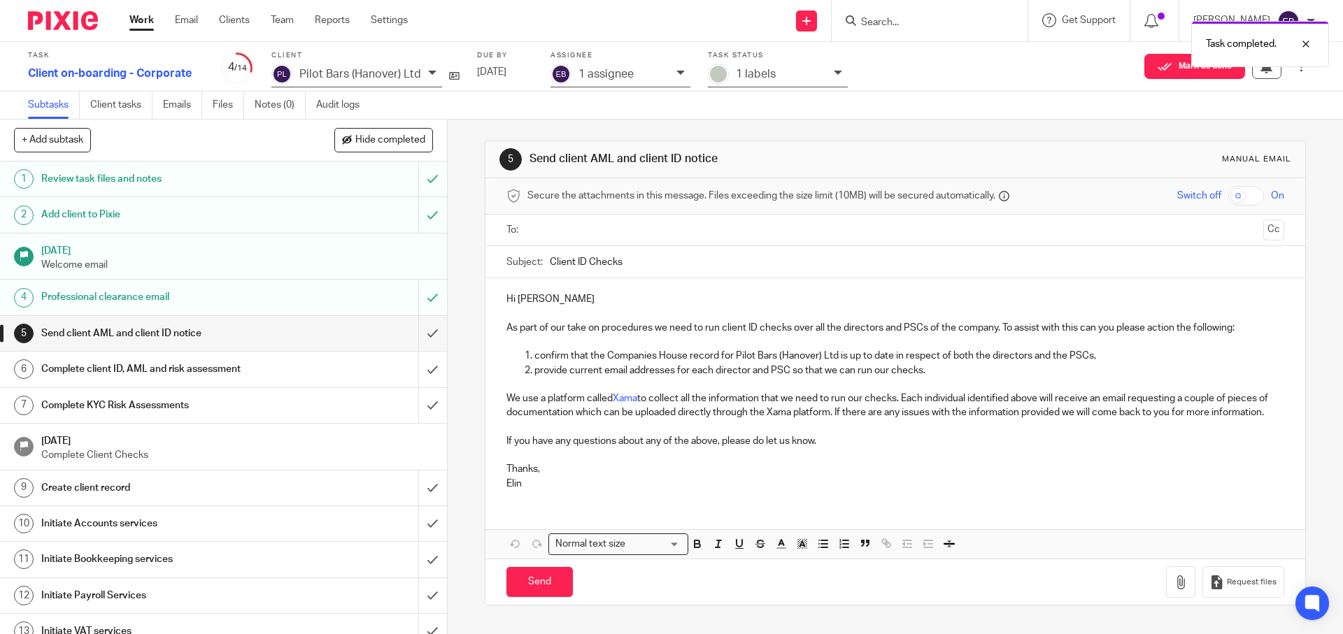
click at [256, 372] on h1 "Complete client ID, AML and risk assessment" at bounding box center [162, 369] width 242 height 21
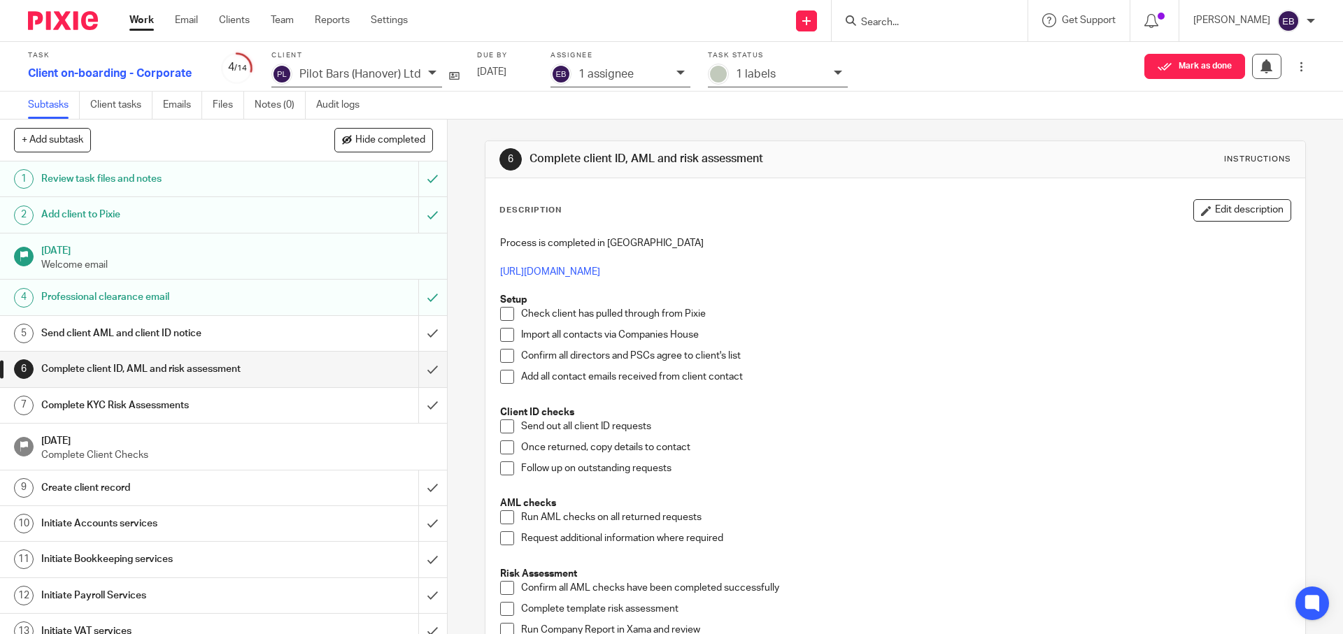
click at [228, 499] on link "9 Create client record" at bounding box center [209, 488] width 418 height 35
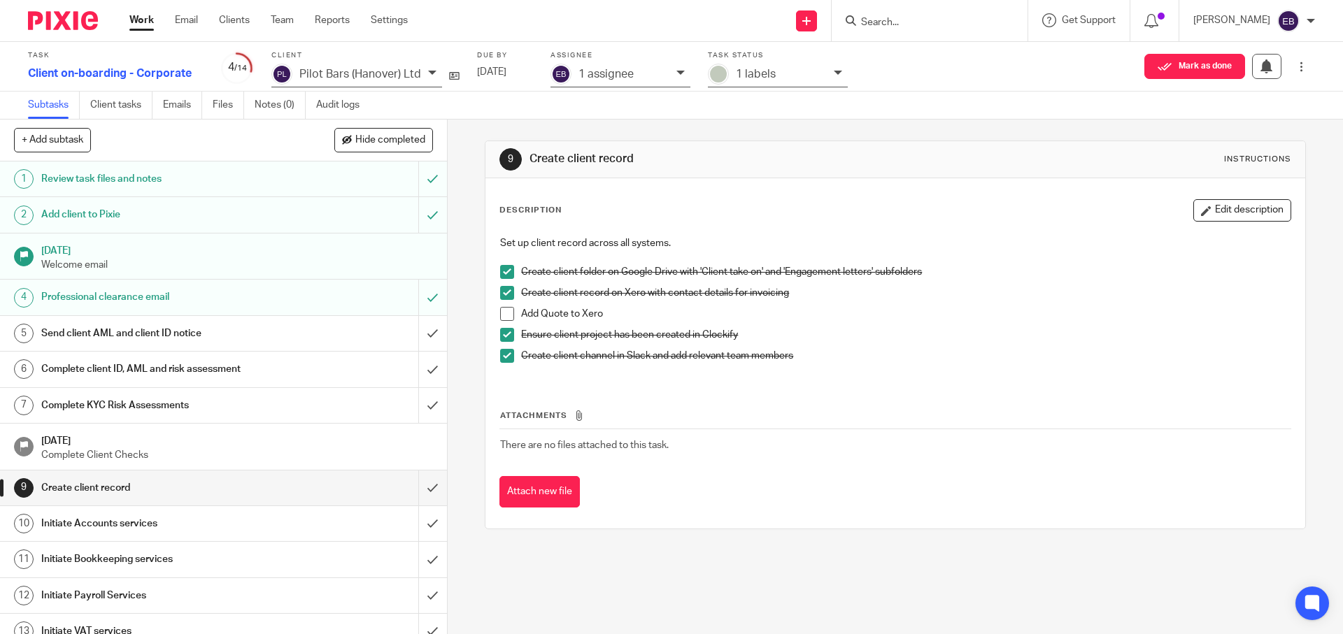
click at [185, 329] on h1 "Send client AML and client ID notice" at bounding box center [162, 333] width 242 height 21
